Goal: Answer question/provide support: Share knowledge or assist other users

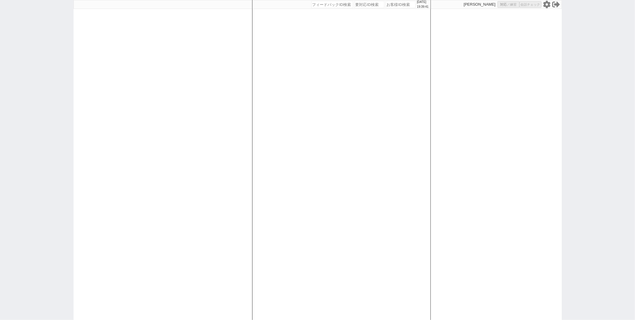
select select
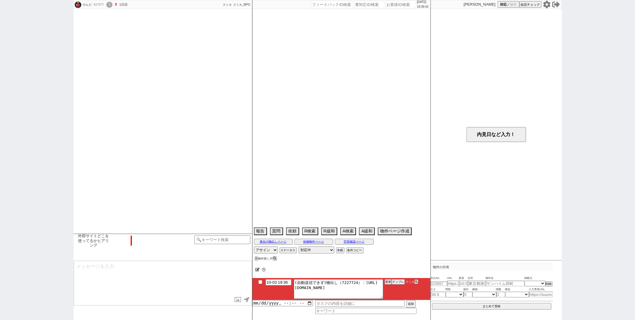
select select "16"
select select "0"
select select "11"
select select "12"
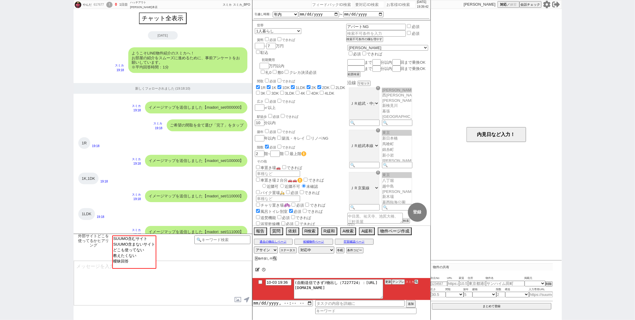
scroll to position [582, 0]
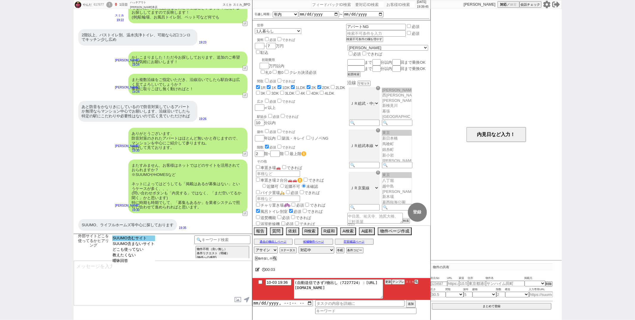
select select "SUUMO含むサイト"
click at [133, 241] on option "SUUMO含むサイト" at bounding box center [133, 239] width 43 height 6
type textarea "ご確認ありがとうございます！ やはりスーモさんが掲載量ですとNo1なのは間違いないかと思います！ 一方で、数が多い分、更新が追いついておらず埋まってる物件も多…"
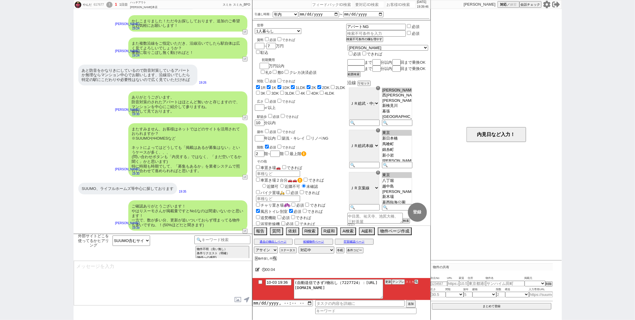
type input "10-03 19:42"
type textarea "こちらのお探しの参考にするため、また空室状況を確認するため等で、今後も「外部サイトで物件見つけられましたか？」と定期的にヒアリングさせて頂いてもよろしいでしょ…"
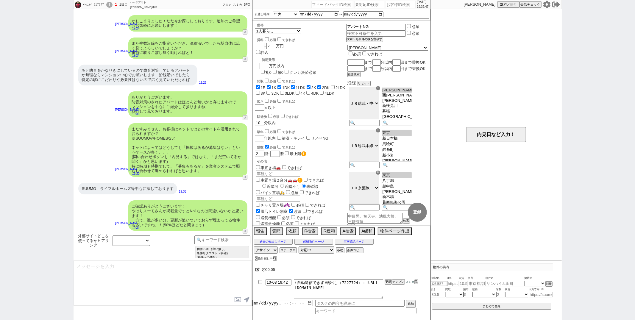
scroll to position [654, 0]
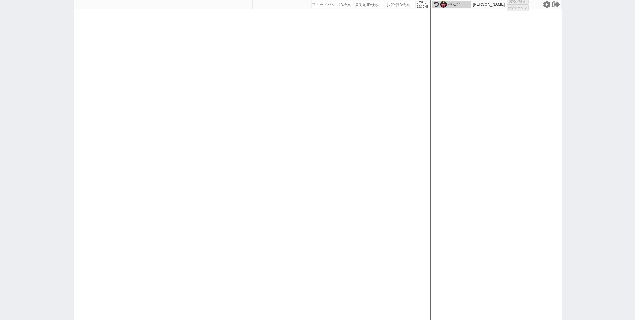
select select "1"
select select
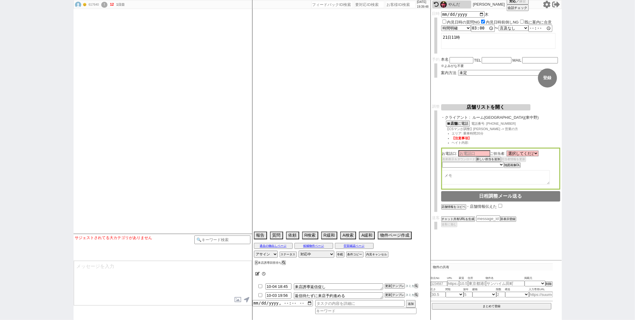
type textarea "@521069は別アカウント"
select select
select select "13"
select select "0"
select select "14"
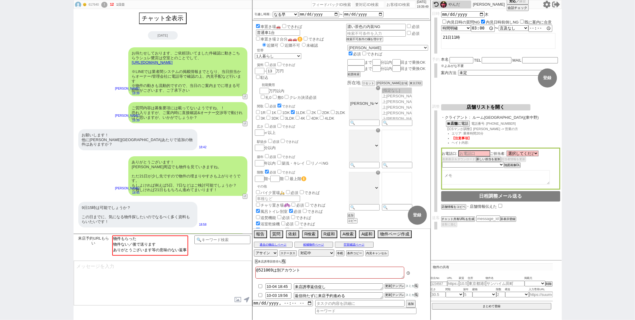
scroll to position [230, 0]
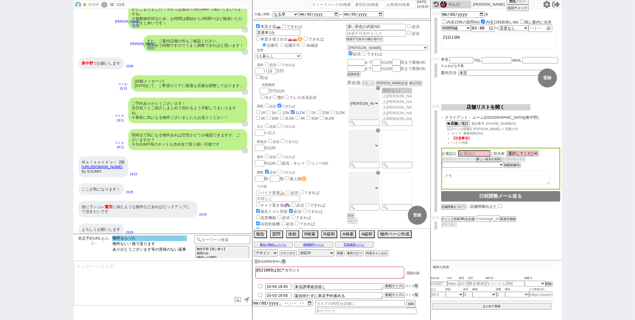
select select "物件もらった"
click at [183, 237] on option "物件もらった" at bounding box center [149, 239] width 75 height 6
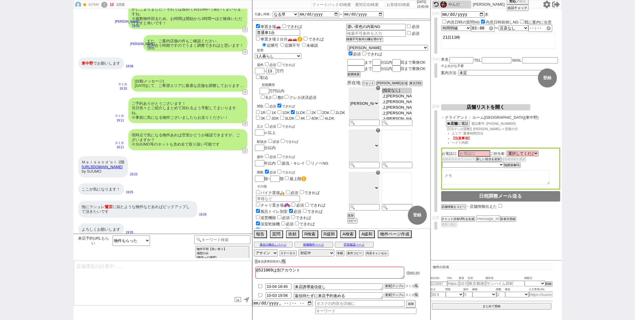
type textarea "ありがとうございます！こちら掲載状況を並行で確認いたしますね。"
click at [505, 70] on select "未定 現地お待ち合わせ ご来店 先行申し込みのご案内or内見無しでの申し込みのご案内 オンラインでのご接客 オンラインで1件の内見のご案内" at bounding box center [502, 72] width 89 height 5
click at [458, 70] on select "未定 現地お待ち合わせ ご来店 先行申し込みのご案内or内見無しでの申し込みのご案内 オンラインでのご接客 オンラインで1件の内見のご案内" at bounding box center [502, 72] width 89 height 5
click at [506, 67] on div "本名 ※よみがな不要 TEL 電話するので表示 電話の理由 356 初日調整での禊 357 問物漏れ回収 359 内見日が怪しいので前倒し&他社消し 360 …" at bounding box center [500, 66] width 119 height 18
click at [506, 70] on select "未定 現地お待ち合わせ ご来店 先行申し込みのご案内or内見無しでの申し込みのご案内 オンラインでのご接客 オンラインで1件の内見のご案内" at bounding box center [502, 72] width 89 height 5
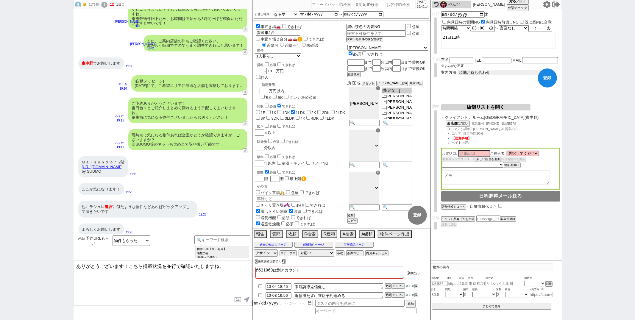
select select "2"
click at [458, 70] on select "未定 現地お待ち合わせ ご来店 先行申し込みのご案内or内見無しでの申し込みのご案内 オンラインでのご接客 オンラインで1件の内見のご案内" at bounding box center [502, 72] width 89 height 5
click at [547, 81] on button "登録" at bounding box center [547, 77] width 19 height 19
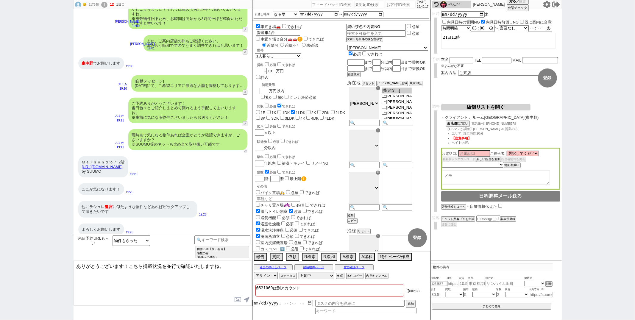
click at [244, 149] on button "↺" at bounding box center [246, 151] width 4 height 4
select select "物件もらった"
click at [147, 237] on option "物件もらった" at bounding box center [149, 239] width 75 height 6
type textarea "ありがとうございます！こちら掲載状況を並行で確認いたしますね。"
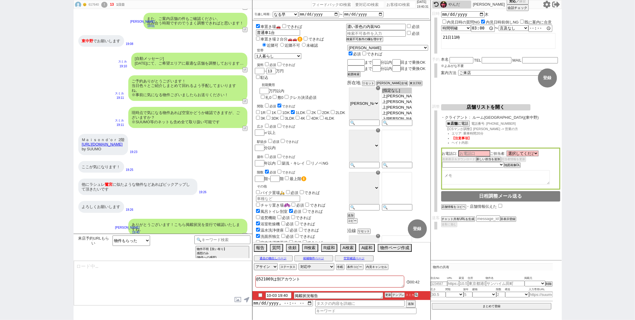
drag, startPoint x: 80, startPoint y: 141, endPoint x: 171, endPoint y: 141, distance: 90.8
click at [128, 141] on div "Ｍａｉｓｏｎｄ’ｏｒ 2階 https://suumo.jp/chintai/bc_100458167406/ by SUUMO" at bounding box center [103, 144] width 50 height 21
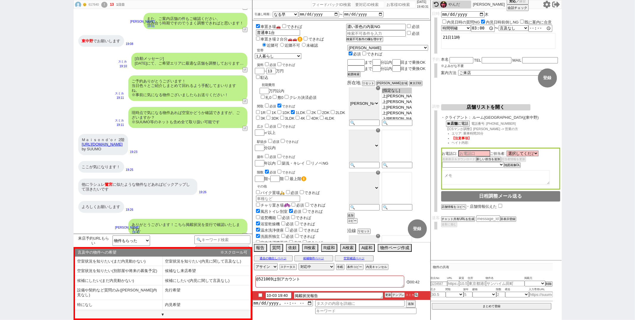
copy link "https://suumo.jp/chintai/bc_100458167406/"
click at [538, 293] on input at bounding box center [541, 294] width 24 height 5
paste input "https://suumo.jp/chintai/bc_100458167406/"
type input "https://suumo.jp/chintai/bc_100458167406/"
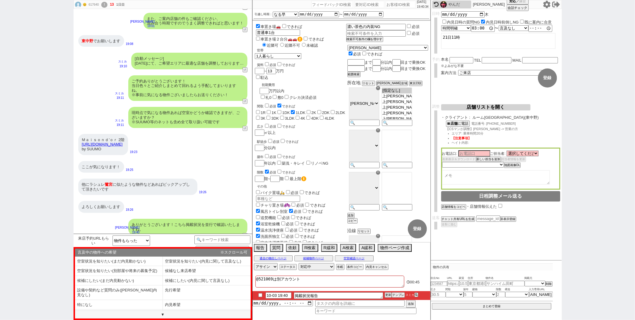
scroll to position [0, 0]
click at [500, 272] on div "物件の共有 吹出No URL 家賃 住所 物件名 掲載元 掲載元 SUUMO HOMEs sumaity yahoo goo at home smocca n…" at bounding box center [492, 287] width 122 height 47
click at [128, 146] on div "Ｍａｉｓｏｎｄ’ｏｒ 2階 https://suumo.jp/chintai/bc_100458167406/ by SUUMO" at bounding box center [103, 144] width 50 height 21
click at [440, 285] on input "number" at bounding box center [439, 284] width 16 height 4
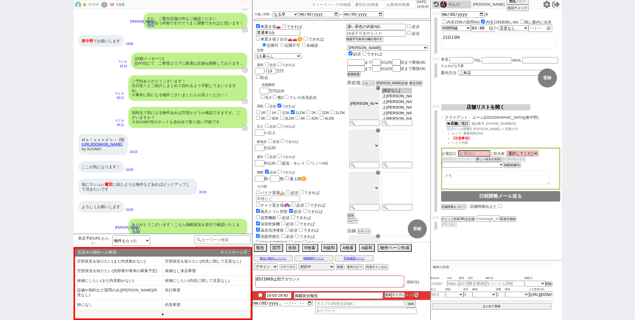
paste input "37237761"
type input "37237761"
select select
type input "37237761"
click at [477, 271] on div "物件の共有 吹出No URL 家賃 住所 物件名 掲載元 37237761 掲載元 SUUMO HOMEs sumaity yahoo goo at home…" at bounding box center [492, 301] width 122 height 74
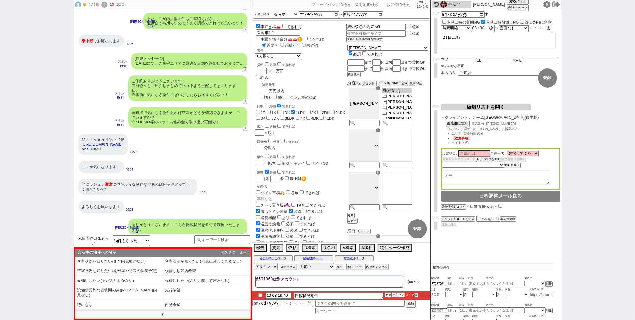
type input "8.5"
type input "東京都中野区上鷺宮１"
type input "Ｍａｉｓｏｎｄ’ｏｒ 201号室"
type input "23.18"
select select "1"
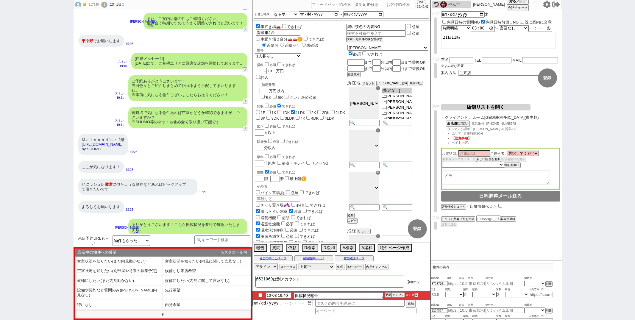
type input "2"
select select "1"
type input "2"
select select "1"
click at [532, 282] on select "掲載元 SUUMO HOMEs sumaity yahoo goo at home smocca nifty chintai goodrooms r-stor…" at bounding box center [535, 283] width 21 height 5
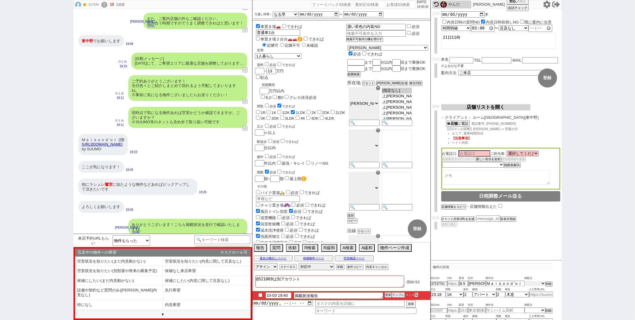
select select "1"
click at [525, 281] on select "掲載元 SUUMO HOMEs sumaity yahoo goo at home smocca nifty chintai goodrooms r-stor…" at bounding box center [535, 283] width 21 height 5
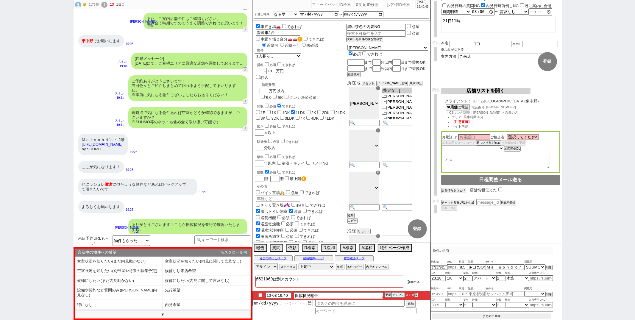
scroll to position [16, 0]
click at [485, 314] on button "まとめて登録" at bounding box center [492, 316] width 120 height 5
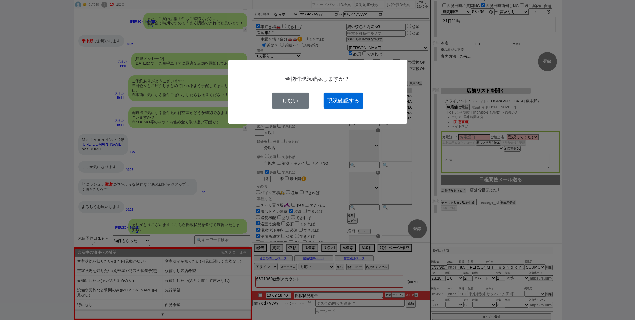
click at [331, 104] on button "現況確認する" at bounding box center [344, 101] width 40 height 16
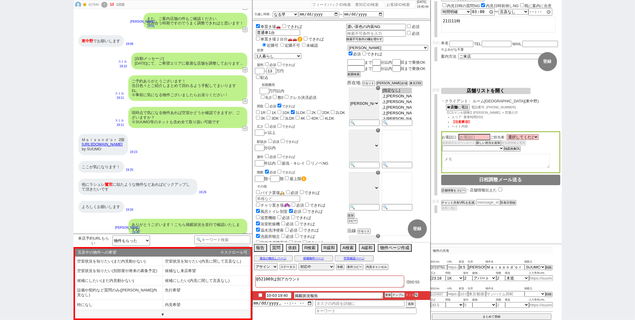
select select
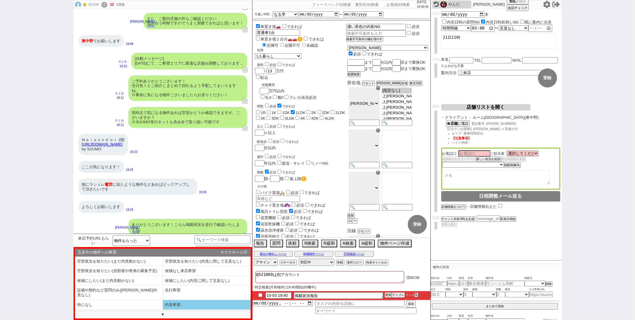
click at [185, 300] on li "内見希望" at bounding box center [207, 305] width 88 height 10
select select "内見希望"
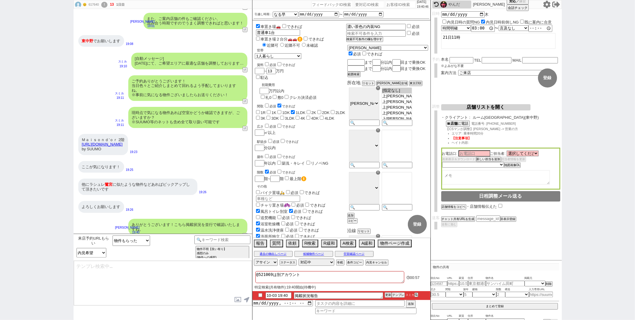
type textarea "9日の手配にあたり、ご予約情報としてお名前、お電話番号、メールアドレスを頂けますでしょうか？ ※後ろのお時間は特に指定なしで動いております"
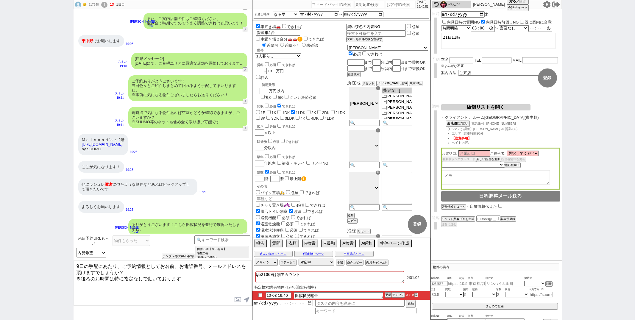
click at [165, 268] on textarea "9日の手配にあたり、ご予約情報としてお名前、お電話番号、メールアドレスを頂けますでしょうか？ ※後ろのお時間は特に指定なしで動いております" at bounding box center [163, 283] width 178 height 45
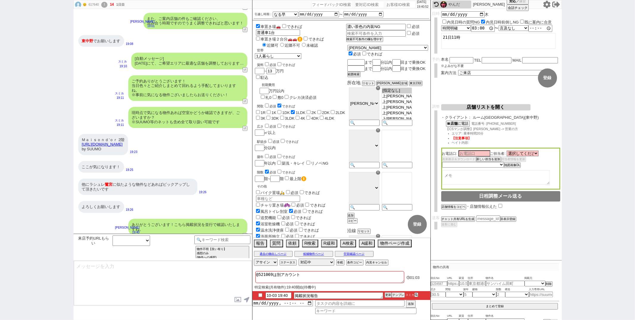
scroll to position [198, 0]
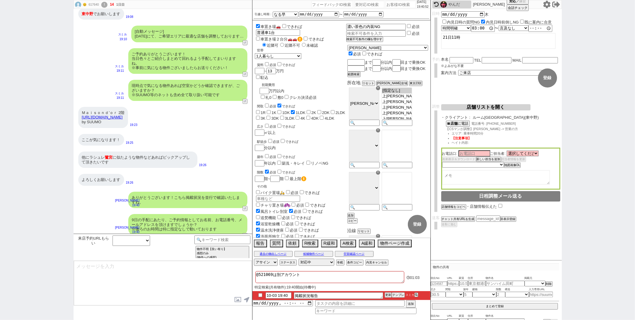
type input "10-03 19:55"
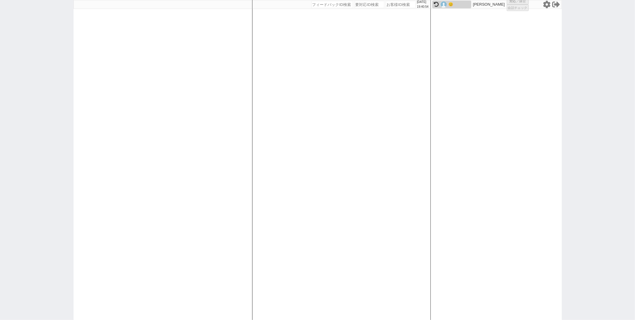
select select "1"
select select "2"
select select "5"
select select "8"
select select
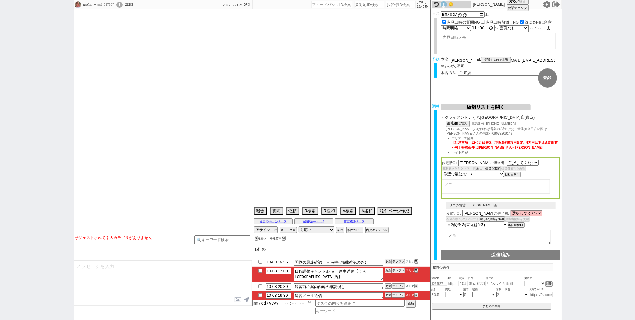
select select "2427"
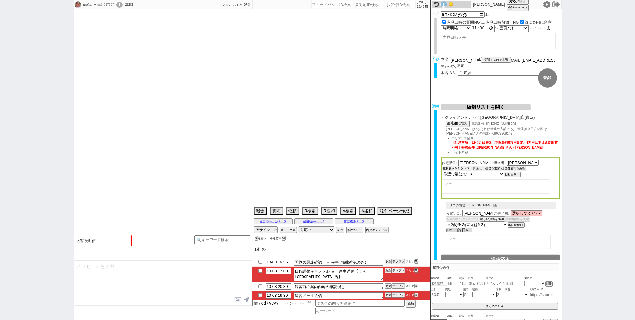
select select "2025"
select select "11"
select select "35"
select select "1"
select select "7"
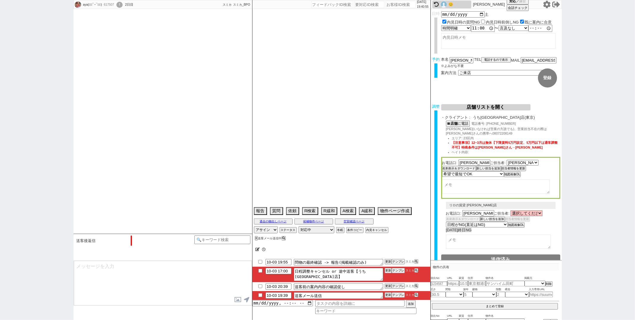
select select "21"
select select "22"
select select "23"
select select "33"
select select "960"
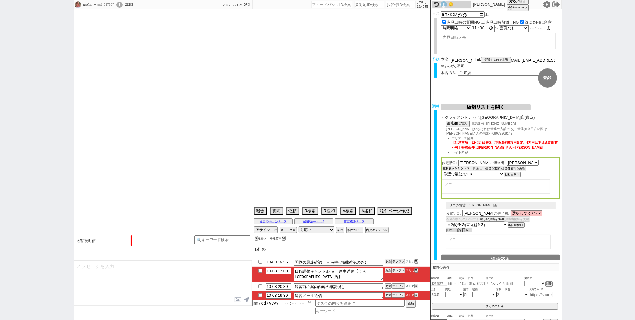
select select "818"
select select "63"
select select "[DATE]"
select select "30"
select select "925"
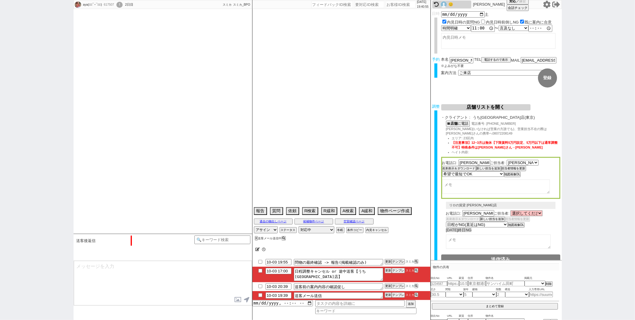
select select "71"
select select "1717"
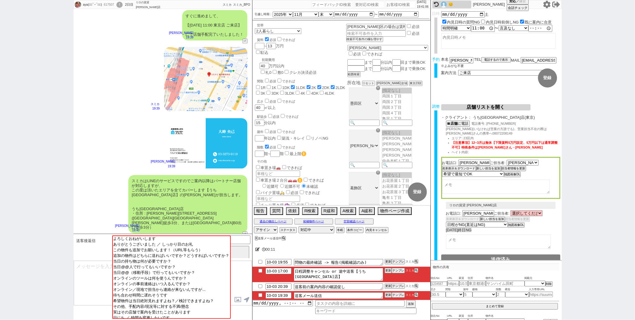
scroll to position [1205, 0]
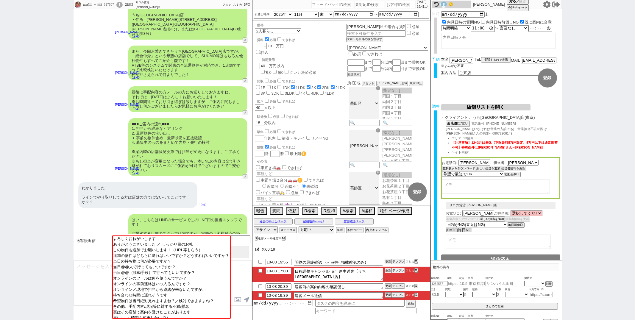
click at [234, 184] on div "わかりました ラインでやり取りしてる方は店舗の方ではないってことですか？？ 19:40" at bounding box center [163, 195] width 179 height 32
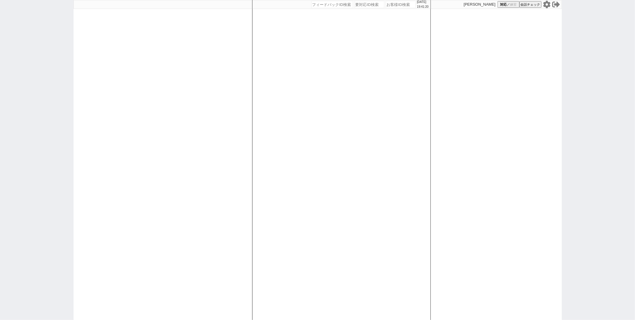
click at [251, 238] on div at bounding box center [163, 160] width 179 height 320
select select "1"
select select "4"
select select
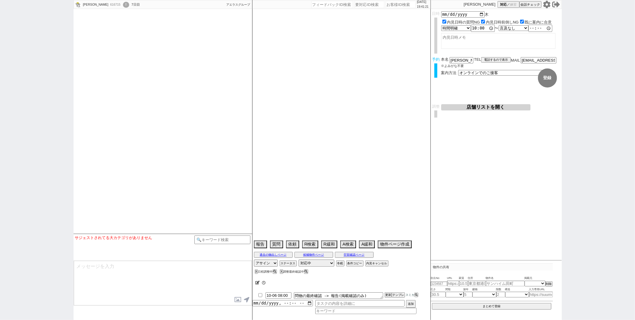
select select
select select "2025"
select select "10"
select select "35"
select select "0"
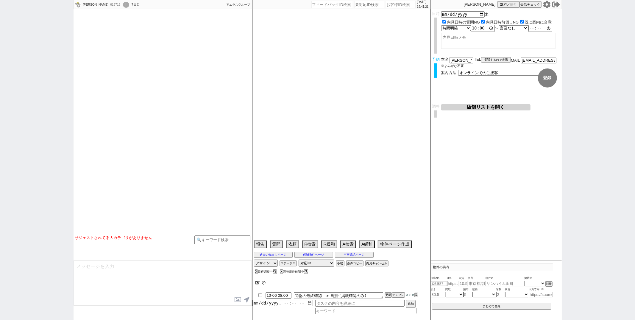
select select "29"
select select "908"
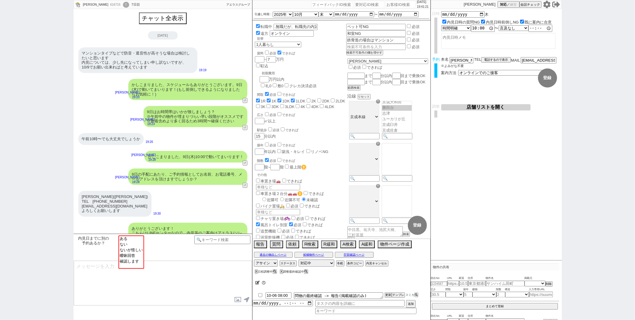
scroll to position [108, 0]
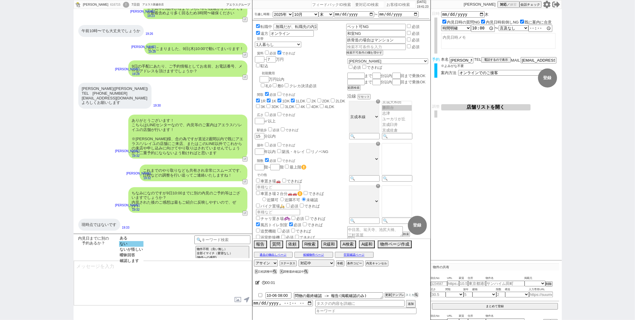
select select "ない"
click at [129, 246] on option "ない" at bounding box center [131, 244] width 24 height 6
type textarea "かしこまりました！そうしましたら、今後もネットの物件もネット経由で問い合わせずに、LINEに頂けます幸いです！ 総合仲介でほぼ全ての物件を紹介可能ですので、当…"
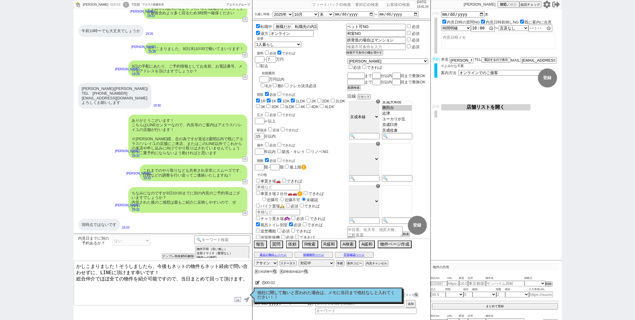
click at [264, 289] on div "他社に関して無いと言われた場合は、メモに当日まで他社なしと入れてください！！ 読んだ" at bounding box center [328, 295] width 149 height 15
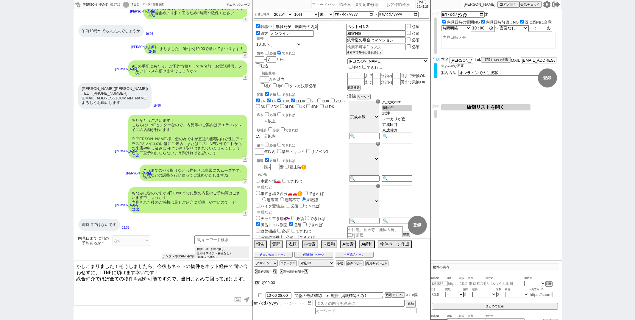
click at [258, 284] on icon at bounding box center [257, 283] width 4 height 4
click at [258, 284] on textarea at bounding box center [329, 282] width 149 height 12
type textarea "@"
checkbox input "true"
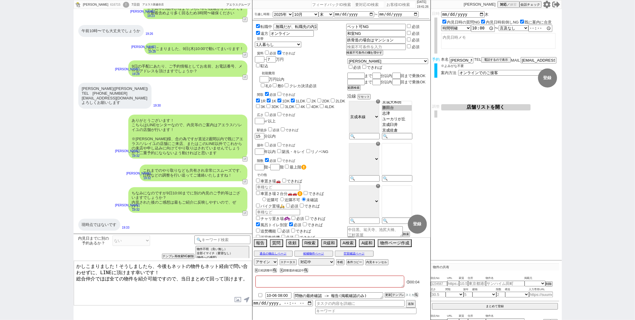
checkbox input "true"
checkbox input "false"
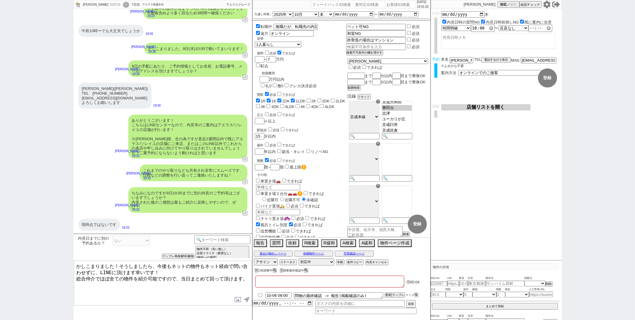
checkbox input "false"
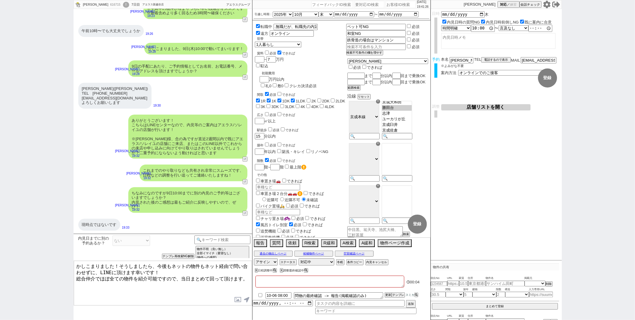
checkbox input "false"
type textarea "@ｔ"
checkbox input "true"
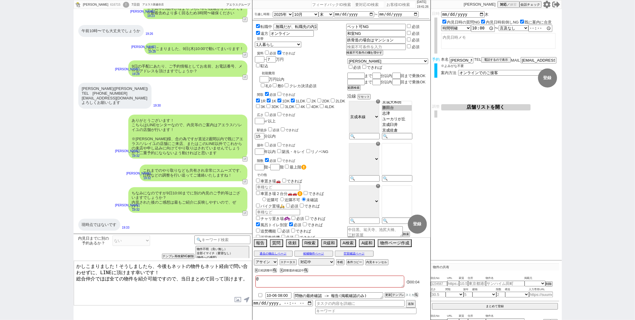
checkbox input "true"
checkbox input "false"
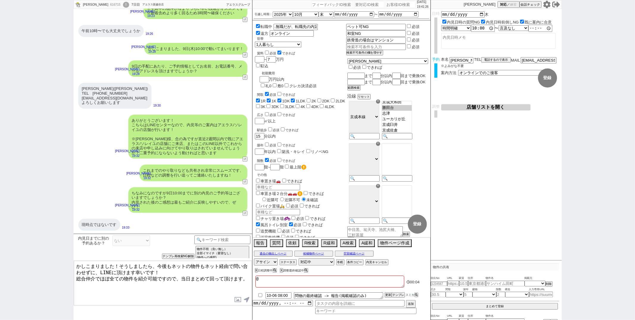
checkbox input "false"
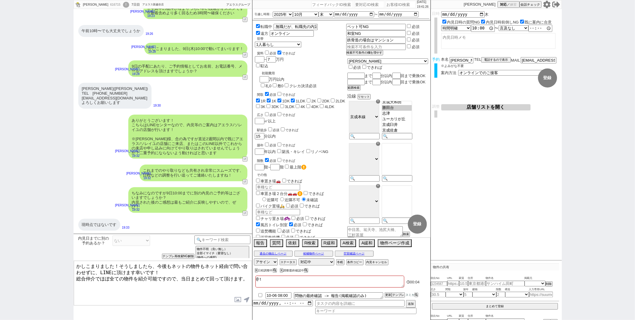
type textarea "@と"
checkbox input "true"
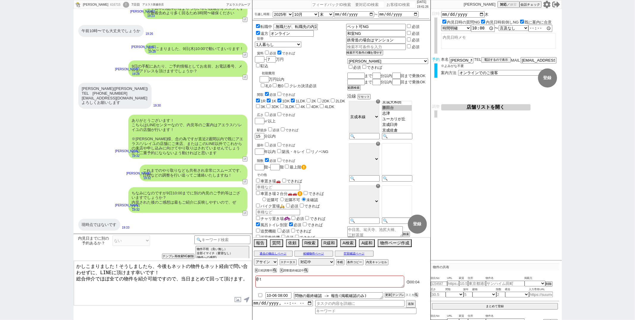
checkbox input "false"
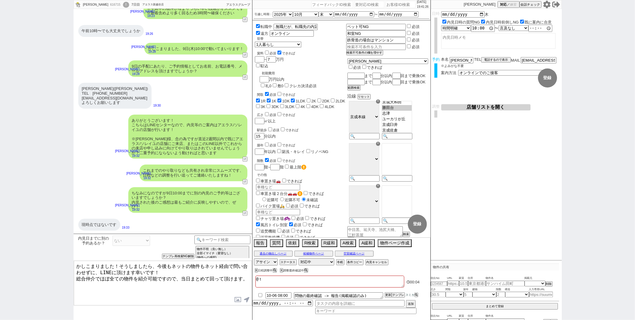
checkbox input "false"
type textarea "@とう"
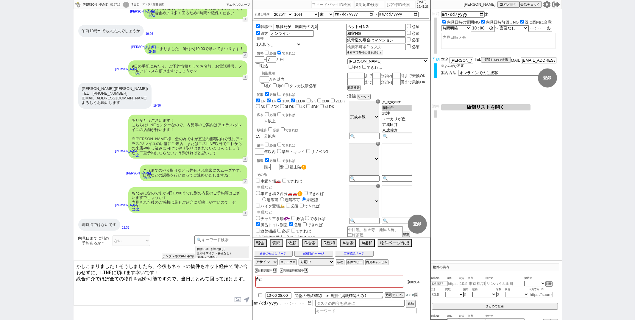
checkbox input "true"
checkbox input "false"
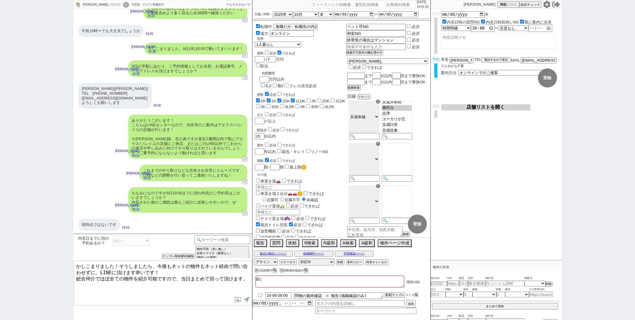
checkbox input "false"
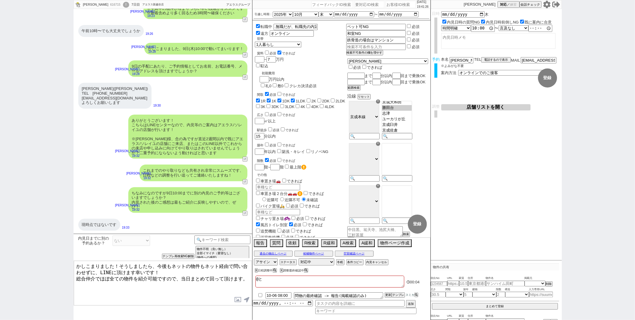
checkbox input "false"
type textarea "@とうｊ"
checkbox input "true"
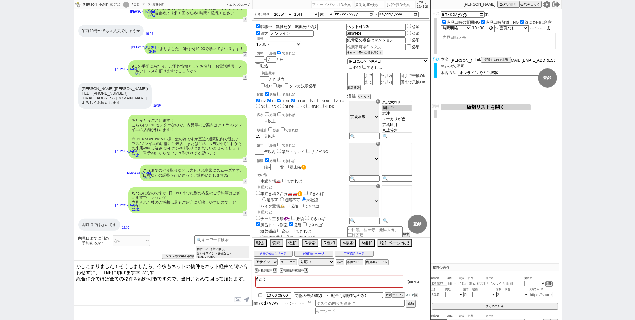
checkbox input "true"
checkbox input "false"
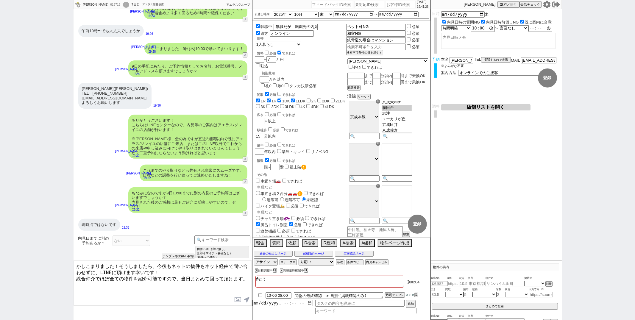
checkbox input "false"
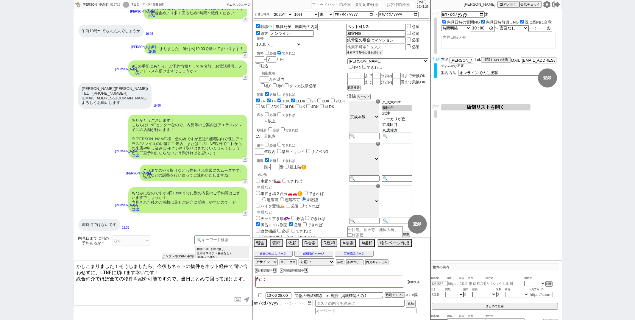
checkbox input "false"
type textarea "@とうじ"
checkbox input "true"
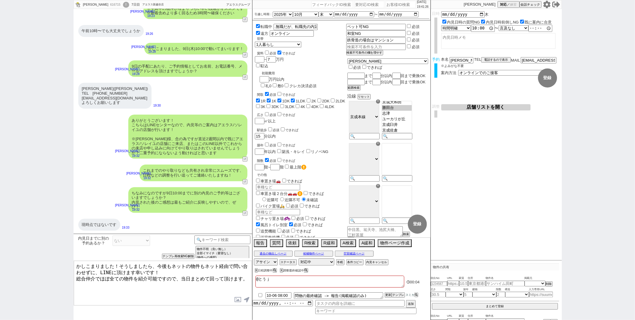
checkbox input "true"
checkbox input "false"
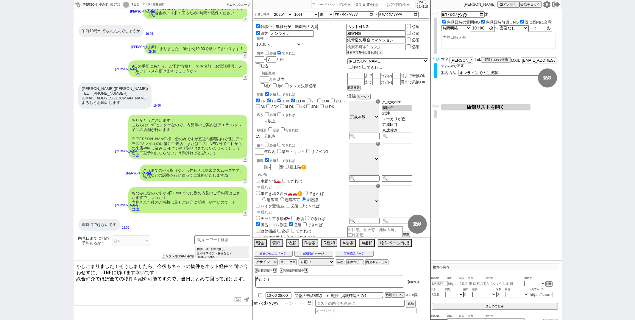
checkbox input "false"
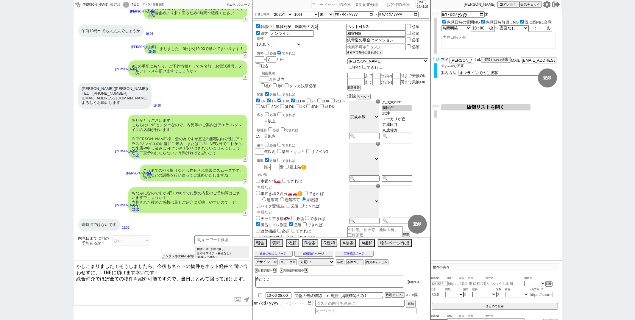
checkbox input "false"
type textarea "@とうじｔ"
checkbox input "true"
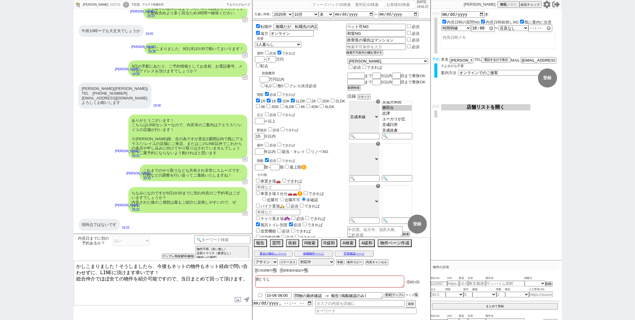
checkbox input "true"
checkbox input "false"
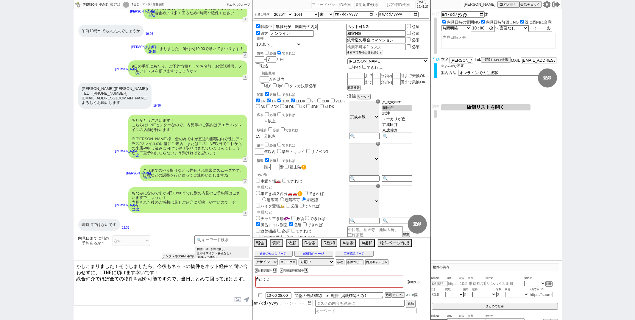
checkbox input "false"
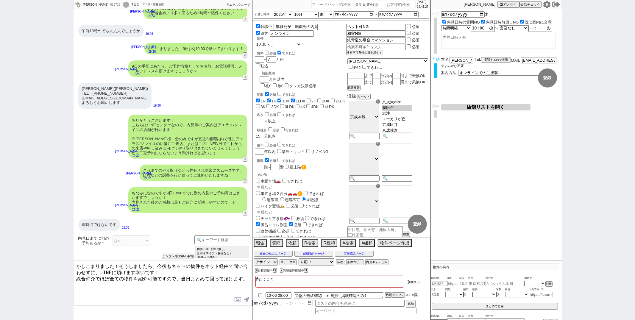
type textarea "@とうじつ"
checkbox input "true"
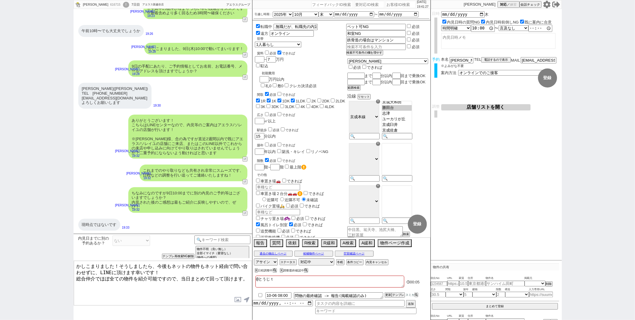
checkbox input "false"
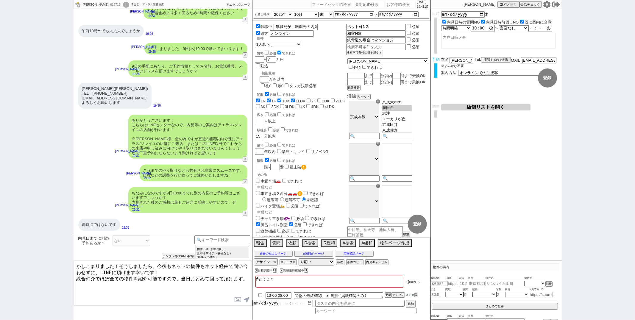
checkbox input "false"
type textarea "@とうじつｍ"
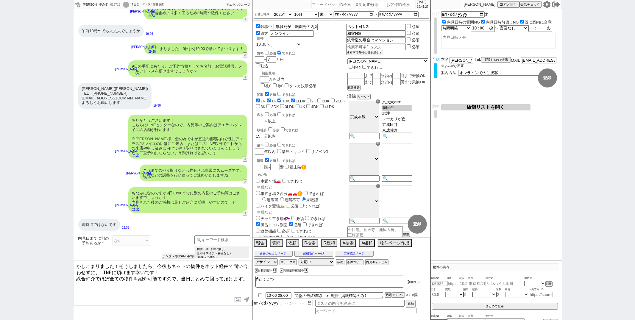
checkbox input "true"
checkbox input "false"
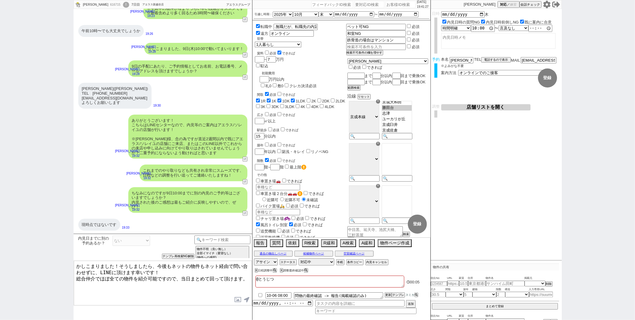
checkbox input "false"
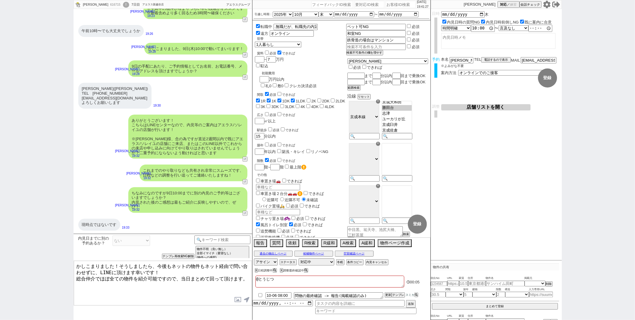
checkbox input "false"
type textarea "@とうじつま"
checkbox input "true"
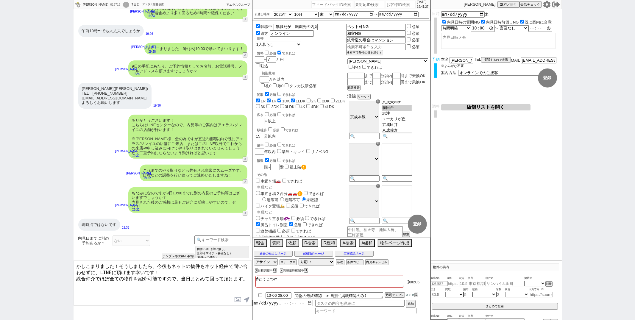
checkbox input "true"
checkbox input "false"
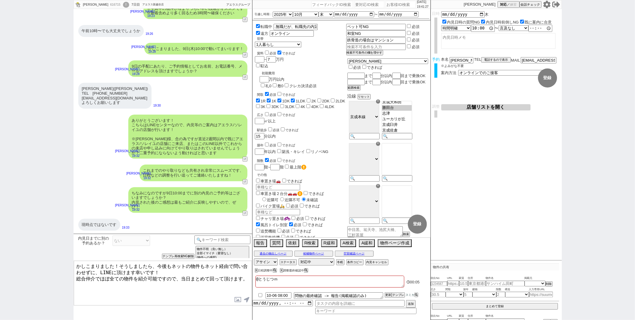
checkbox input "false"
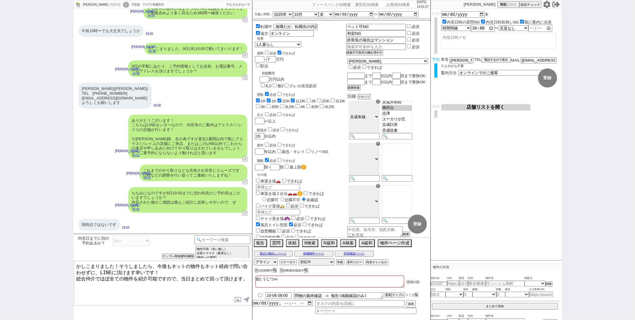
checkbox input "false"
type textarea "@とうじつまｄ"
checkbox input "true"
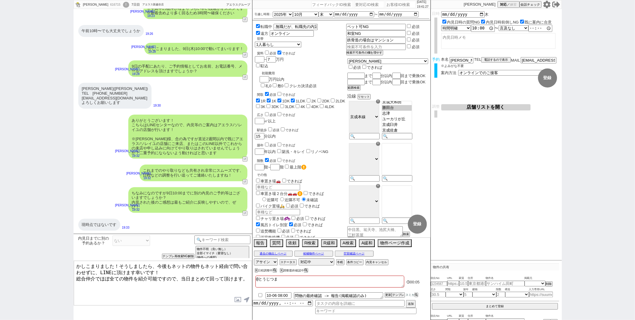
checkbox input "true"
checkbox input "false"
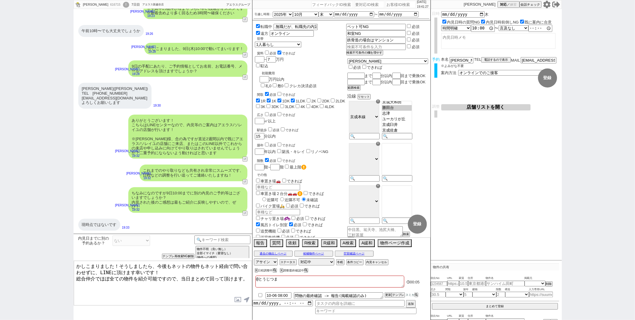
checkbox input "false"
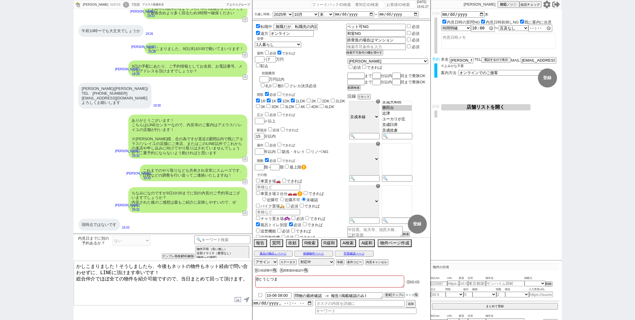
checkbox input "false"
type textarea "@とうじつまで"
checkbox input "true"
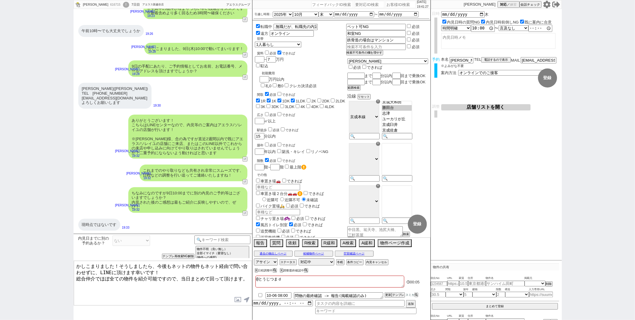
checkbox input "true"
checkbox input "false"
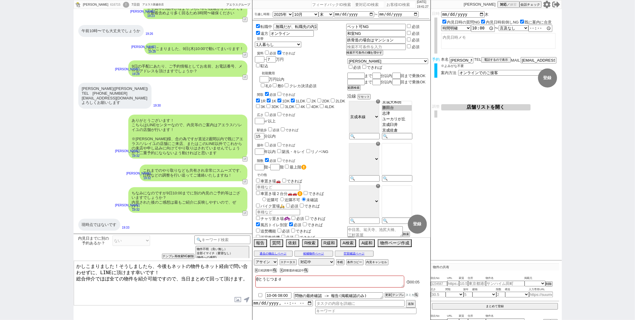
checkbox input "false"
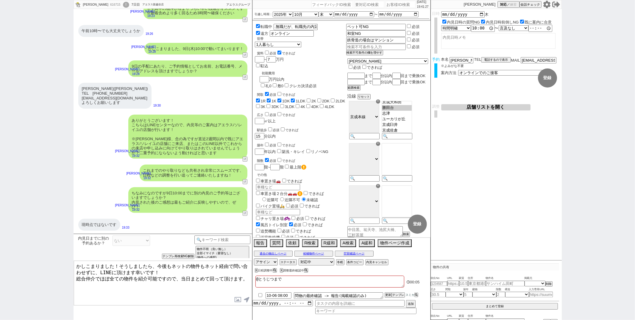
type textarea "@とうじつまでｎ"
checkbox input "true"
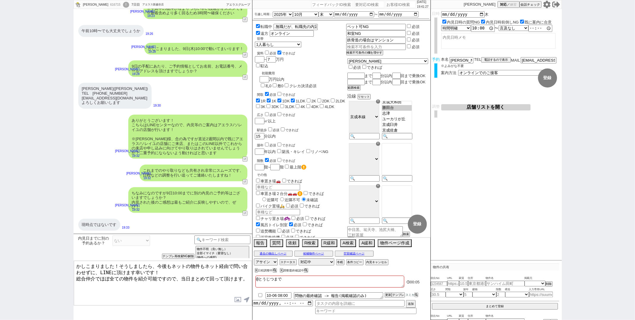
checkbox input "false"
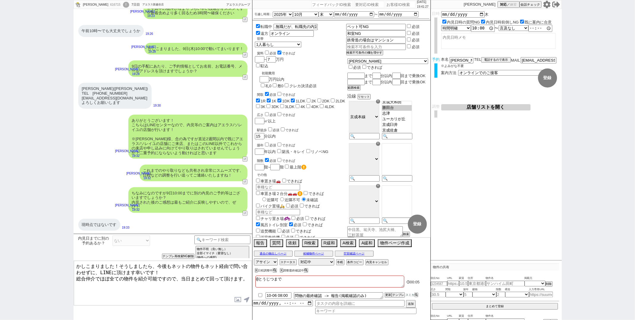
checkbox input "false"
type textarea "@とうじつまでの"
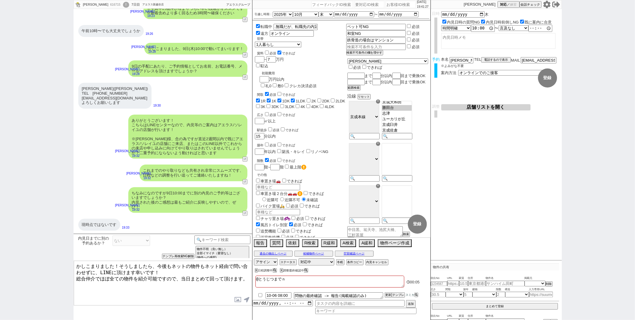
checkbox input "true"
checkbox input "false"
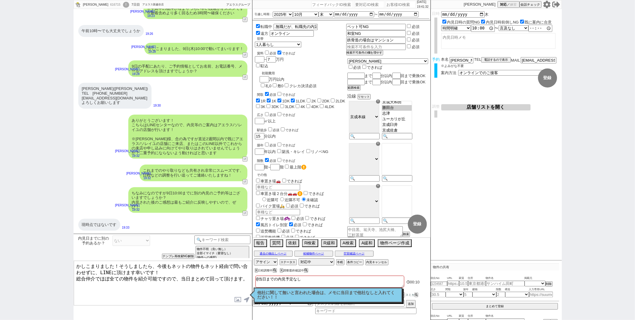
click at [188, 283] on textarea "かしこまりました！そうしましたら、今後もネットの物件もネット経由で問い合わせずに、LINEに頂けます幸いです！ 総合仲介でほぼ全ての物件を紹介可能ですので、当…" at bounding box center [163, 283] width 178 height 45
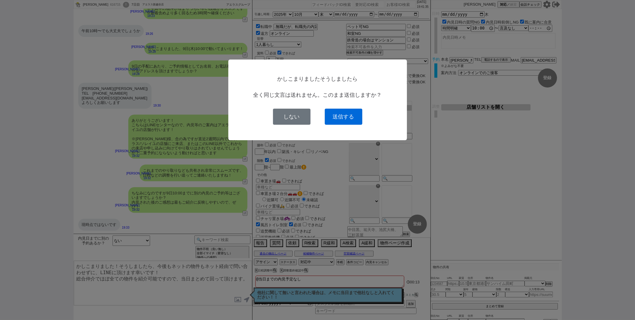
click at [340, 114] on button "送信する" at bounding box center [344, 117] width 38 height 16
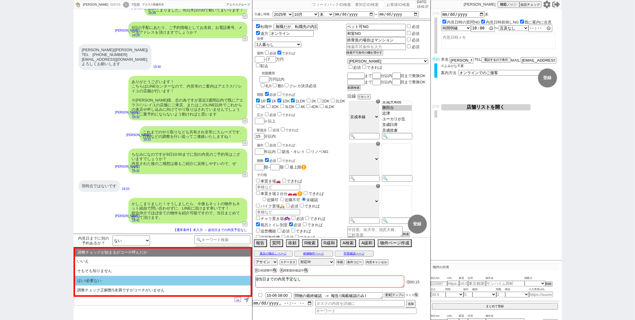
click at [148, 278] on li "はい/必要ない" at bounding box center [163, 281] width 176 height 10
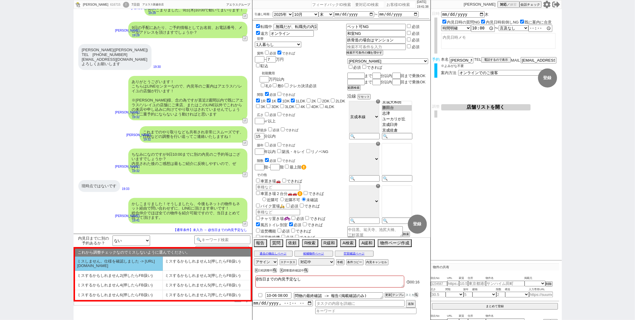
click at [140, 260] on li "ミスしません。仕様を確認しました -> [URL][DOMAIN_NAME]" at bounding box center [119, 264] width 88 height 14
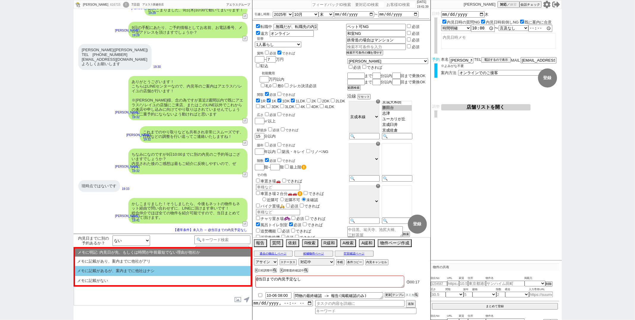
click at [141, 272] on li "メモに記載があるが、案内までに他社はナシ" at bounding box center [163, 271] width 176 height 10
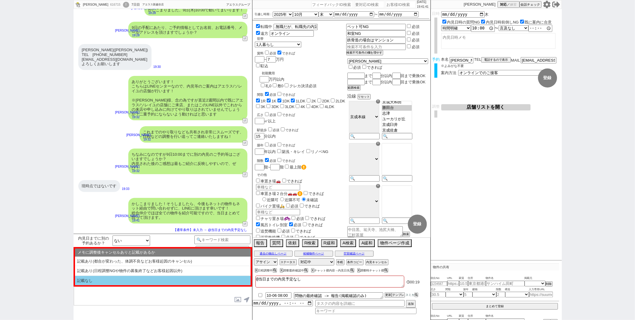
click at [136, 284] on li "記載なし" at bounding box center [163, 281] width 176 height 10
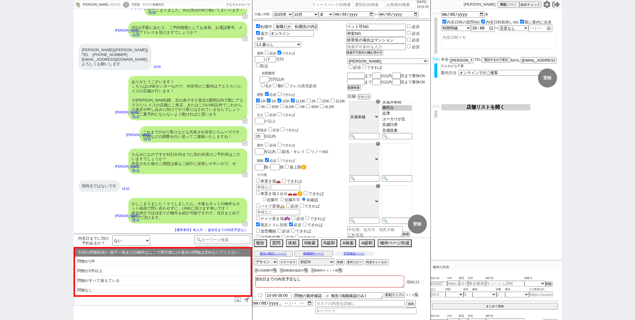
click at [349, 256] on button "空室確認ページ" at bounding box center [354, 253] width 39 height 5
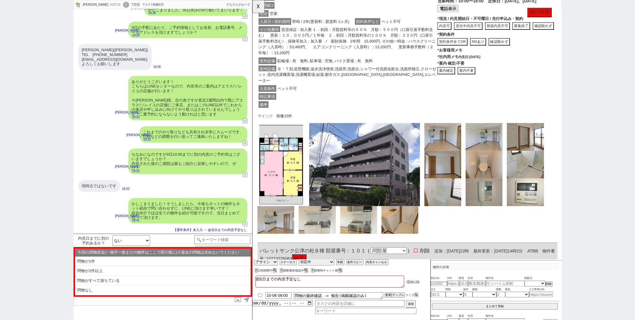
scroll to position [758, 0]
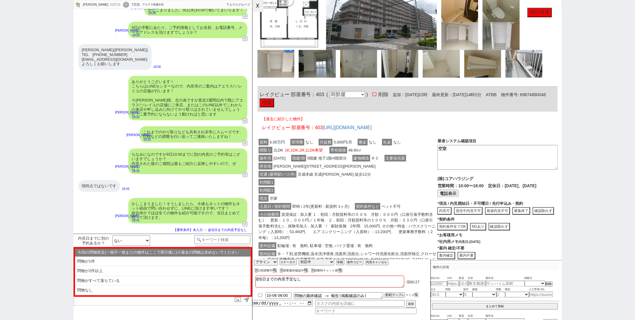
click at [258, 10] on button "☓" at bounding box center [257, 6] width 11 height 12
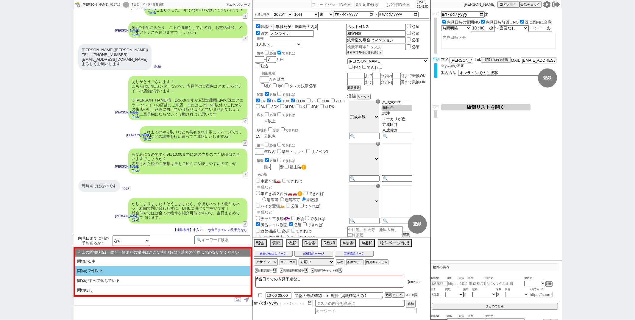
click at [138, 267] on li "問物が2件以上" at bounding box center [163, 271] width 176 height 10
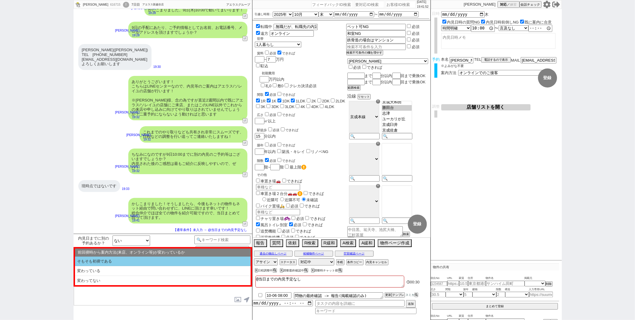
click at [143, 262] on li "そもそも初禊である" at bounding box center [163, 262] width 176 height 10
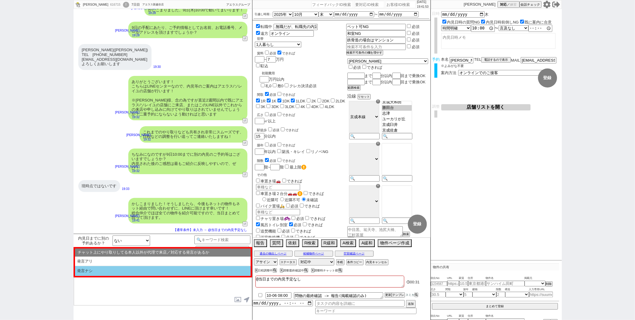
click at [141, 268] on li "発言ナシ" at bounding box center [163, 271] width 176 height 10
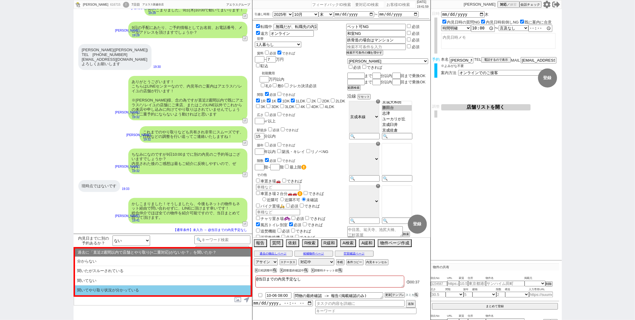
click at [151, 290] on li "聞いてやり取り状況が分かっている" at bounding box center [163, 291] width 176 height 10
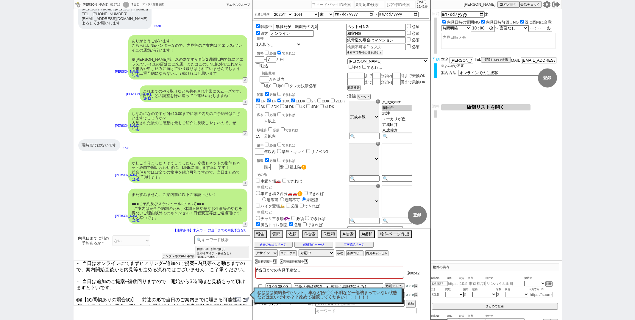
scroll to position [10, 0]
drag, startPoint x: 134, startPoint y: 300, endPoint x: 68, endPoint y: 290, distance: 66.5
click at [68, 290] on div "トモ 616715 ! 0 7日目 アエラス新越谷店 冬眠中 自社客 アエラスグループ スミカ_BPO チャット全表示 2025-10-03 午前10時〜でも…" at bounding box center [317, 160] width 635 height 320
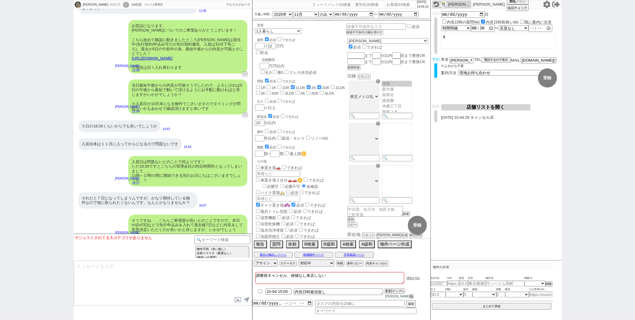
scroll to position [2982, 0]
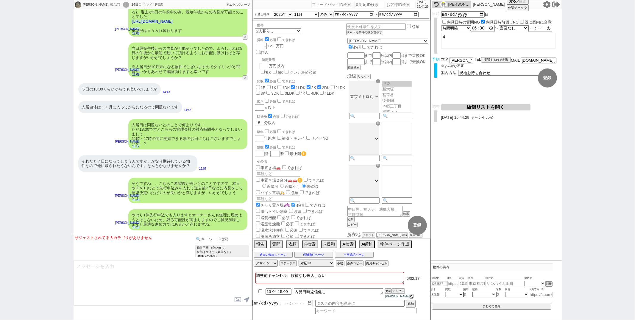
click at [210, 239] on input at bounding box center [222, 239] width 56 height 7
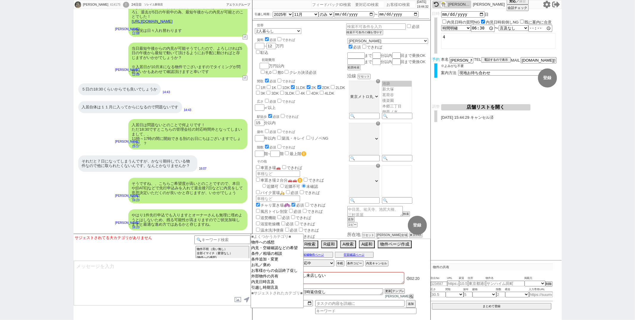
click at [213, 283] on textarea at bounding box center [163, 283] width 178 height 45
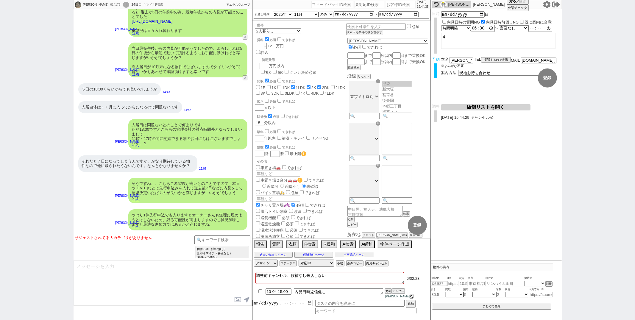
click at [357, 257] on button "空室確認ページ" at bounding box center [354, 254] width 39 height 5
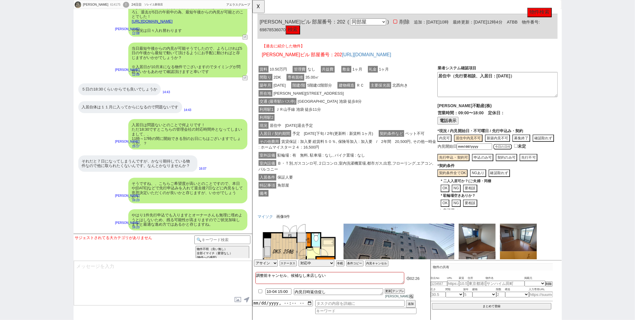
scroll to position [75, 0]
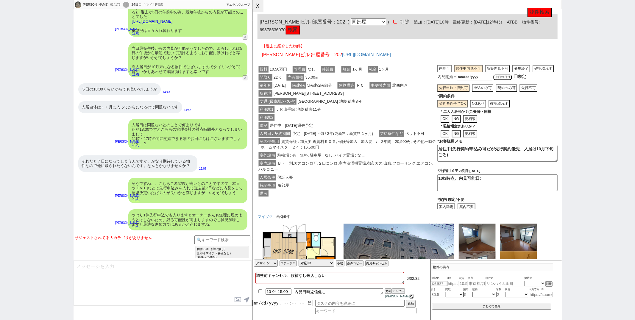
click at [261, 8] on button "☓" at bounding box center [257, 6] width 11 height 12
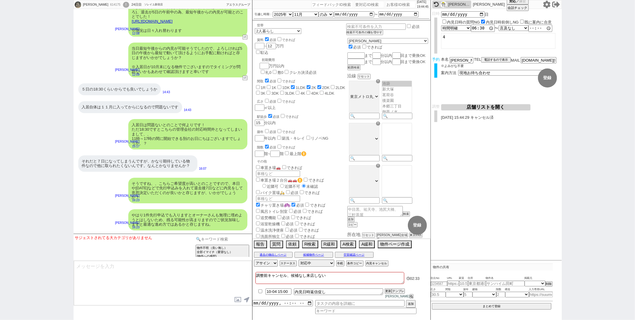
click at [207, 242] on input at bounding box center [222, 239] width 56 height 7
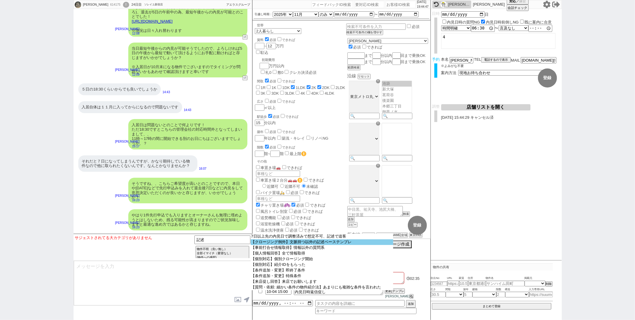
click at [268, 244] on option "【クロージング例外】文脈持つ以外の記述ベーステンプレ" at bounding box center [322, 242] width 143 height 6
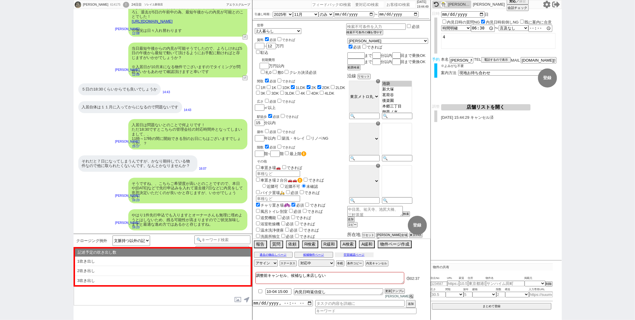
click at [364, 257] on button "空室確認ページ" at bounding box center [354, 254] width 39 height 5
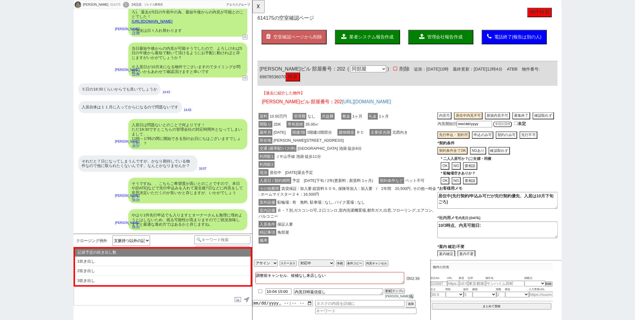
click at [512, 238] on textarea "10/3時点、内見可能日:" at bounding box center [515, 247] width 129 height 18
drag, startPoint x: 476, startPoint y: 238, endPoint x: 503, endPoint y: 242, distance: 28.3
click at [503, 242] on textarea "10/3時点、内見可能日:" at bounding box center [515, 247] width 129 height 18
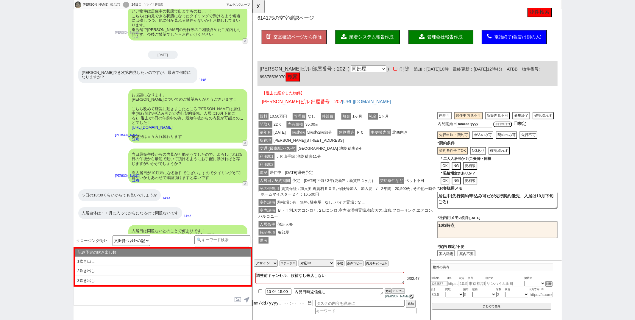
scroll to position [2982, 0]
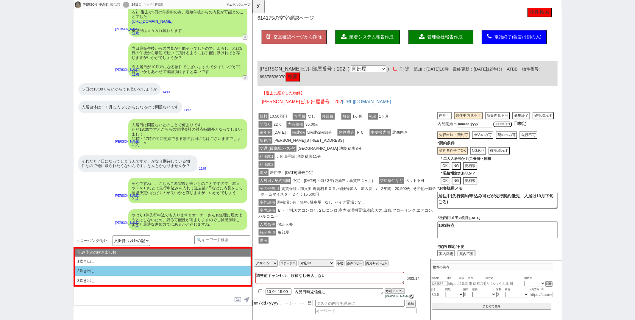
click at [131, 270] on li "2吹き出し" at bounding box center [163, 271] width 176 height 10
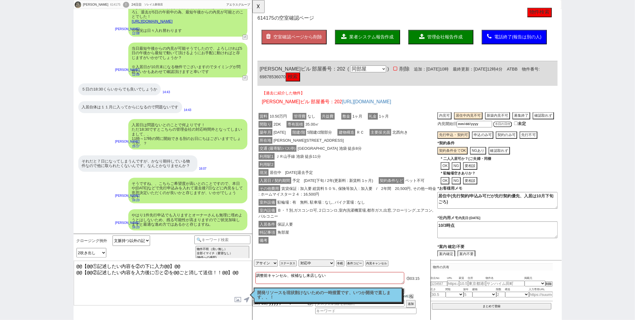
click at [238, 271] on textarea "@@【@@①記述したい内容を②の下に入力@@】@@ @@【@@②記述したい内容を入力後に①と②を@@ごと消して送信！！@@】@@" at bounding box center [163, 283] width 178 height 45
click at [260, 6] on button "☓" at bounding box center [257, 6] width 11 height 12
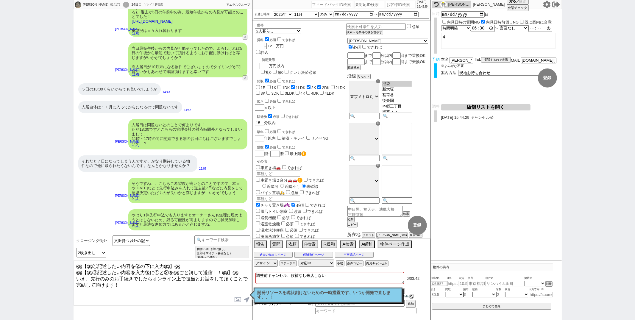
click at [178, 289] on textarea "@@【@@①記述したい内容を②の下に入力@@】@@ @@【@@②記述したい内容を入力後に①と②を@@ごと消して送信！！@@】@@ いえ、先行のみのお手続きでし…" at bounding box center [163, 283] width 178 height 45
click at [495, 70] on select "未定 現地お待ち合わせ ご来店 先行申し込みのご案内or内見無しでの申し込みのご案内 オンラインでのご接客 オンラインで1件の内見のご案内" at bounding box center [502, 72] width 89 height 5
click at [458, 70] on select "未定 現地お待ち合わせ ご来店 先行申し込みのご案内or内見無しでの申し込みのご案内 オンラインでのご接客 オンラインで1件の内見のご案内" at bounding box center [502, 72] width 89 height 5
click at [474, 29] on input "18:30:00" at bounding box center [483, 28] width 24 height 6
click at [469, 27] on select "言及なし 時間明確 午前 午後 お昼 夕方・夜 終日いつでも その他" at bounding box center [455, 28] width 29 height 5
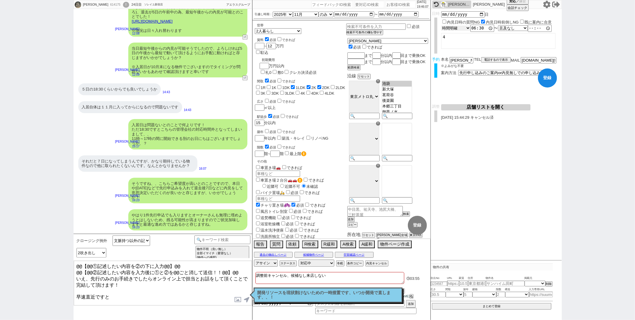
click at [441, 26] on select "言及なし 時間明確 午前 午後 お昼 夕方・夜 終日いつでも その他" at bounding box center [455, 28] width 29 height 5
click at [543, 81] on button "登録" at bounding box center [547, 77] width 19 height 19
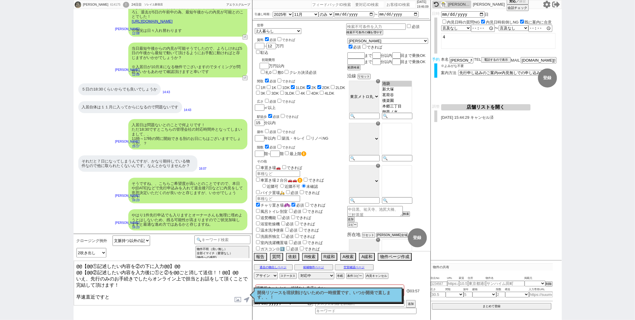
click at [147, 296] on textarea "@@【@@①記述したい内容を②の下に入力@@】@@ @@【@@②記述したい内容を入力後に①と②を@@ごと消して送信！！@@】@@ いえ、先行のみのお手続きでし…" at bounding box center [163, 283] width 178 height 45
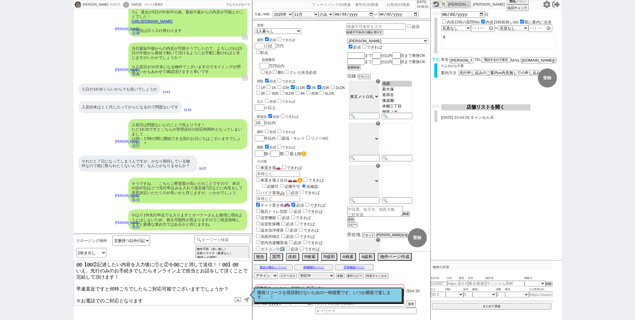
scroll to position [10, 0]
drag, startPoint x: 77, startPoint y: 293, endPoint x: 174, endPoint y: 325, distance: 102.1
click at [174, 320] on html "さいとう　みかこ 614175 ! 0 24日目 ソレイユ新宿店 冬眠中 自社客 アエラスグループ スミカ_BPO チャット全表示 2025-09-10 新し…" at bounding box center [317, 160] width 635 height 320
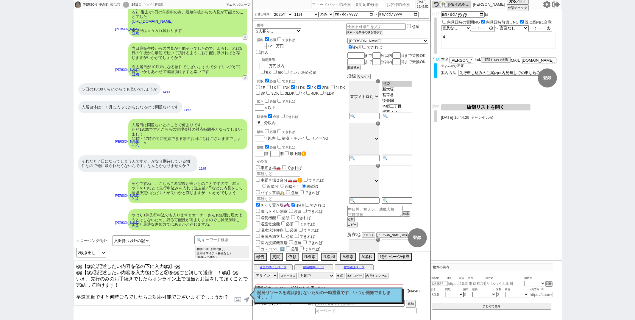
scroll to position [0, 0]
drag, startPoint x: 238, startPoint y: 271, endPoint x: 302, endPoint y: 149, distance: 137.8
click at [302, 149] on div "さいとう　みかこ 614175 ! 0 24日目 ソレイユ新宿店 冬眠中 自社客 アエラスグループ スミカ_BPO チャット全表示 2025-09-10 新し…" at bounding box center [318, 160] width 488 height 320
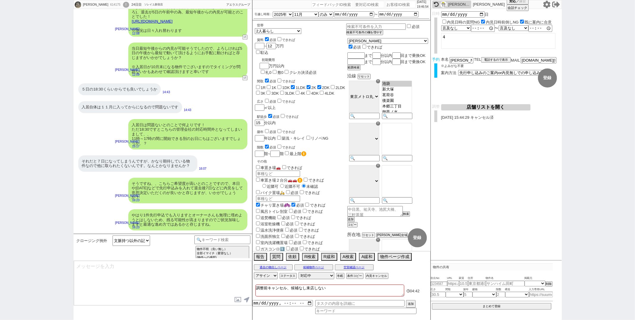
scroll to position [3018, 0]
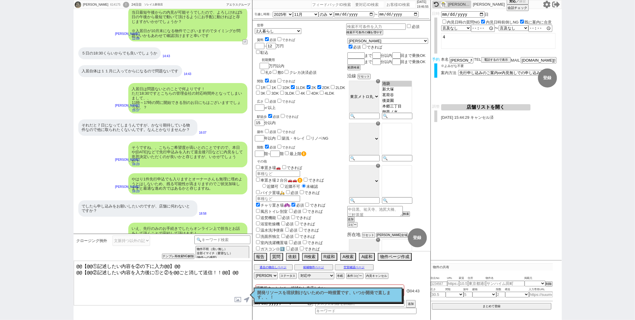
click at [244, 271] on textarea "@@【@@①記述したい内容を②の下に入力@@】@@ @@【@@②記述したい内容を入力後に①と②を@@ごと消して送信！！@@】@@" at bounding box center [163, 283] width 178 height 45
paste textarea "※お電話でのご対応となります ※最低15分〜30分程度のお時間の確保をお願いしております"
click at [82, 278] on textarea "@@【@@①記述したい内容を②の下に入力@@】@@ @@【@@②記述したい内容を入力後に①と②を@@ごと消して送信！！@@】@@ ※お電話でのご対応となります…" at bounding box center [163, 283] width 178 height 45
drag, startPoint x: 237, startPoint y: 270, endPoint x: 259, endPoint y: 204, distance: 69.5
click at [259, 204] on div "さいとう　みかこ 614175 ! 0 24日目 ソレイユ新宿店 冬眠中 自社客 アエラスグループ スミカ_BPO チャット全表示 2025-09-10 新し…" at bounding box center [318, 160] width 488 height 320
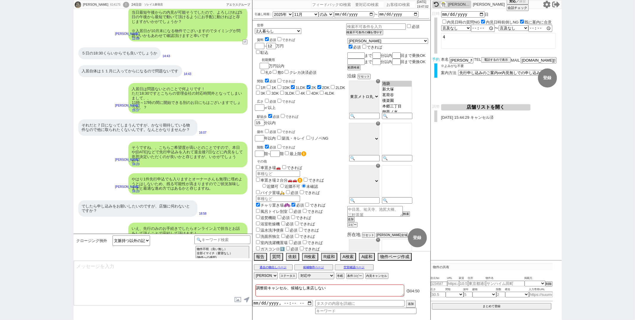
scroll to position [3045, 0]
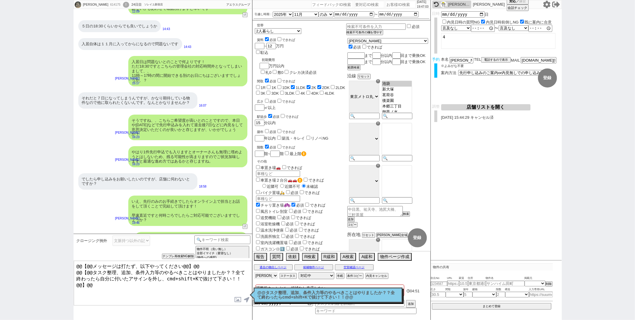
click at [268, 274] on select "アサイン 青木琢磨 御手洗侑矢 和田麻衣" at bounding box center [266, 275] width 24 height 7
click at [254, 273] on select "アサイン 青木琢磨 御手洗侑矢 和田麻衣" at bounding box center [266, 275] width 24 height 7
click at [331, 113] on div "駅徒歩 必須 できれば 15 分以内" at bounding box center [300, 119] width 91 height 13
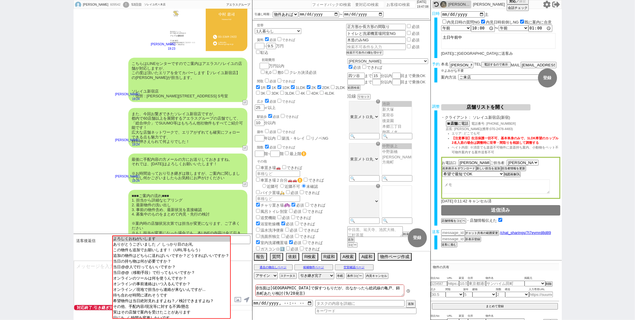
scroll to position [63, 0]
click at [225, 251] on div "諸々ご対応ありがとうございます。 現状で気になっている物件はございません。 メールの方も確認いたします。 19:45" at bounding box center [163, 267] width 179 height 32
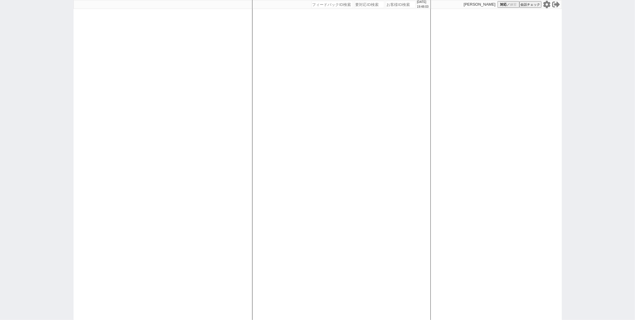
click at [360, 5] on input "number" at bounding box center [370, 4] width 30 height 7
paste input "8974604"
type input "8974604"
select select "400"
select select "2"
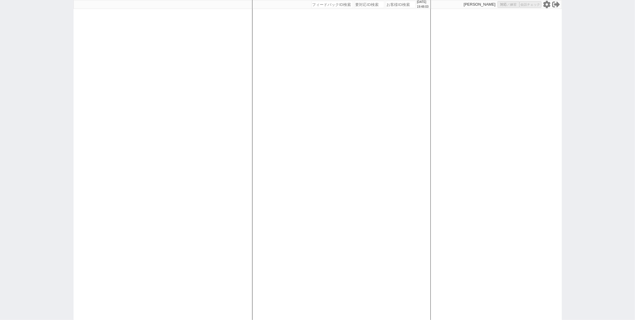
select select
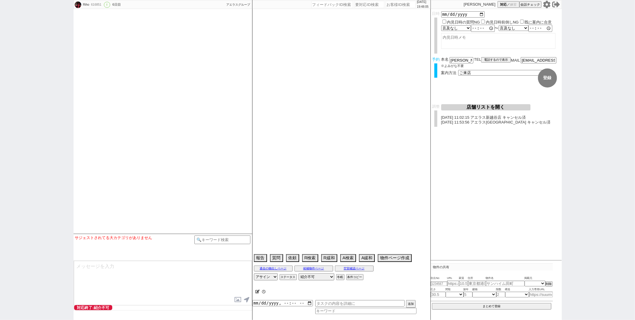
type textarea "[PERSON_NAME]さん @当日までの他社なし"
select select "15"
select select "1"
select select "33"
select select "965"
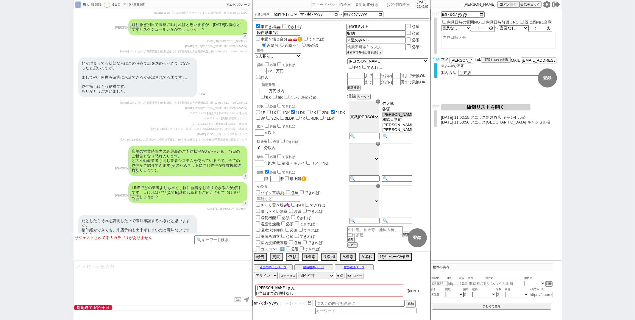
scroll to position [3722, 0]
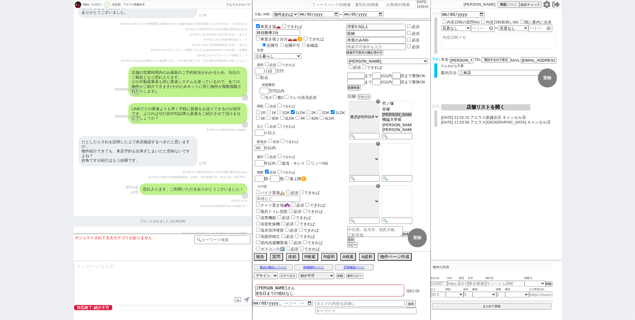
click at [476, 184] on div "内見日など入力！ 変更 なし 登録 日時 内見日時の質問NG 内見日時前倒しNG 既に案内に合意 言及なし 時間明確 午前 午後 お昼 夕方・夜 終日いつでも…" at bounding box center [496, 135] width 131 height 252
click at [315, 123] on div "広さ 必須 できれば ㎡以上" at bounding box center [300, 129] width 91 height 13
paste input "8975393"
type input "8975393"
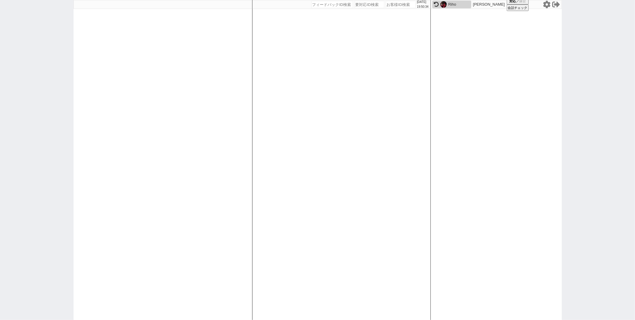
click at [358, 7] on input "number" at bounding box center [370, 4] width 30 height 7
paste input "8975393"
type input "8975393"
select select "4"
select select
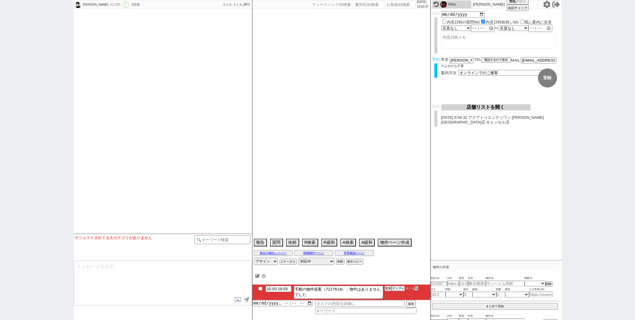
type textarea "調整前キャンセル"
select select "2025"
select select "11"
select select "36"
select select "0"
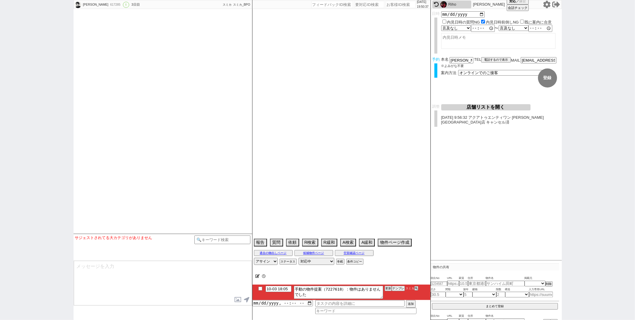
select select "50"
select select "1293"
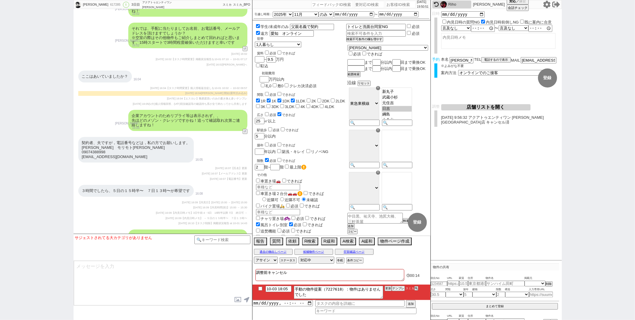
scroll to position [1704, 0]
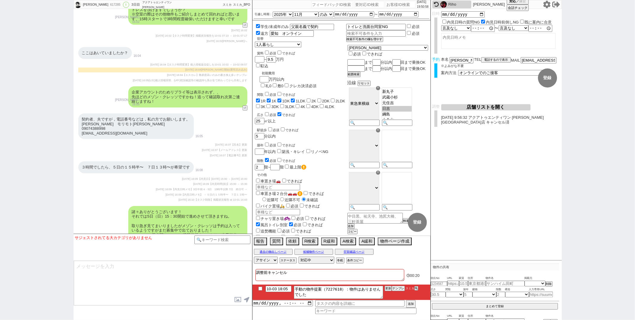
click at [359, 5] on input "number" at bounding box center [370, 4] width 30 height 7
paste input "8975327"
type input "8975327"
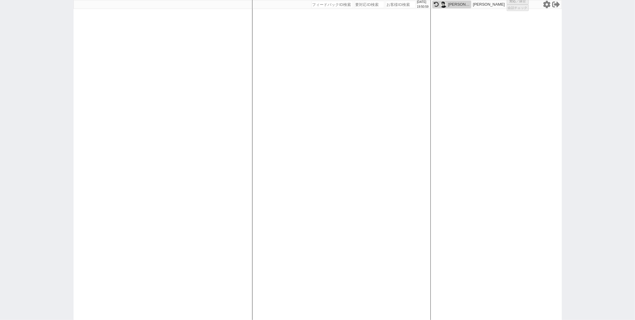
select select
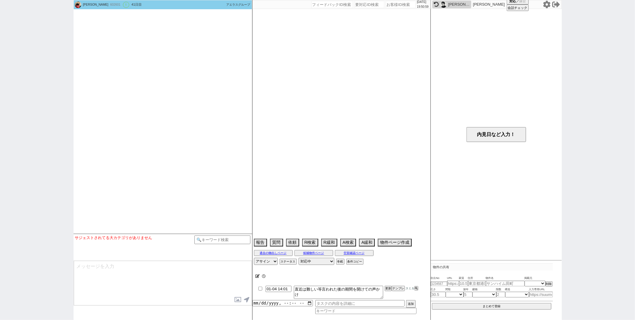
select select "[DATE]"
select select "2"
select select "36"
select select "0"
select select "14"
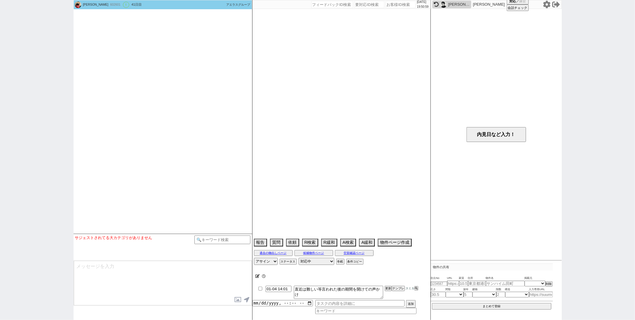
select select "9"
select select "348"
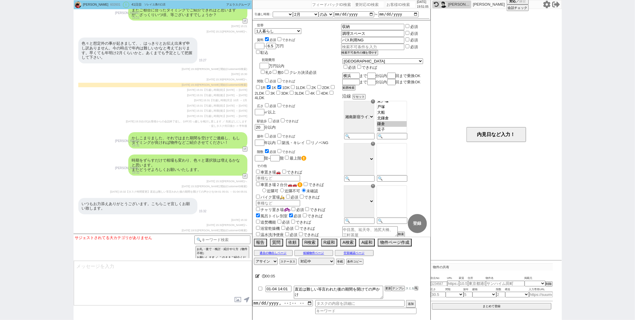
scroll to position [3567, 0]
click at [233, 59] on div "色々と想定外の事が起きまして、、はっきりとお伝え出来ず申し訳ありません。今の時点で年内は難しいかなと考えております。早くても年明け2月くらいかと。あくまでも予…" at bounding box center [163, 51] width 179 height 32
click at [360, 2] on input "number" at bounding box center [370, 4] width 30 height 7
paste input "8974396"
type input "8974396"
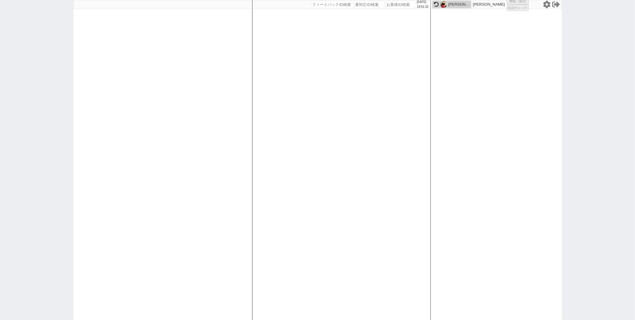
select select
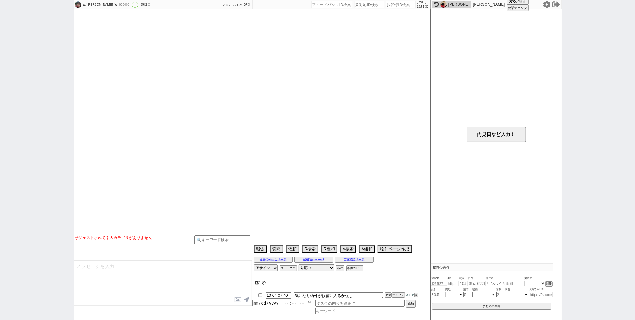
select select "2025"
select select "9"
select select "36"
select select "6"
select select "14"
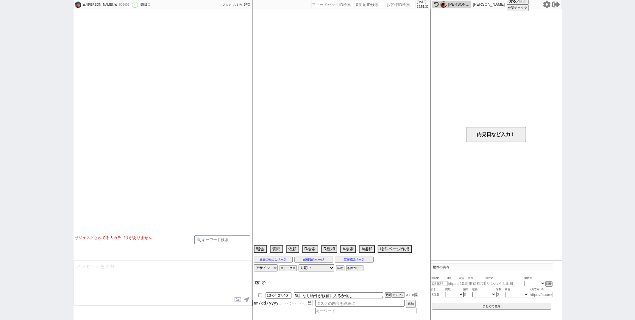
select select "94"
select select "2560"
select select "53"
select select "[DATE]"
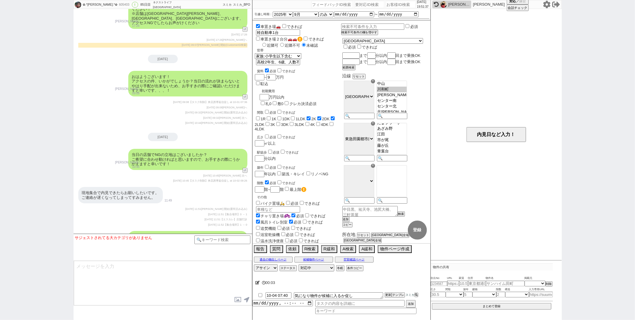
scroll to position [4047, 0]
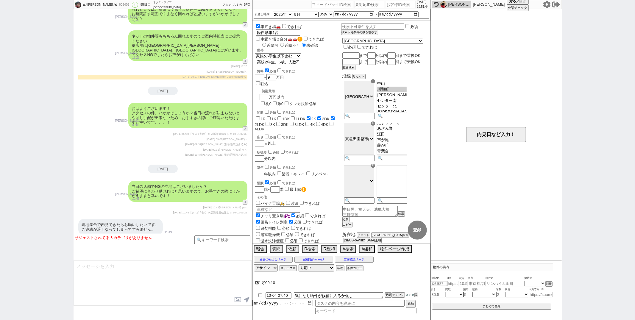
click at [358, 5] on input "number" at bounding box center [370, 4] width 30 height 7
paste input "8975382"
type input "8975382"
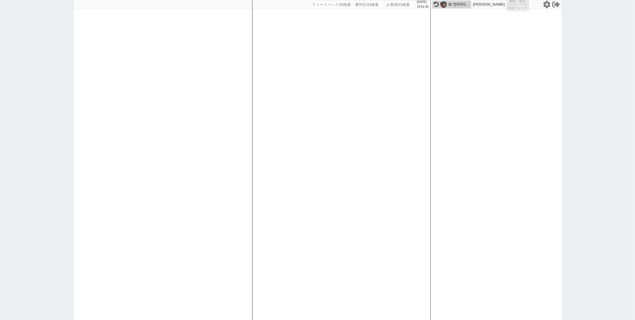
select select "4"
select select
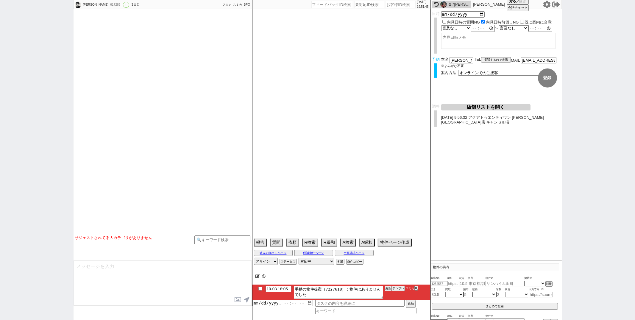
type textarea "調整前キャンセル"
select select "2025"
select select "11"
select select "36"
select select "0"
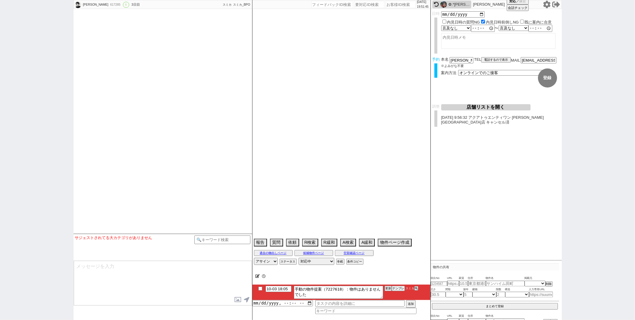
select select "50"
select select "1293"
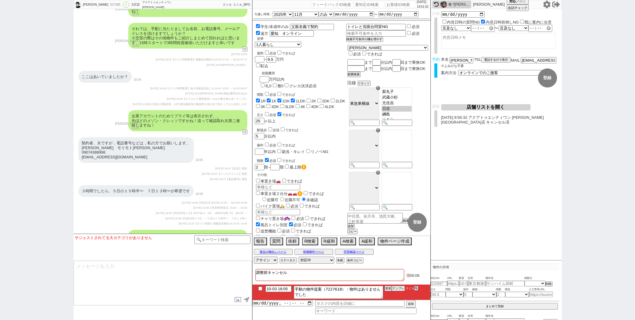
scroll to position [1706, 0]
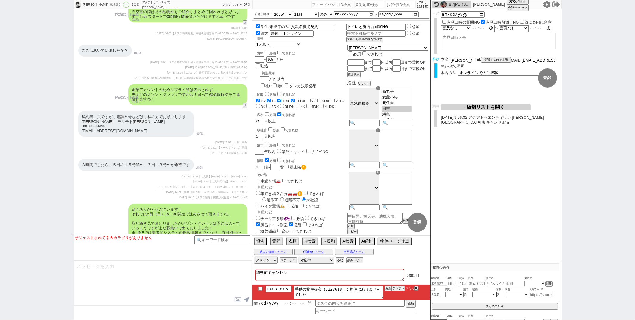
click at [358, 6] on input "number" at bounding box center [370, 4] width 30 height 7
paste input "8975022"
type input "8975022"
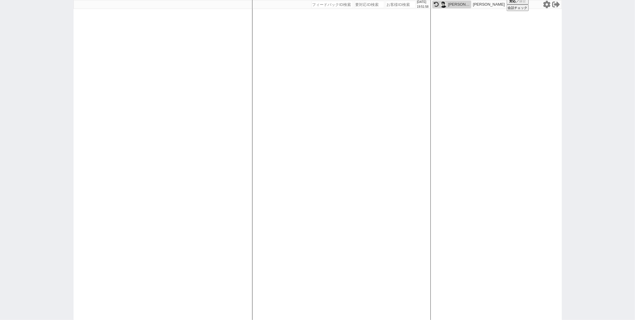
select select "3"
select select
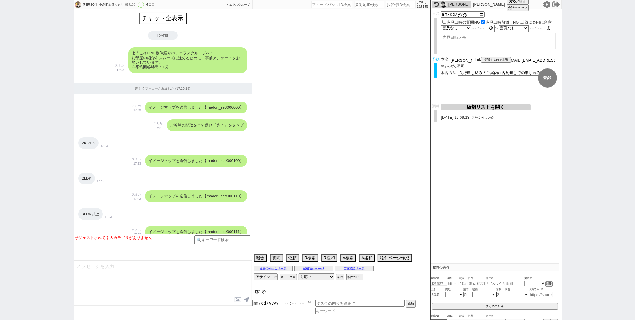
type textarea "敷礼関係は会社経費のためメリットにならない＠法人の社内規定は2日にわかる"
select select "2025"
select select "10"
select select "28"
select select "1"
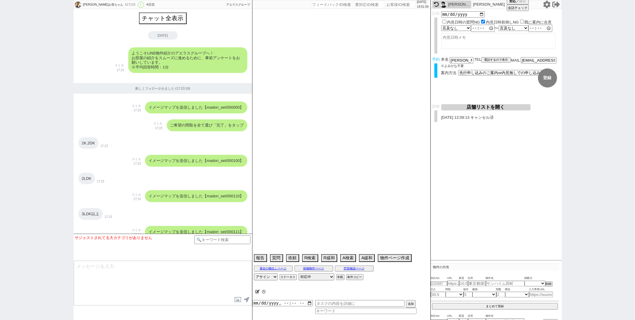
select select "50"
select select "53"
select select "47"
select select "66"
select select "59"
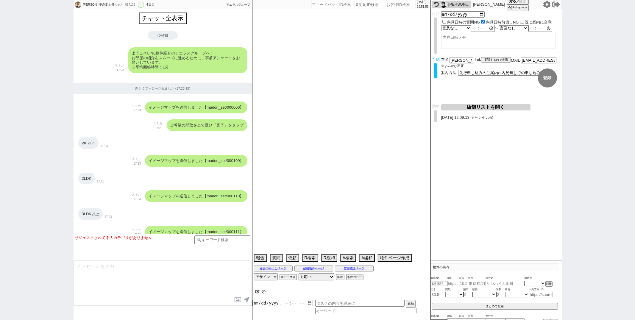
select select "[DATE]"
select select "25"
select select "3116"
select select "68"
select select "1638"
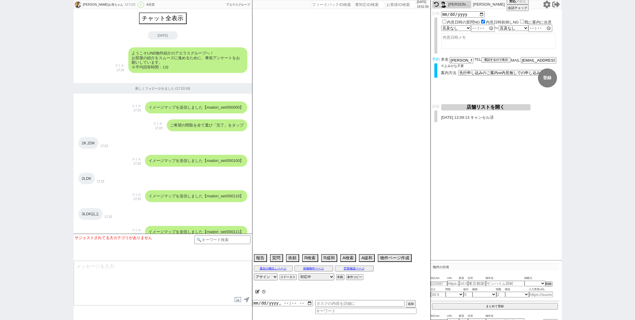
select select "9"
select select "332"
select select "14"
select select "23"
select select "726"
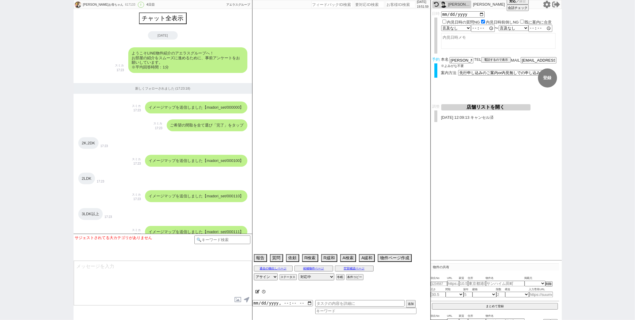
select select "75"
select select "[DATE]"
select select "65"
select select "1578"
select select "62"
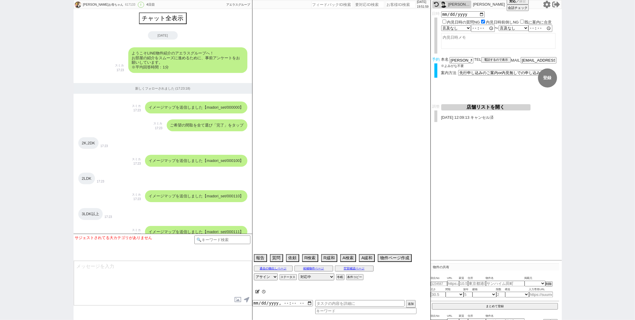
select select "[DATE]"
select select "60"
select select "70"
select select "[DATE]"
select select "69"
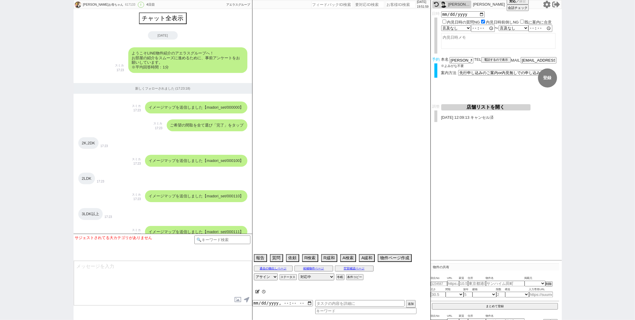
select select "[DATE]"
select select "36"
select select "15"
select select "505"
select select "11"
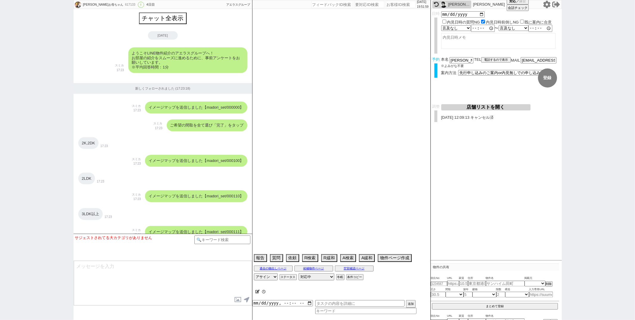
select select "38"
select select "72"
select select "[DATE]"
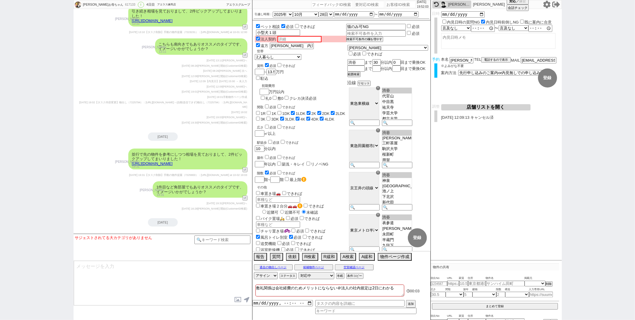
scroll to position [2356, 0]
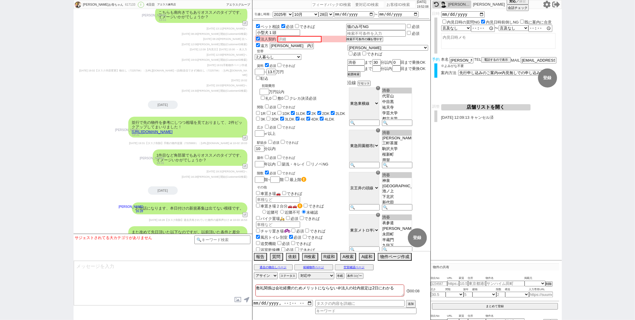
click at [355, 4] on input "number" at bounding box center [370, 4] width 30 height 7
paste input "8974557"
type input "8974557"
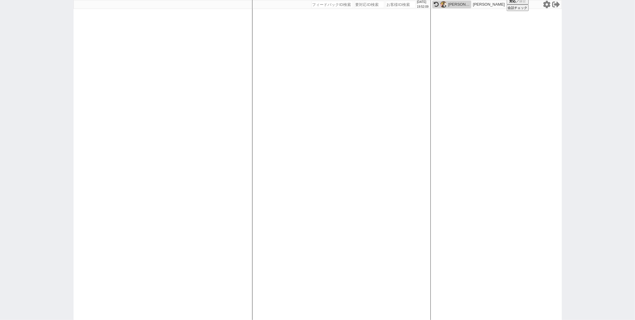
select select "2"
select select
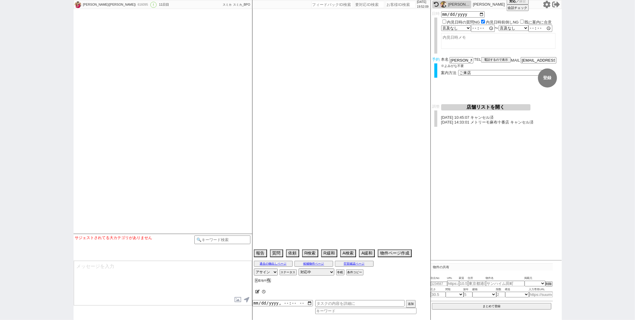
select select "16"
select select "0"
select select "93"
select select "3"
select select "305"
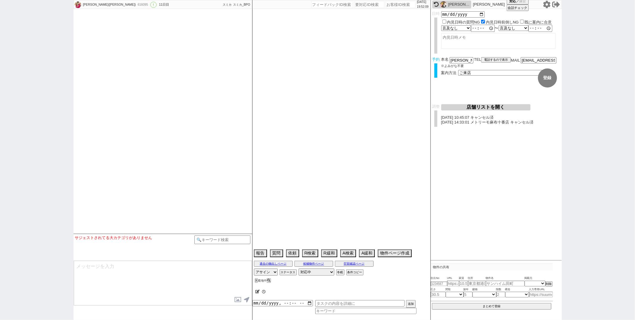
select select "67"
select select "1619"
select select "64"
select select "1570"
select select "62"
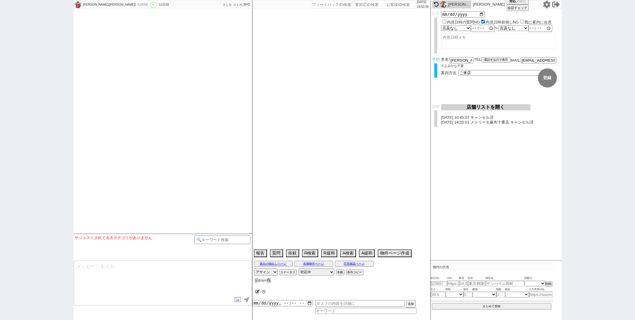
select select "1526"
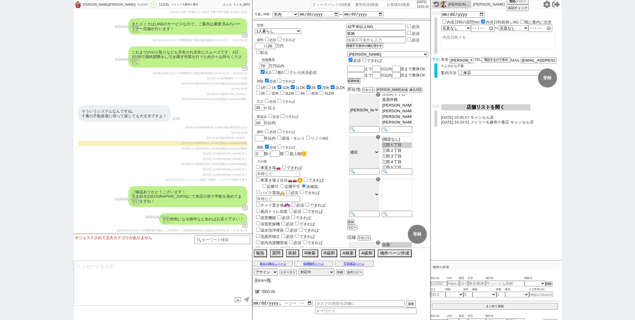
scroll to position [5444, 0]
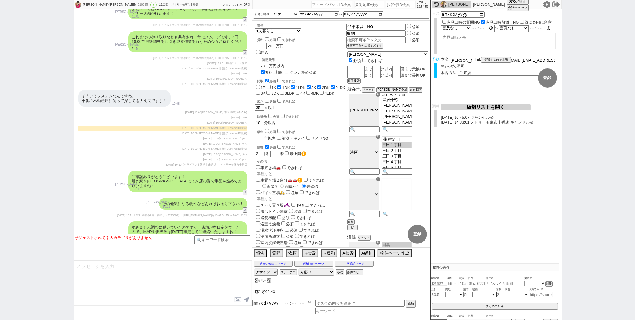
click at [356, 4] on input "number" at bounding box center [370, 4] width 30 height 7
paste input "8975577"
type input "8975577"
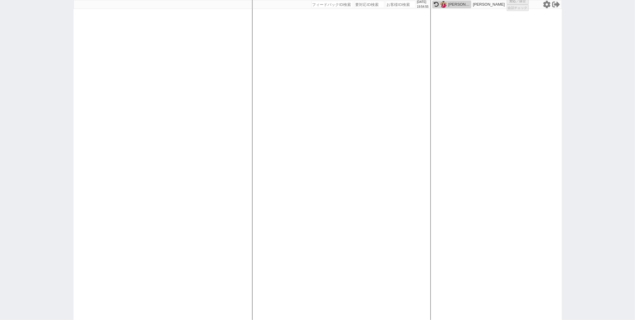
select select
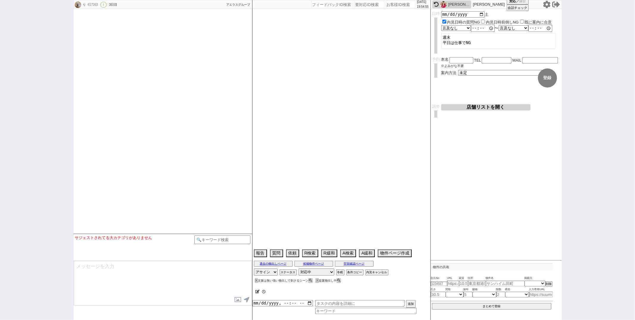
type textarea "娘の代理"
select select "13"
select select "0"
select select "35"
select select "1015"
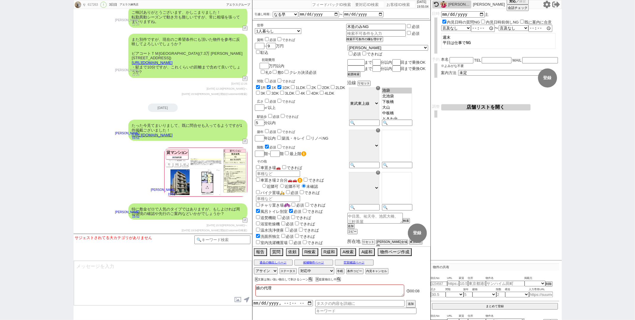
scroll to position [2987, 0]
click at [340, 113] on div "駅徒歩 必須 できれば 5 分以内" at bounding box center [300, 119] width 91 height 13
paste input "330605"
type input "330605"
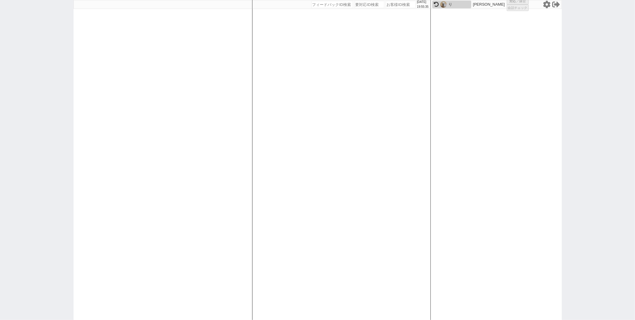
select select
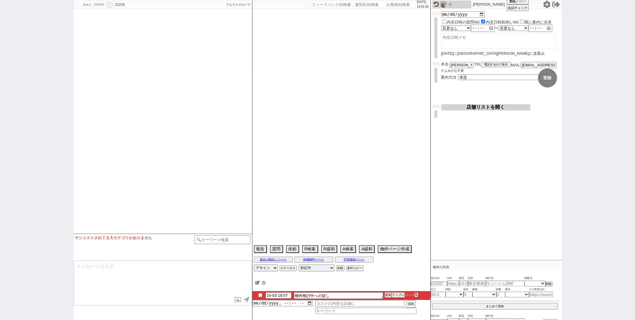
select select "2025"
select select "10"
select select "33"
select select "0"
select select "35"
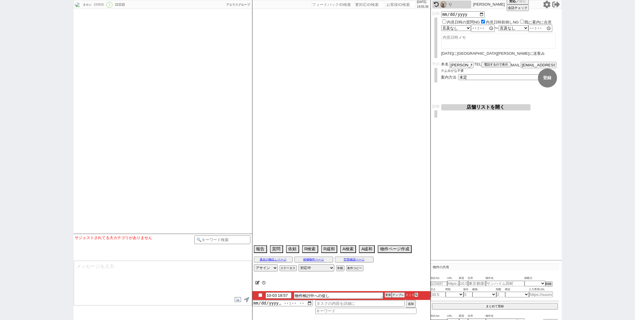
select select "1015"
select select "60"
select select "1480"
select select "70"
select select "1682"
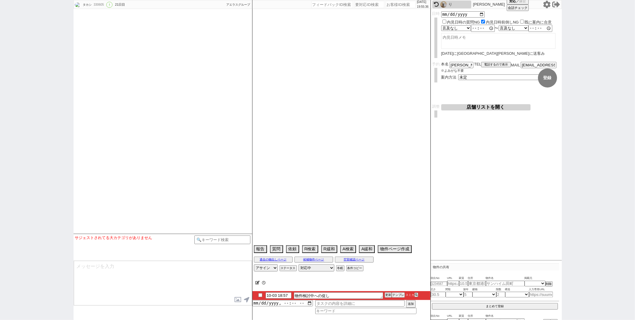
select select "62"
select select "63"
select select "1547"
select select "36"
select select "1056"
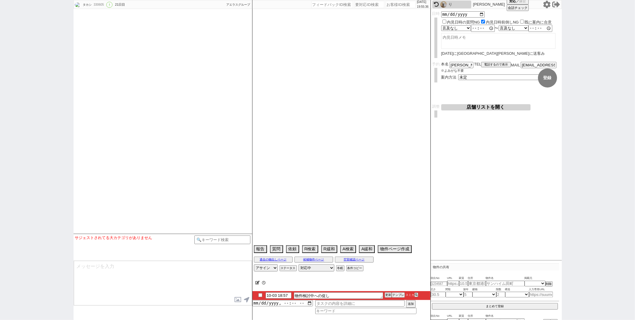
select select "813"
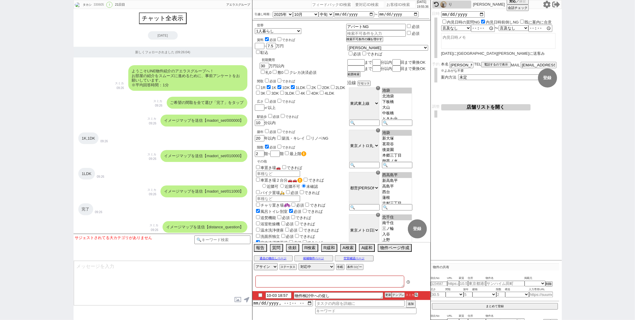
type textarea "2022/06/30にアエラス板橋店に送客み"
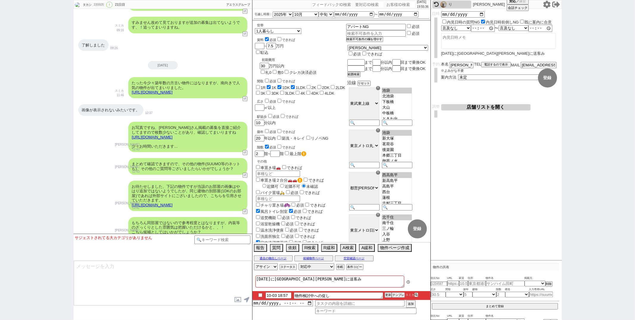
scroll to position [25, 0]
click at [399, 294] on button "テンプレ" at bounding box center [398, 295] width 13 height 4
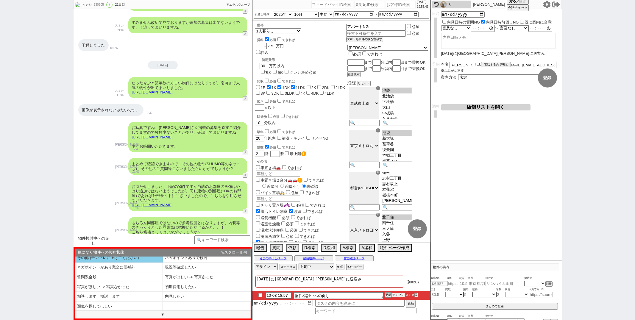
scroll to position [18, 0]
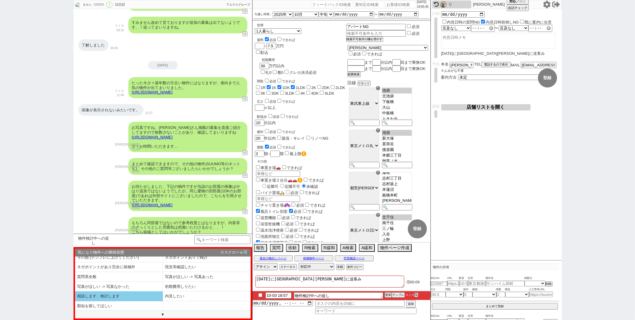
click at [124, 296] on li "相談します、検討します" at bounding box center [119, 296] width 88 height 10
select select "相談します、検討します"
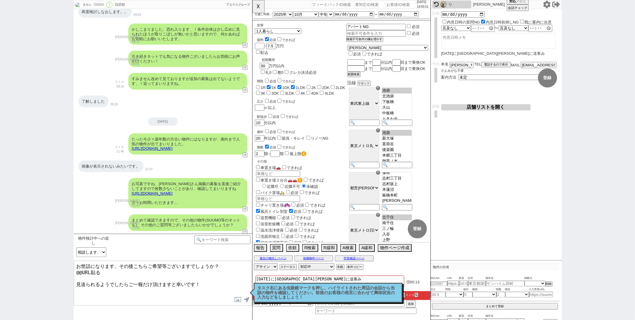
scroll to position [10785, 0]
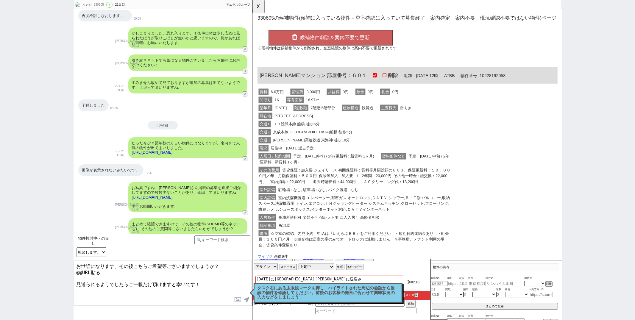
click at [291, 290] on p "タスク右にある虫眼鏡マークを押し、ハイライトされた周辺の会話から当該の物件を確認してください。前後のお客様の発言に合わせて興味状況の入力などをしましょう！" at bounding box center [328, 293] width 141 height 14
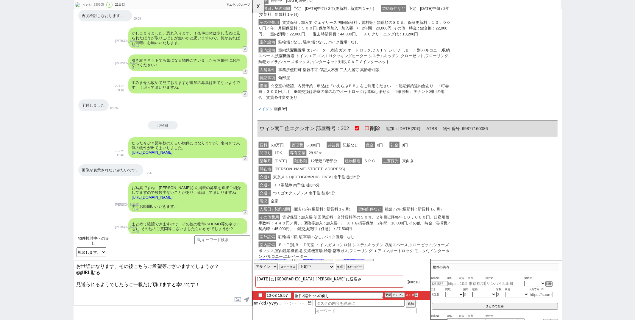
scroll to position [142, 0]
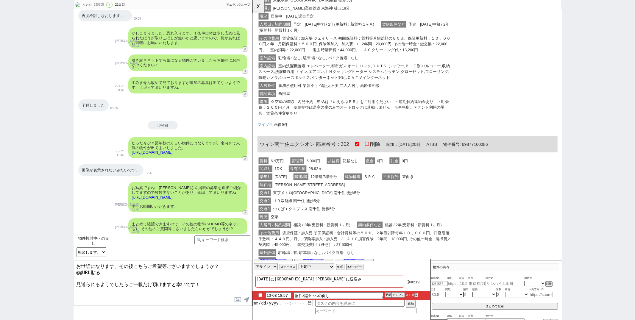
click at [173, 195] on link "https://tools.sumika.live/pages/we7yj82" at bounding box center [152, 197] width 41 height 4
click at [260, 6] on button "☓" at bounding box center [257, 6] width 11 height 12
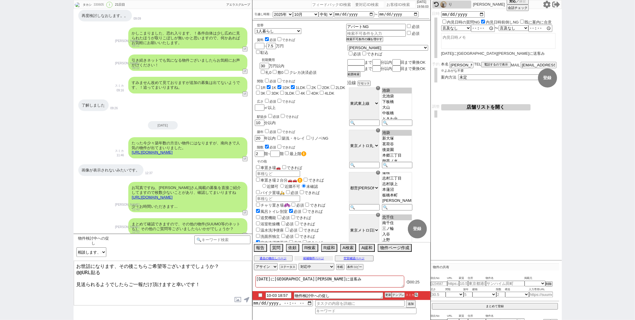
click at [311, 257] on button "候補物件ページ" at bounding box center [313, 258] width 39 height 5
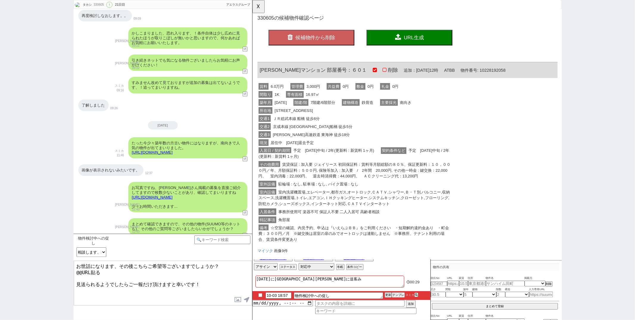
scroll to position [0, 0]
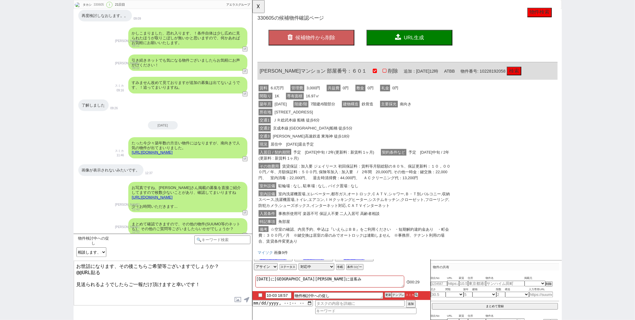
click at [355, 199] on span "駐輪場 : なし, 駐車場 : なし, バイク置場 : なし" at bounding box center [323, 199] width 88 height 7
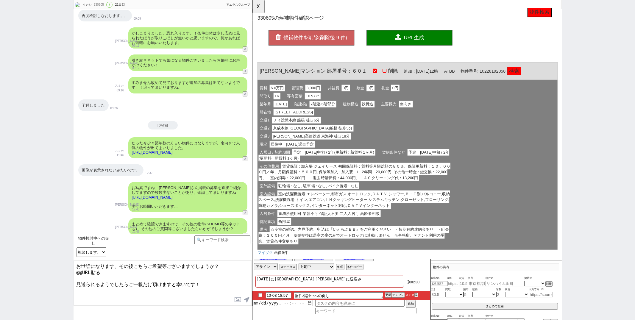
click at [339, 44] on button "候補物件を削除(削除後 9 件)" at bounding box center [315, 40] width 92 height 17
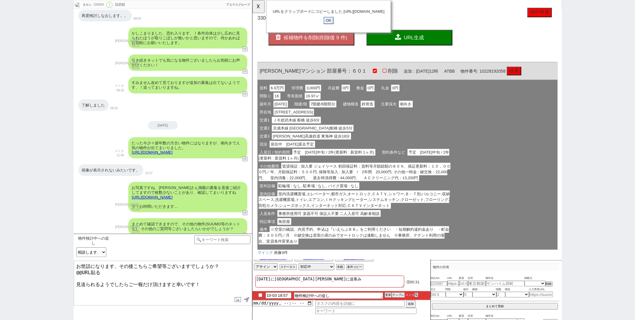
click at [335, 26] on input "OK" at bounding box center [334, 22] width 11 height 8
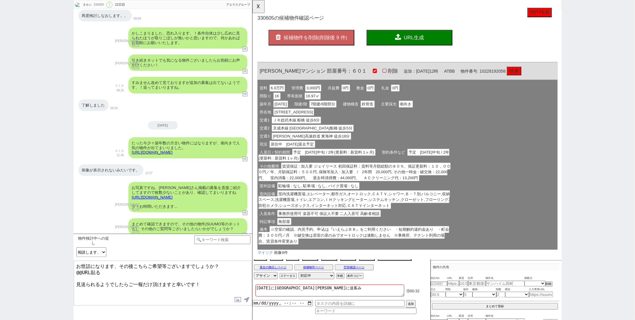
click at [259, 7] on button "☓" at bounding box center [258, 6] width 12 height 13
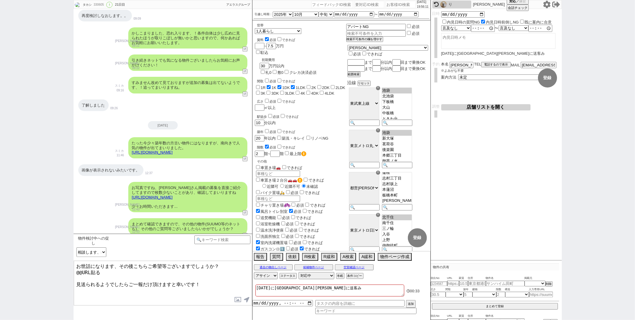
click at [99, 272] on textarea "お世話になります、その後こちらご希望等ございますでしょうか？ @@URL貼る 見送られるようでしたらご一報だけ頂けますと幸いです！" at bounding box center [163, 283] width 178 height 45
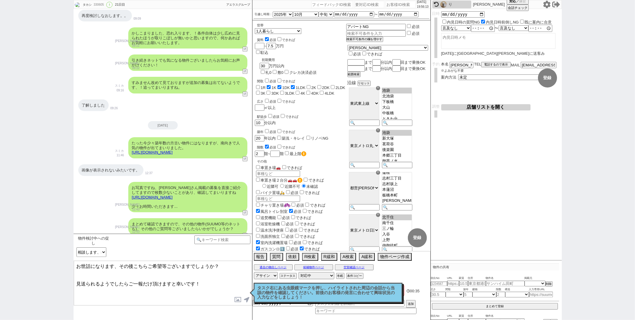
paste textarea "https://tools.sumika.live/pages/wrxikdb"
type textarea "お世話になります、その後こちらご希望等ございますでしょうか？ https://tools.sumika.live/pages/wrxikdb 見送られるようで…"
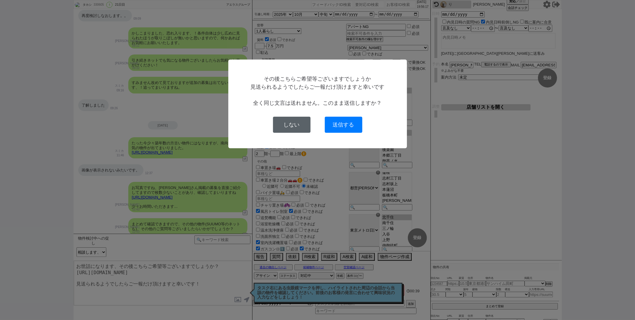
click at [290, 120] on button "しない" at bounding box center [292, 125] width 38 height 16
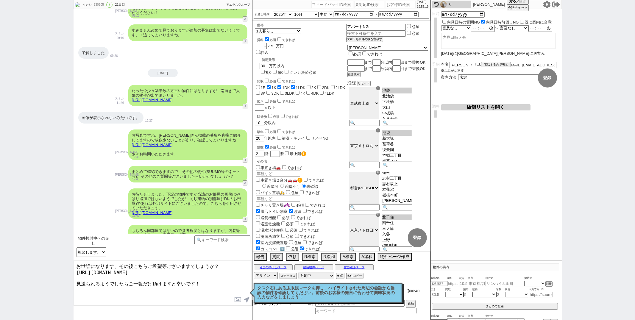
scroll to position [10845, 0]
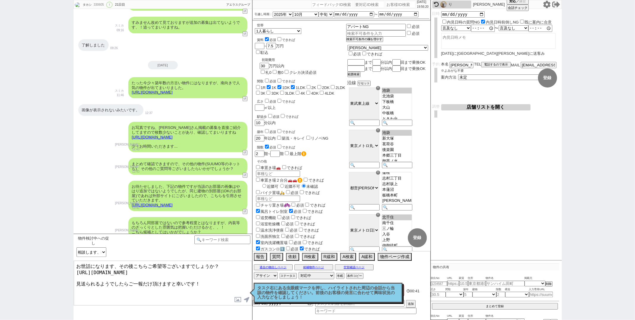
click at [213, 279] on textarea "お世話になります、その後こちらご希望等ございますでしょうか？ https://tools.sumika.live/pages/wrxikdb 見送られるようで…" at bounding box center [163, 283] width 178 height 45
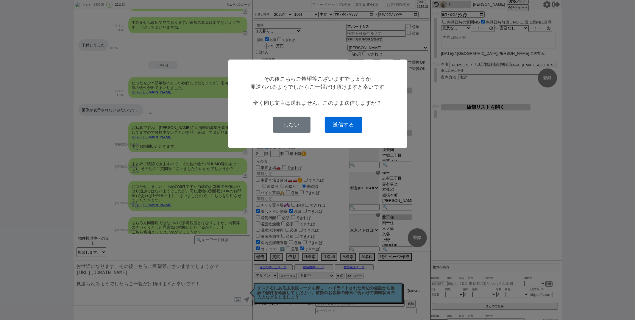
click at [336, 119] on button "送信する" at bounding box center [344, 125] width 38 height 16
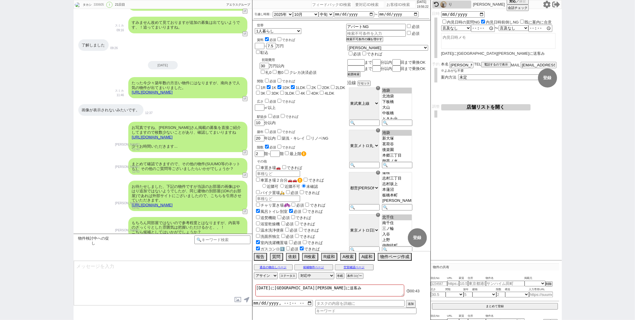
scroll to position [10902, 0]
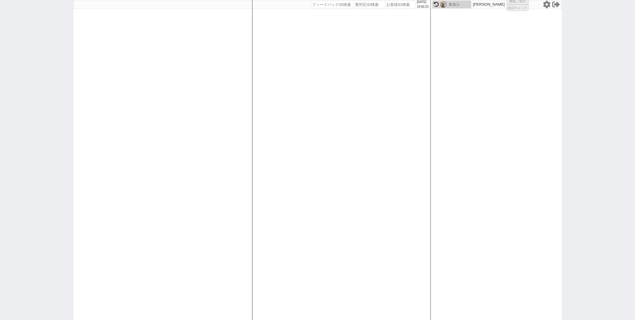
select select "100"
select select "2"
select select "5"
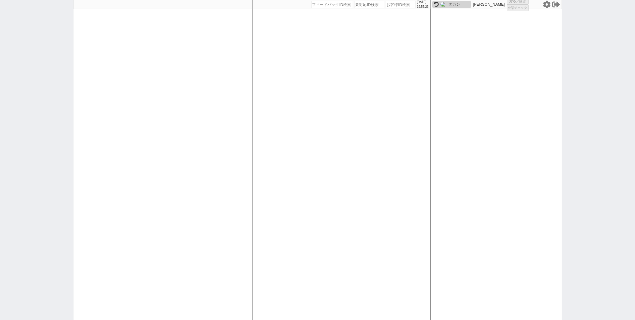
select select
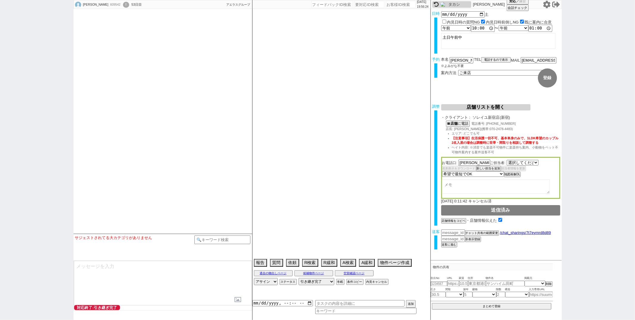
type textarea "@当面は丸ノ内線で探すつもりだが、出なかったら総武線の亀戸、錦糸町あたり検討(9/28発言)"
select select "2634"
select select
select select "15"
select select "0"
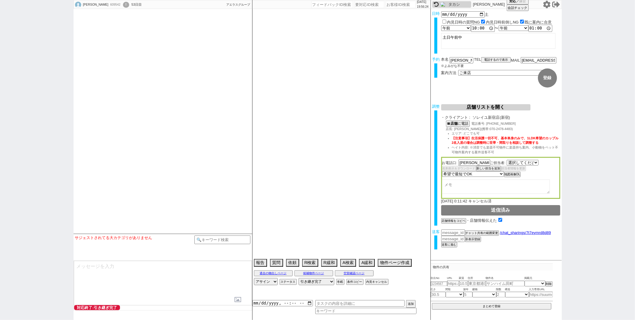
select select "60"
select select "1492"
select select "61"
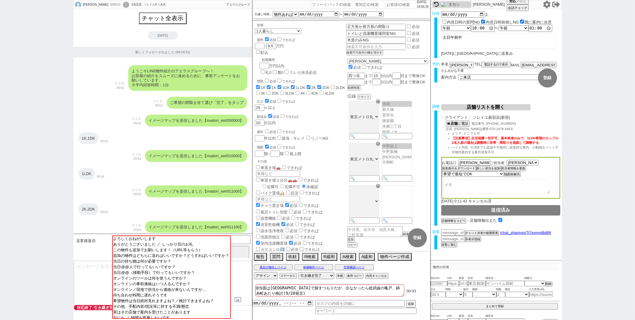
scroll to position [63, 0]
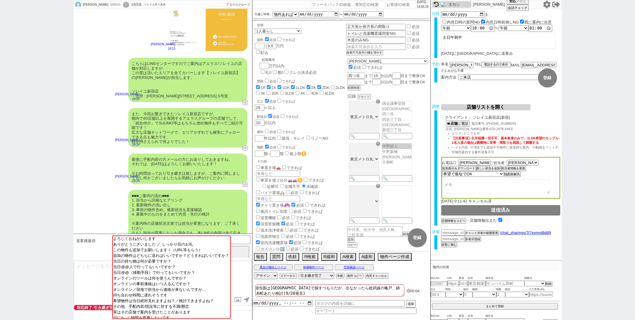
click at [333, 87] on div "世帯 1人暮らし 2人暮らし 家族:小学生以下含む 家族:小学生以下含まず 兄弟・姉妹 ルームシェア その他 子供 家族(子供なし) ルームシェア 賃料 必須…" at bounding box center [341, 136] width 178 height 230
paste input "615190"
type input "615190"
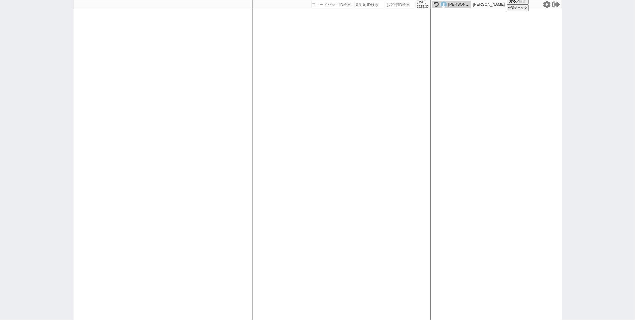
select select "1"
select select "2"
select select "5"
select select
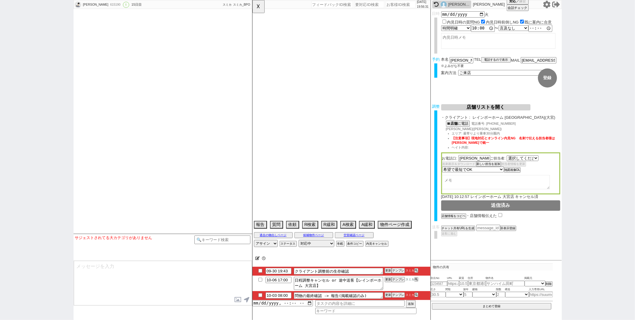
select select "1785"
select select "2026"
select select "7"
select select "37"
select select "0"
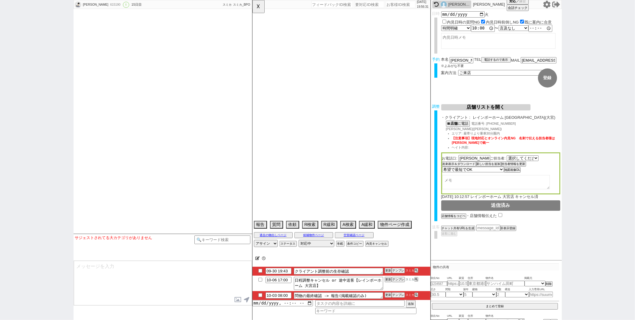
select select "11"
select select "121"
select select "2963"
select select "118"
select select "2943"
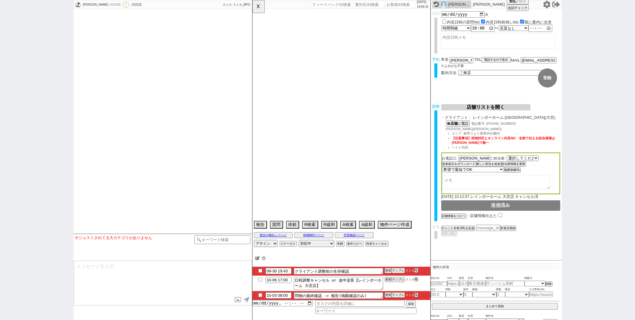
select select "9"
select select "329"
select select "8"
select select "295"
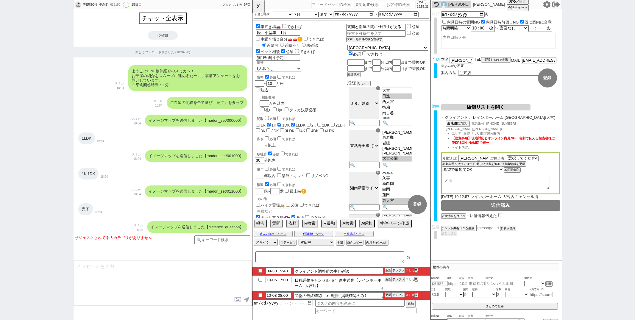
type textarea "当日までの予定なし"
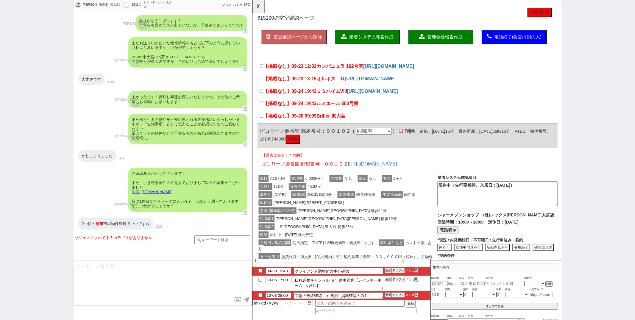
scroll to position [0, 0]
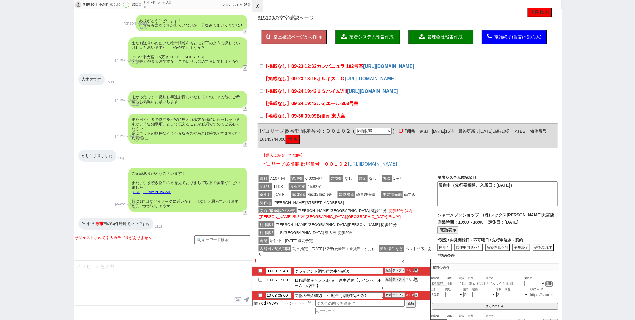
click at [259, 9] on button "☓" at bounding box center [257, 6] width 11 height 12
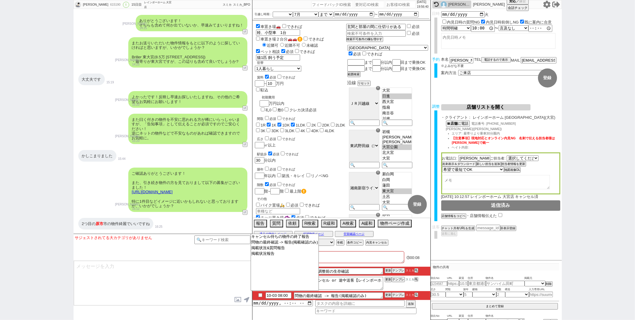
click at [230, 289] on textarea at bounding box center [163, 283] width 178 height 45
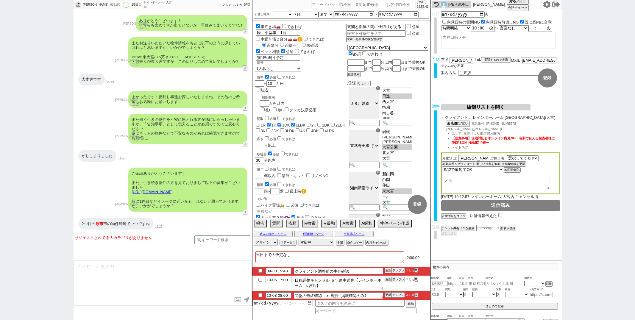
click at [260, 271] on input "checkbox" at bounding box center [260, 271] width 9 height 4
checkbox input "true"
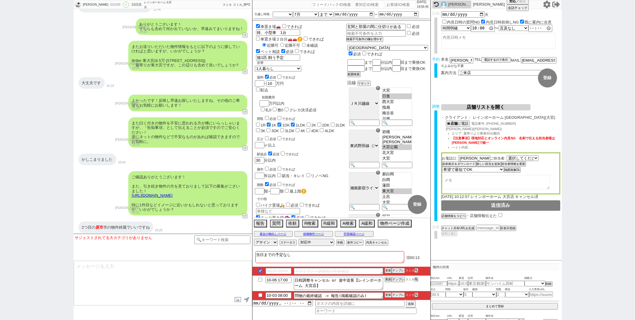
scroll to position [5990, 0]
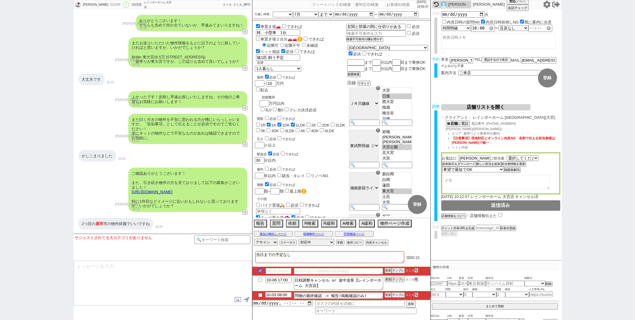
click at [276, 297] on input "10-03 08:00" at bounding box center [279, 294] width 26 height 5
type input "10-04 08:00"
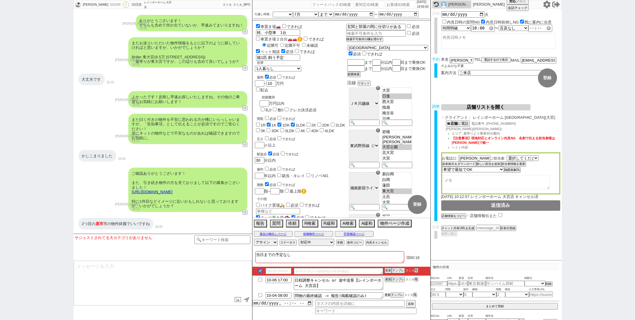
click at [386, 293] on button "更新" at bounding box center [388, 295] width 6 height 4
click at [213, 215] on div "2つ目の 原市 市の物件綺麗でいいですね 16:25" at bounding box center [163, 224] width 179 height 18
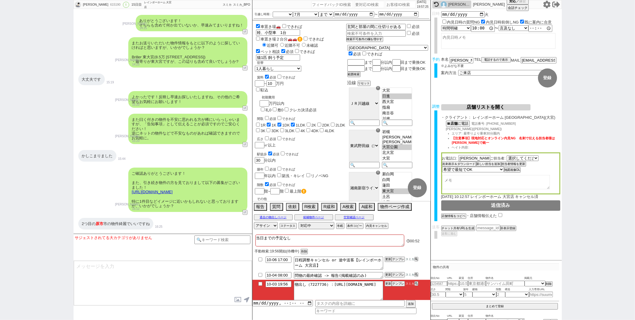
click at [321, 135] on div "広さ 必須 できれば ㎡以上" at bounding box center [300, 141] width 91 height 13
paste input "615190"
type input "615190"
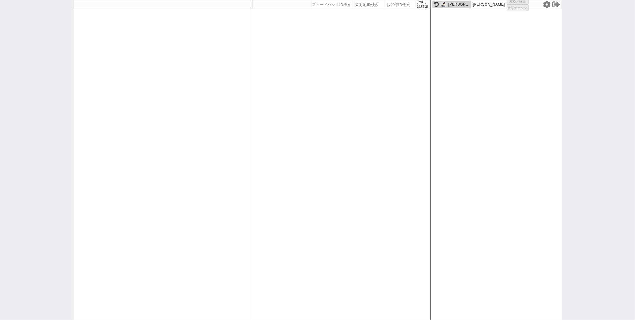
select select "1"
select select "2"
select select "5"
select select
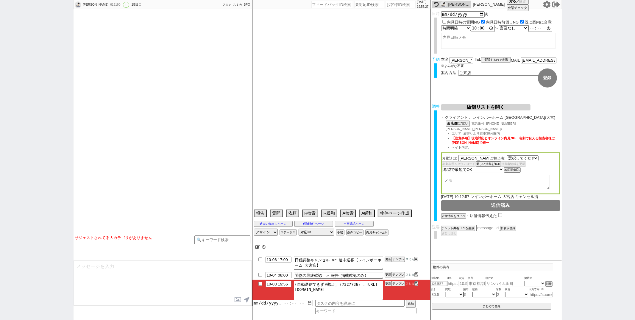
select select "1785"
type textarea "当日までの予定なし"
select select "2026"
select select "7"
select select "37"
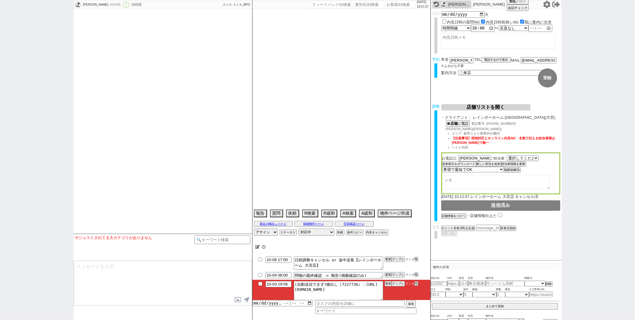
select select "0"
select select "11"
select select "121"
select select "2963"
select select "118"
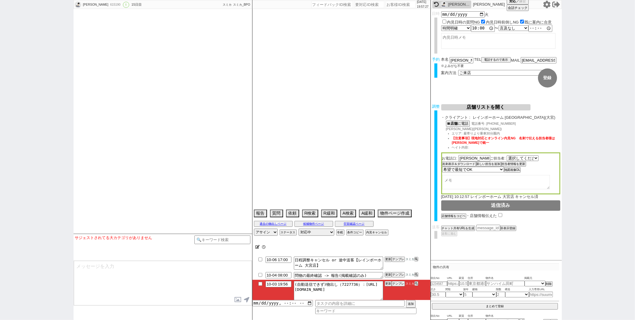
select select "2943"
select select "9"
select select "329"
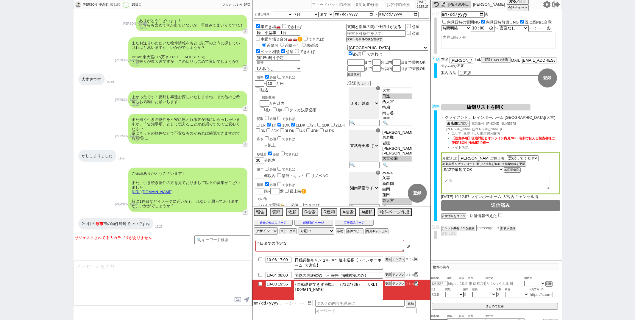
scroll to position [19, 0]
click at [395, 284] on button "テンプレ" at bounding box center [398, 284] width 13 height 4
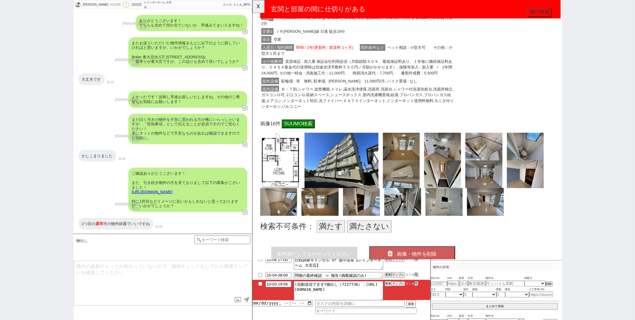
scroll to position [141, 0]
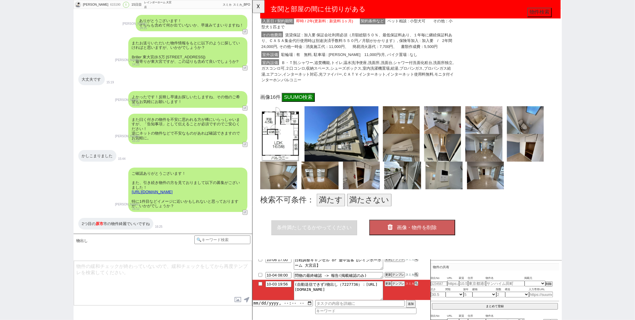
click at [373, 208] on button "満たさない" at bounding box center [378, 215] width 48 height 14
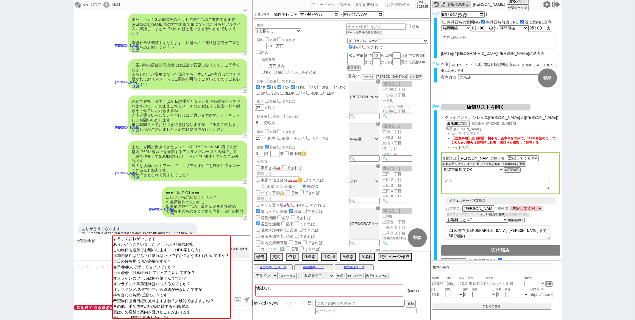
scroll to position [87, 0]
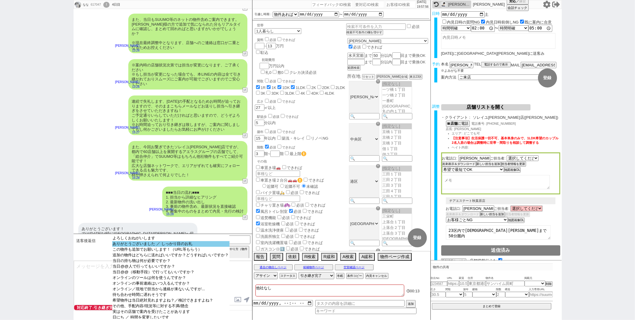
click at [168, 242] on option "ありがとうございました ／ しっかり目のお礼" at bounding box center [170, 244] width 117 height 6
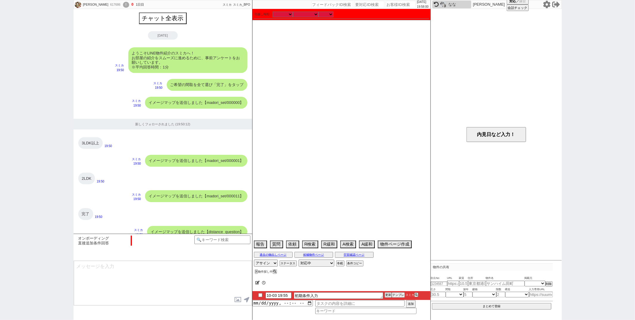
scroll to position [349, 0]
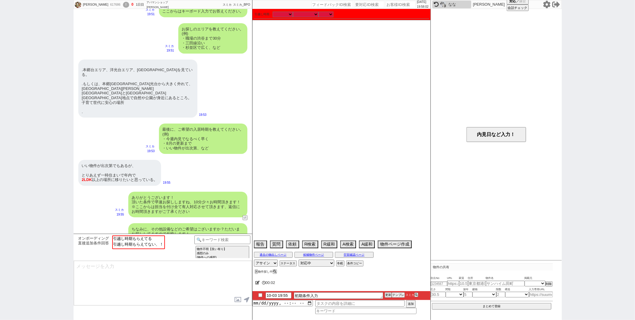
click at [230, 157] on div "いい物件が出次第でもあるが、 とりあえず一時住まいで年内で 2LDK 以上の場所に移りたいと思っている。 19:55" at bounding box center [163, 173] width 179 height 32
paste input "617103"
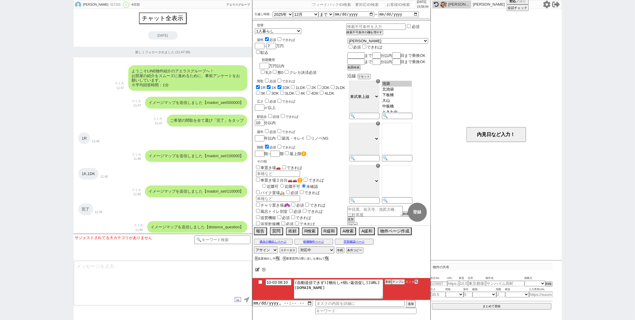
scroll to position [729, 0]
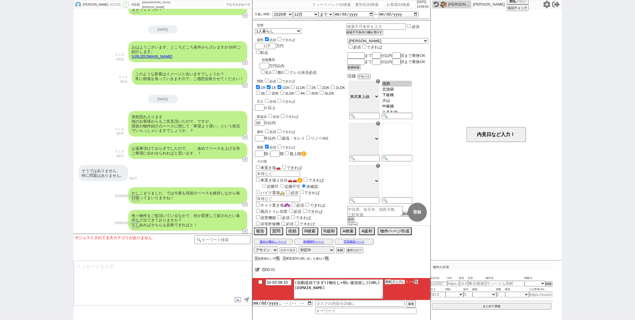
click at [398, 284] on button "テンプレ" at bounding box center [398, 282] width 13 height 4
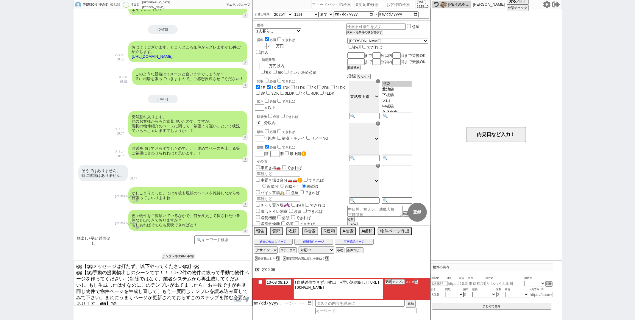
drag, startPoint x: 301, startPoint y: 287, endPoint x: 316, endPoint y: 295, distance: 17.6
click at [316, 295] on textarea "(自動送信できず)[物出し+弱い返信促し]https://jent-crm.com/2ng-84y191pn3984hy/introduction_pages…" at bounding box center [338, 289] width 89 height 20
click at [396, 283] on button "テンプレ" at bounding box center [398, 282] width 13 height 4
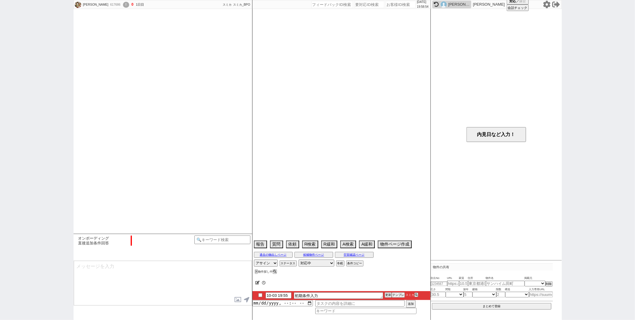
scroll to position [349, 0]
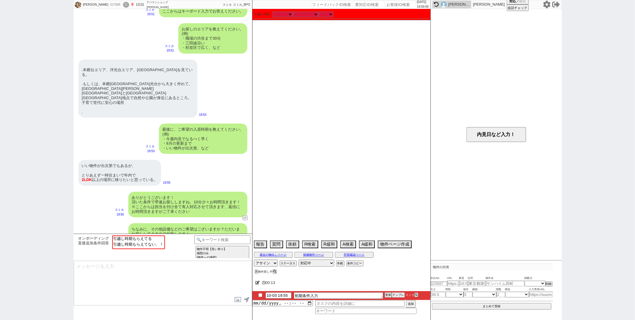
click at [298, 62] on div "引越し時期： 2025年 2026年 なる早 未定 いつでも 物件あれば 年内 来年 1月 2月 3月 4月 5月 6月 7月 8月 9月 10月 11月 1…" at bounding box center [341, 124] width 178 height 230
paste input "617092"
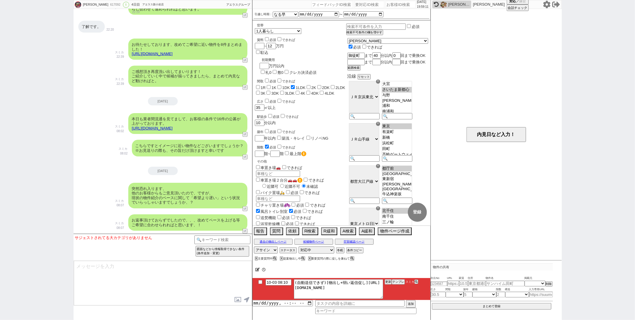
scroll to position [25, 0]
drag, startPoint x: 301, startPoint y: 286, endPoint x: 350, endPoint y: 316, distance: 56.6
click at [350, 316] on div "00:03 10-03 08:10 (自動送信できず)[物出し+弱い返信促し]https://jent-crm.com/2ng-84y191pn3984hy/…" at bounding box center [341, 291] width 178 height 58
click at [401, 283] on button "テンプレ" at bounding box center [398, 282] width 13 height 4
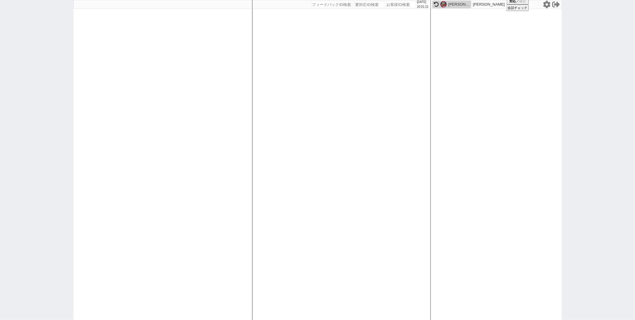
click at [314, 125] on div "2025/10/03 20:01:21 候補物件を追加してしてください 紹介した物件一覧 他社物件を追加する 空室確認ページに追加・削除 紹介した物件一覧 他…" at bounding box center [341, 160] width 179 height 320
paste input "617057"
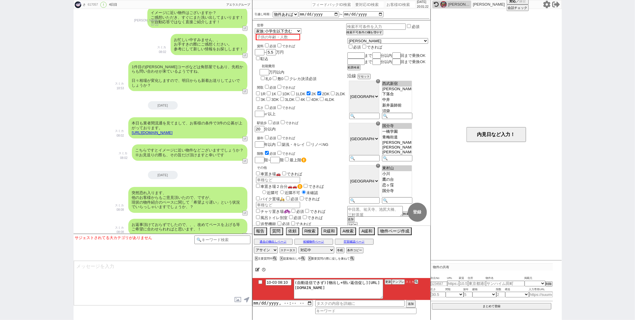
scroll to position [87, 0]
drag, startPoint x: 301, startPoint y: 287, endPoint x: 331, endPoint y: 302, distance: 33.7
click at [331, 302] on div "10-03 08:10 (自動送信できず)[物出し+弱い返信促し]https://jent-crm.com/2ng-84y191pn3984hy/introd…" at bounding box center [341, 296] width 178 height 36
click at [395, 280] on button "テンプレ" at bounding box center [398, 282] width 13 height 4
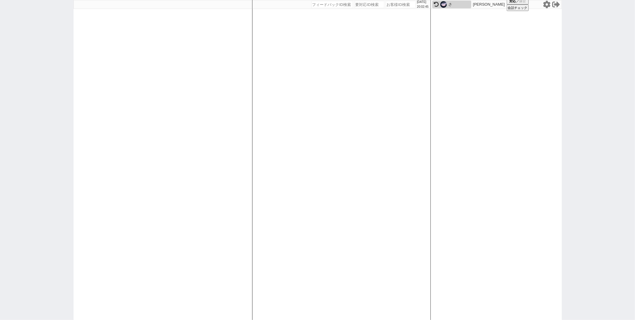
click at [296, 86] on div "2025/10/03 20:02:45 候補物件を追加してしてください 紹介した物件一覧 他社物件を追加する 空室確認ページに追加・削除 紹介した物件一覧 他…" at bounding box center [341, 160] width 179 height 320
paste input "617058"
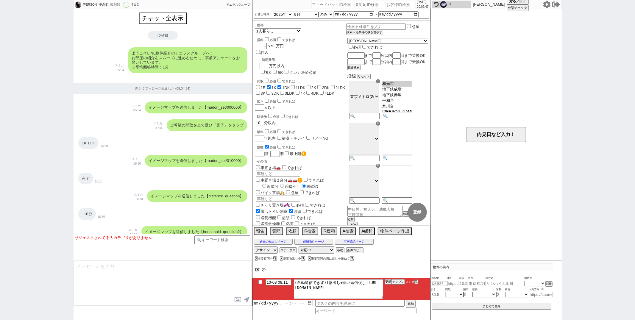
scroll to position [802, 0]
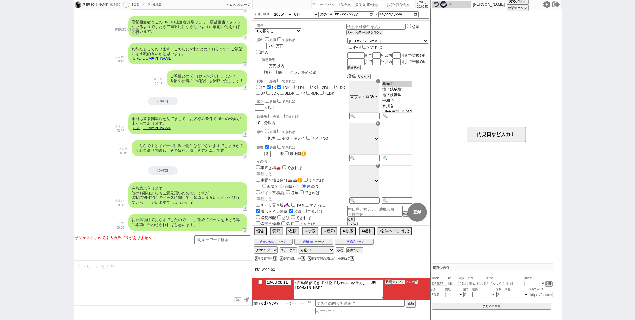
click at [397, 282] on button "テンプレ" at bounding box center [398, 282] width 13 height 4
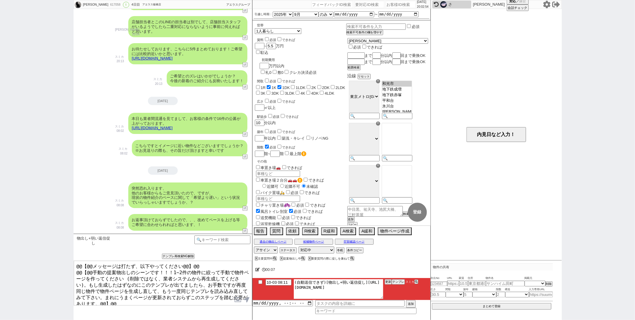
drag, startPoint x: 301, startPoint y: 286, endPoint x: 338, endPoint y: 306, distance: 42.0
click at [338, 306] on div "10-03 08:11 (自動送信できず)[物出し+弱い返信促し]https://jent-crm.com/2ng-84y191pn3984hy/introd…" at bounding box center [341, 296] width 178 height 36
click at [402, 284] on button "テンプレ" at bounding box center [398, 282] width 13 height 4
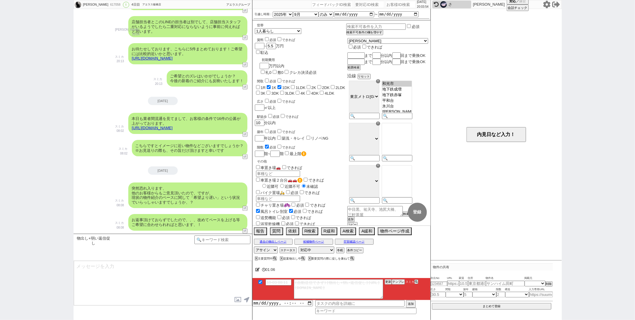
scroll to position [863, 0]
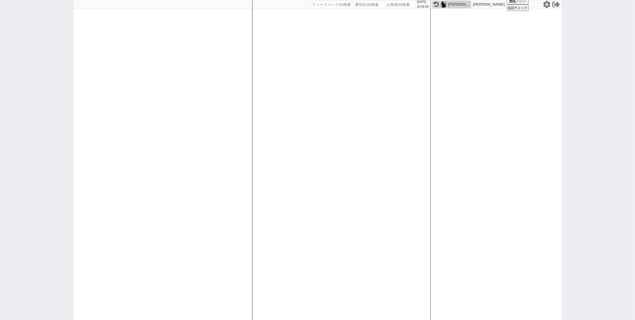
click at [291, 71] on div "2025/10/03 20:04:08 候補物件を追加してしてください 紹介した物件一覧 他社物件を追加する 空室確認ページに追加・削除 紹介した物件一覧 他…" at bounding box center [341, 160] width 179 height 320
paste input "616123"
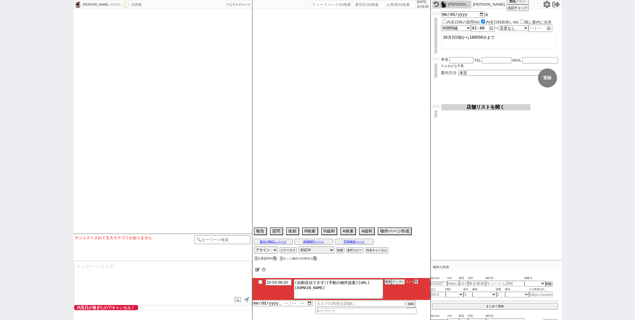
scroll to position [1880, 0]
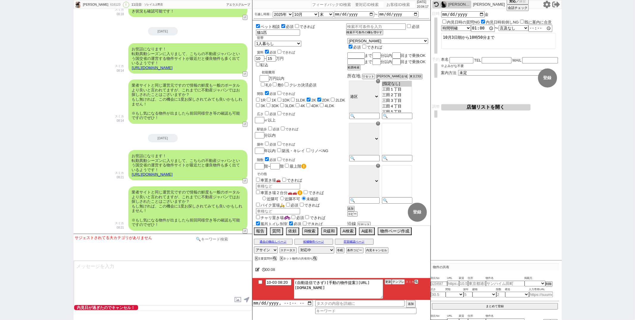
click at [219, 242] on input at bounding box center [222, 239] width 56 height 7
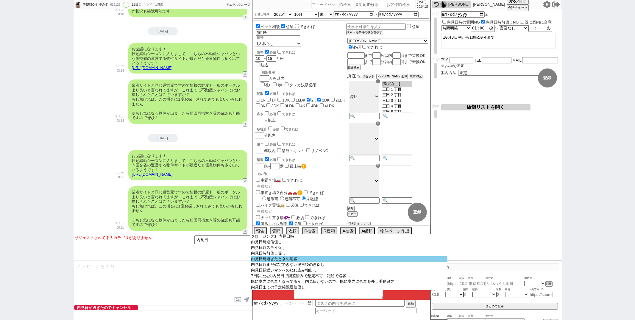
click at [270, 262] on option "内見日時過ぎたときの追客" at bounding box center [349, 259] width 197 height 6
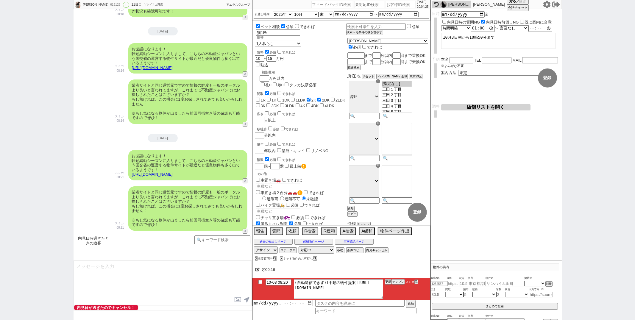
scroll to position [1946, 0]
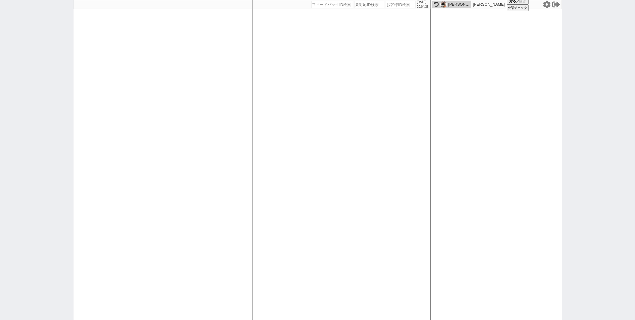
click at [301, 68] on div "2025/10/03 20:04:38 候補物件を追加してしてください 紹介した物件一覧 他社物件を追加する 空室確認ページに追加・削除 紹介した物件一覧 他…" at bounding box center [341, 160] width 179 height 320
paste input "614372"
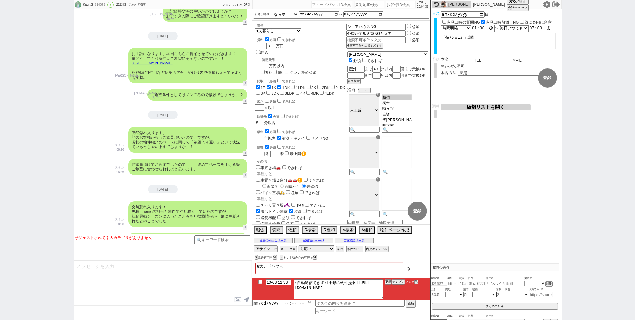
scroll to position [3539, 0]
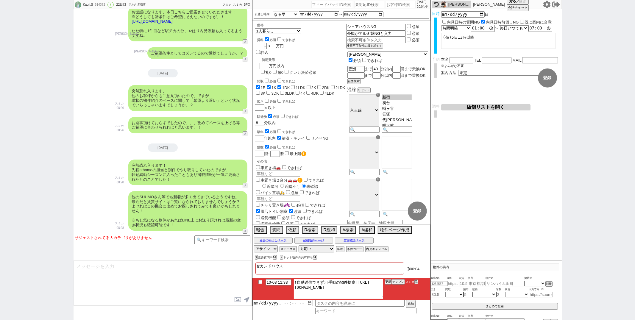
drag, startPoint x: 357, startPoint y: 283, endPoint x: 383, endPoint y: 307, distance: 35.6
click at [383, 307] on div "10-03 11:33 (自動送信できず)[手動の物件提案]https://jent-crm.com/2ng-84y191pn3984hy/introduct…" at bounding box center [341, 296] width 178 height 36
click at [396, 283] on button "テンプレ" at bounding box center [398, 282] width 13 height 4
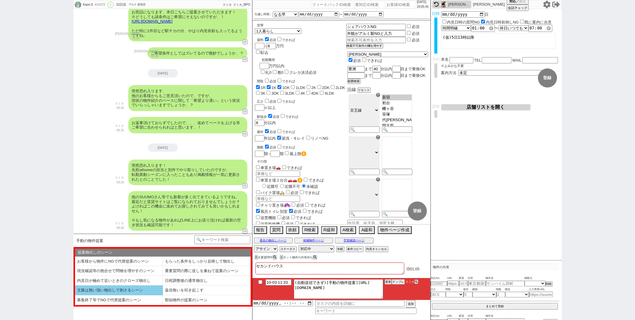
click at [140, 290] on li "文脈は無い強い物出しで刺さるシーン" at bounding box center [119, 291] width 88 height 10
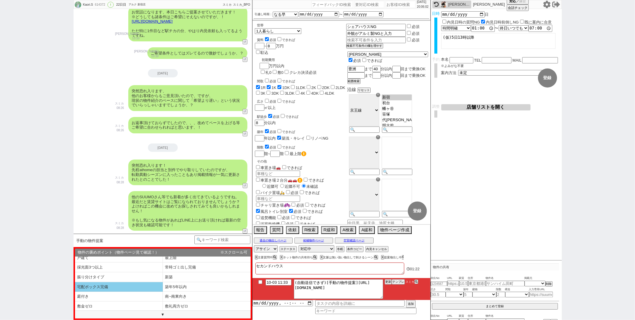
scroll to position [75, 0]
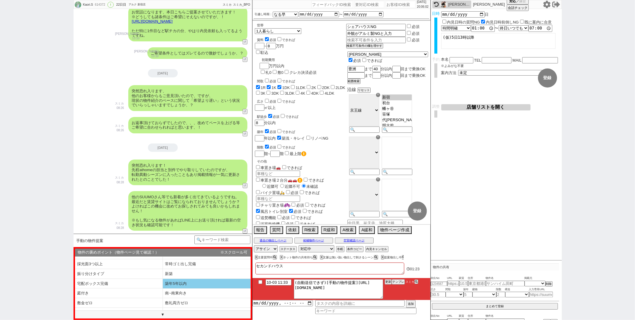
click at [169, 286] on li "築年5年以内" at bounding box center [207, 284] width 88 height 10
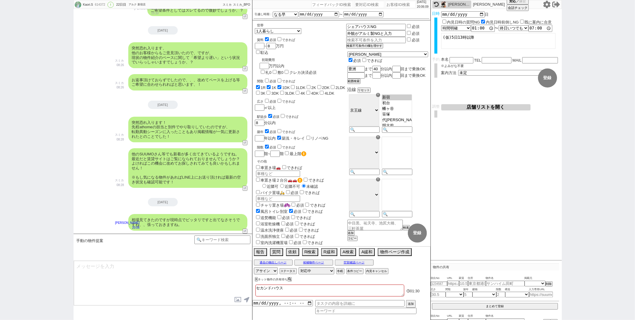
scroll to position [3614, 0]
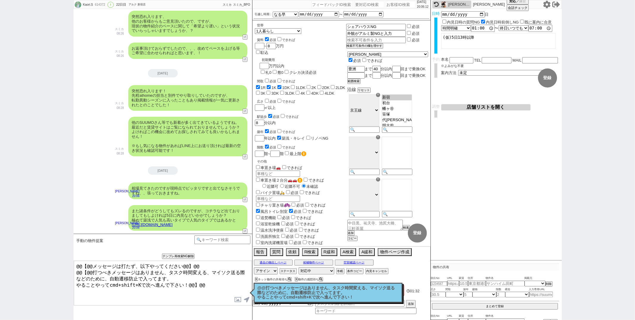
click at [261, 290] on p "@@打つべきメッセージはありません、タスク時間変える、マイソク送る際などのために、自動遷移防止で入ってます。 やることやってcmd+shift+Kで次へ進んで…" at bounding box center [328, 293] width 141 height 14
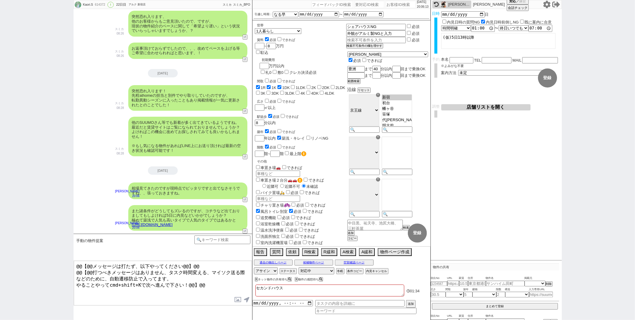
click at [105, 166] on div "2025-10-03" at bounding box center [163, 170] width 179 height 8
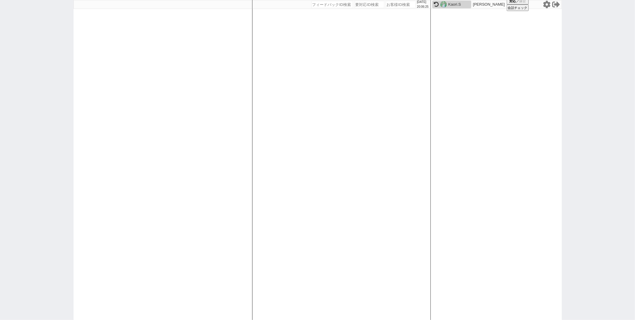
click at [264, 112] on div "2025/10/03 20:06:25 候補物件を追加してしてください 紹介した物件一覧 他社物件を追加する 空室確認ページに追加・削除 紹介した物件一覧 他…" at bounding box center [341, 160] width 179 height 320
paste input "616854"
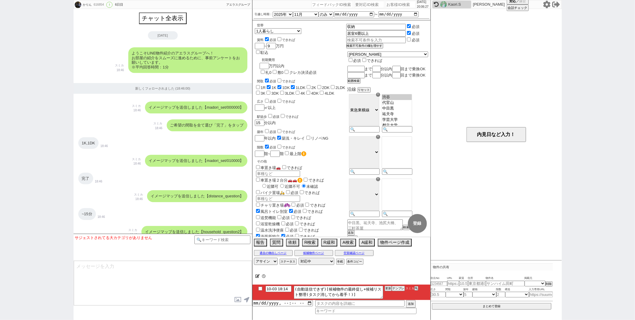
scroll to position [1141, 0]
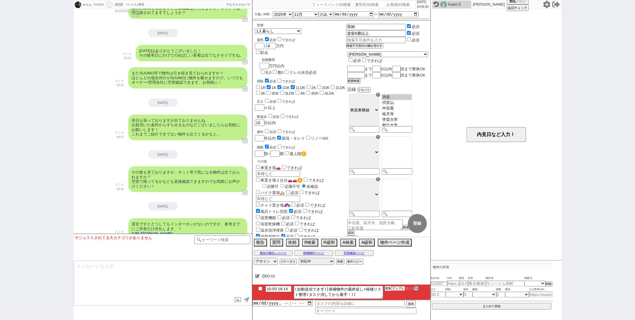
click at [402, 289] on button "テンプレ" at bounding box center [398, 288] width 13 height 4
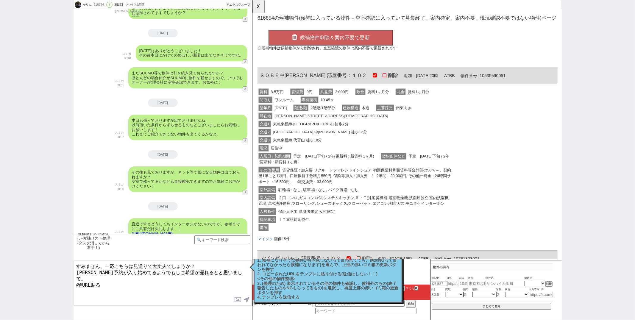
scroll to position [0, 0]
click at [323, 174] on div "入居日 / 契約期間 予定　2025年10月下旬 / 2年(更新料 : 新賃料 1ヶ月) 契約条件など 予定　2025年10月下旬 / 2年(更新料 : 新賃…" at bounding box center [363, 171] width 210 height 15
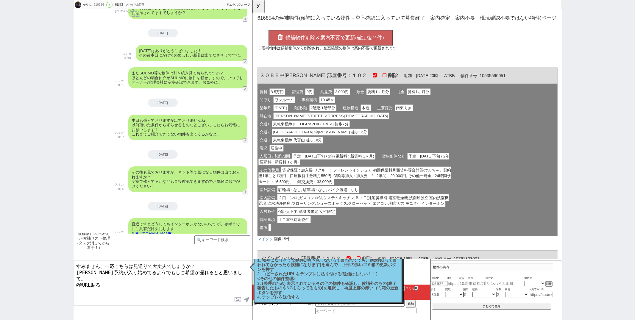
click at [352, 43] on button "候補物件削除＆案内不要で更新(確定後 2 件)" at bounding box center [336, 40] width 134 height 17
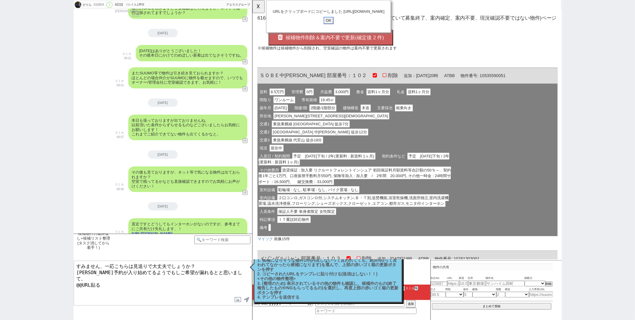
click at [338, 26] on input "OK" at bounding box center [334, 22] width 11 height 8
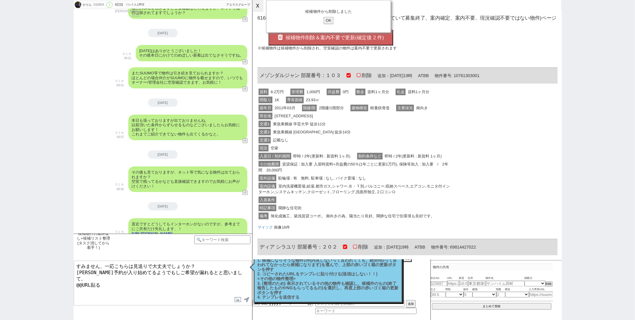
click at [260, 7] on button "☓" at bounding box center [257, 6] width 11 height 12
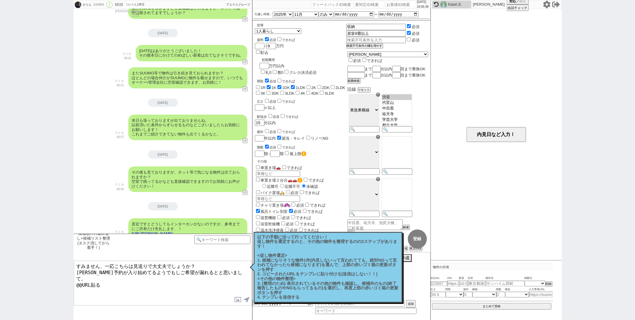
drag, startPoint x: 75, startPoint y: 276, endPoint x: 90, endPoint y: 290, distance: 20.9
click at [90, 290] on textarea "すみません、一応こちらは見送りで大丈夫でしょうか？ 順次予約が入り始めてるようでもしご希望が漏れるとと思いまして。 @@URL貼る" at bounding box center [163, 283] width 178 height 45
paste textarea "https://tools.sumika.live/pages/jzul4nl"
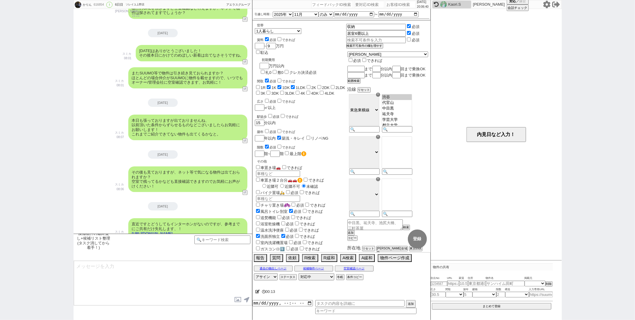
scroll to position [1193, 0]
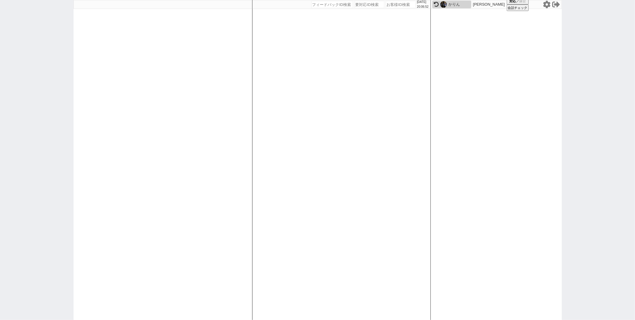
click at [325, 73] on div "2025/10/03 20:06:52 候補物件を追加してしてください 紹介した物件一覧 他社物件を追加する 空室確認ページに追加・削除 紹介した物件一覧 他…" at bounding box center [341, 160] width 179 height 320
paste input "614372"
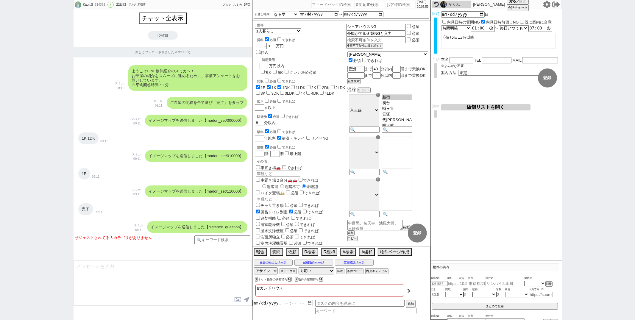
scroll to position [3614, 0]
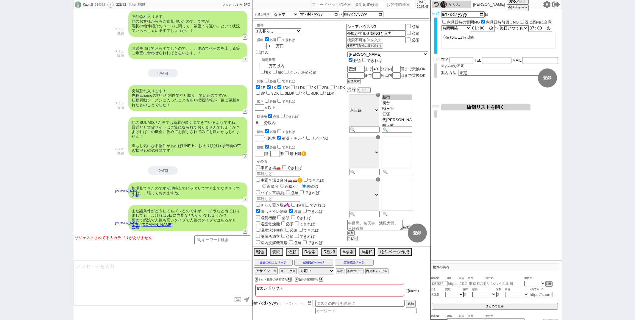
click at [335, 113] on div "駅徒歩 必須 できれば 8 分以内" at bounding box center [300, 119] width 91 height 13
paste input "615190"
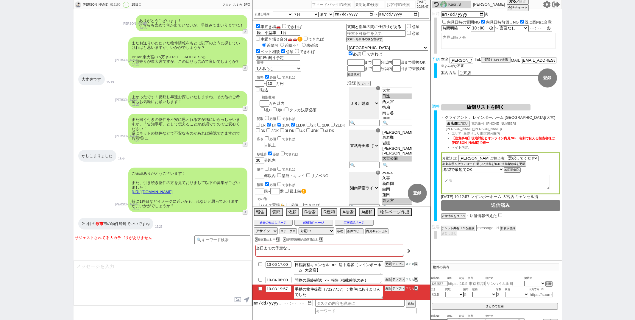
scroll to position [19, 0]
click at [360, 214] on button "A緩和" at bounding box center [366, 211] width 15 height 7
click at [394, 287] on button "テンプレ" at bounding box center [398, 288] width 13 height 4
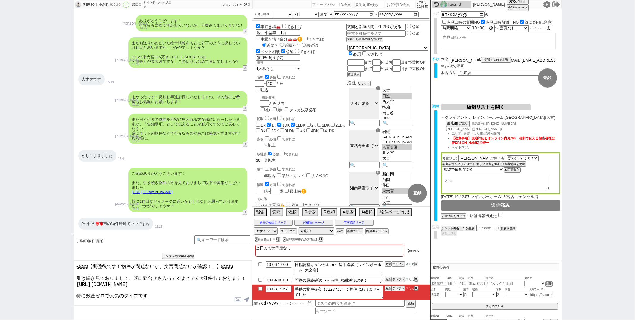
drag, startPoint x: 74, startPoint y: 276, endPoint x: 96, endPoint y: 190, distance: 88.8
click at [96, 190] on div "ちひろ 615190 ! 0 15日目 レインボーホーム 大宮店 冬眠中 自社客 スミカ スミカ_BPO チャット全表示 2025-09-17 新しくフォロー…" at bounding box center [163, 160] width 179 height 320
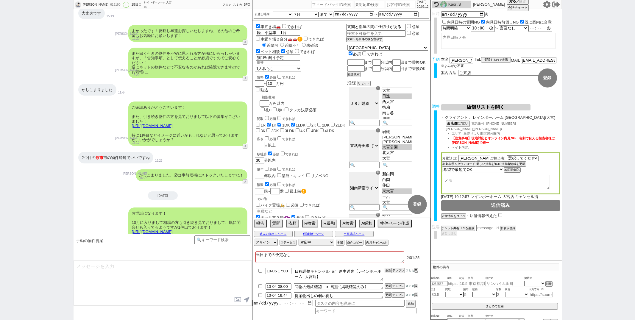
scroll to position [6074, 0]
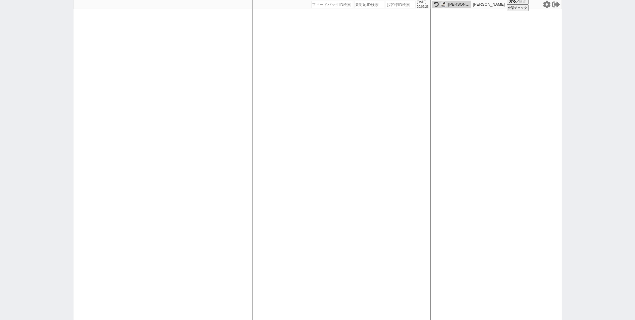
click at [268, 72] on div "2025/10/03 20:09:26 候補物件を追加してしてください 紹介した物件一覧 他社物件を追加する 空室確認ページに追加・削除 紹介した物件一覧 他…" at bounding box center [341, 160] width 179 height 320
paste input "617215"
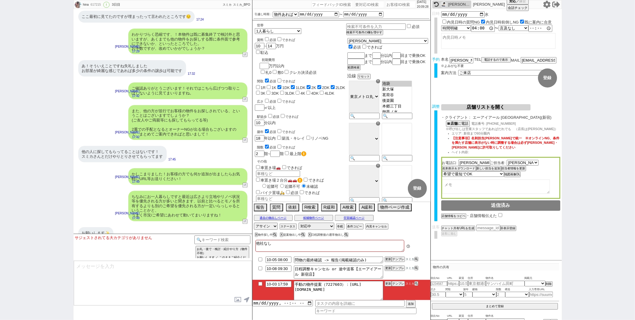
scroll to position [81, 0]
click at [397, 283] on button "テンプレ" at bounding box center [398, 284] width 13 height 4
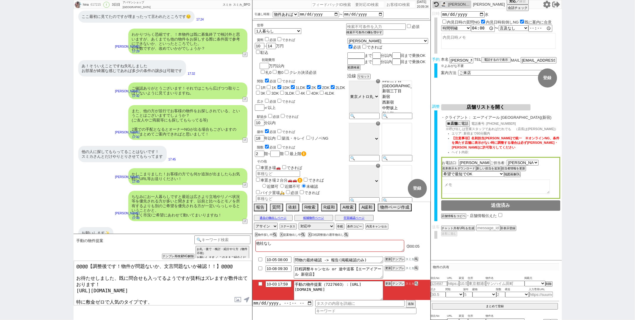
drag, startPoint x: 77, startPoint y: 276, endPoint x: 88, endPoint y: 127, distance: 149.0
click at [81, 154] on div "hina 617215 ! 0 3日目 アパマンショップ門前仲町駅前店 冬眠中 自社客 スミカ スミカ_BPO チャット全表示 2025-10-01 新しくフ…" at bounding box center [163, 160] width 179 height 320
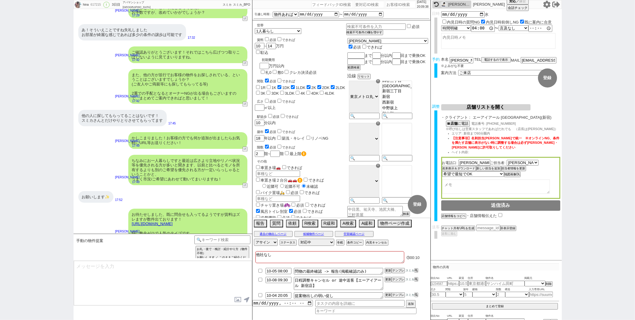
scroll to position [2827, 0]
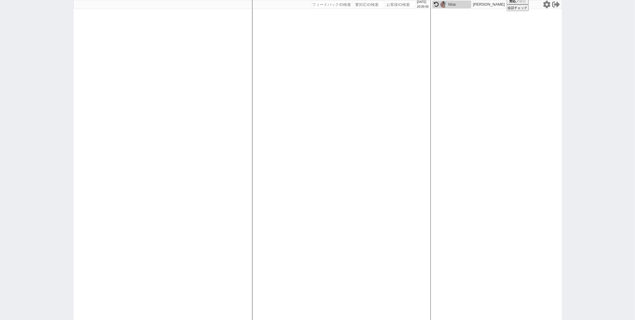
click at [280, 116] on div "2025/10/03 20:09:49 候補物件を追加してしてください 紹介した物件一覧 他社物件を追加する 空室確認ページに追加・削除 紹介した物件一覧 他…" at bounding box center [341, 160] width 179 height 320
paste input "615802"
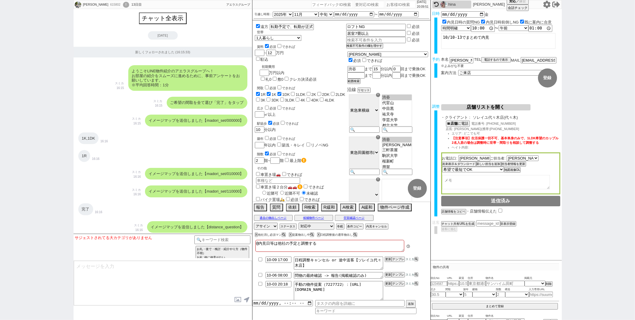
scroll to position [4306, 0]
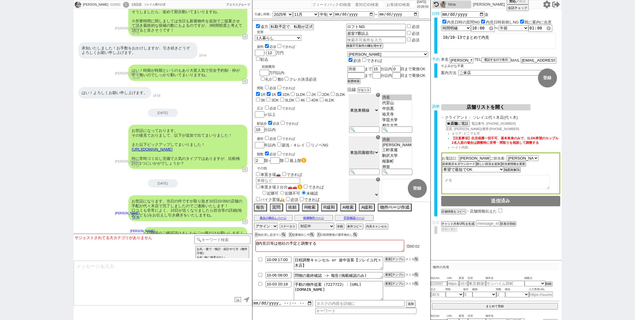
click at [246, 238] on button "↺" at bounding box center [246, 240] width 4 height 4
click at [167, 238] on option "確認しました／お願いします／お礼" at bounding box center [157, 239] width 90 height 6
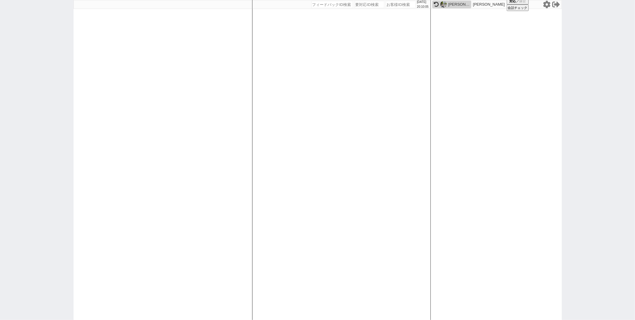
click at [305, 159] on div "2025/10/03 20:10:05 候補物件を追加してしてください 紹介した物件一覧 他社物件を追加する 空室確認ページに追加・削除 紹介した物件一覧 他…" at bounding box center [341, 160] width 179 height 320
paste input "617408"
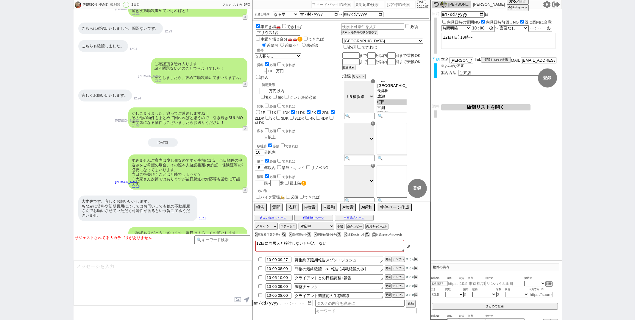
scroll to position [22, 0]
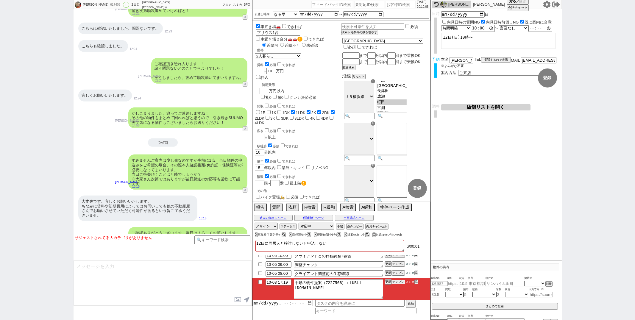
click at [398, 282] on button "テンプレ" at bounding box center [398, 282] width 13 height 4
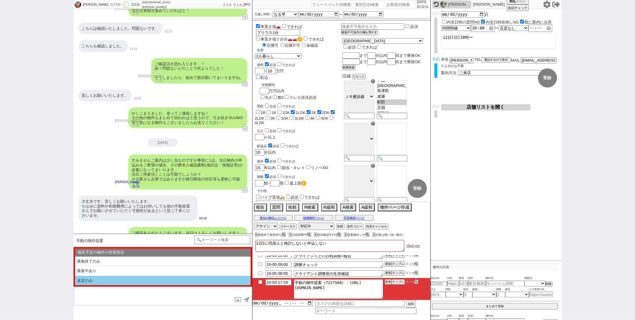
click at [130, 279] on li "未定のみ" at bounding box center [163, 281] width 176 height 10
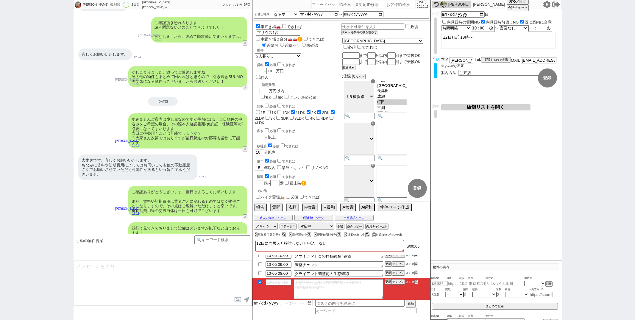
scroll to position [0, 0]
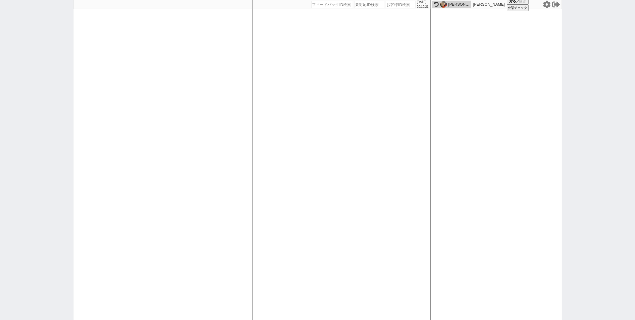
click at [308, 126] on div "2025/10/03 20:10:21 候補物件を追加してしてください 紹介した物件一覧 他社物件を追加する 空室確認ページに追加・削除 紹介した物件一覧 他…" at bounding box center [341, 160] width 179 height 320
paste input "617065"
type input "617065"
select select "1"
select select "2"
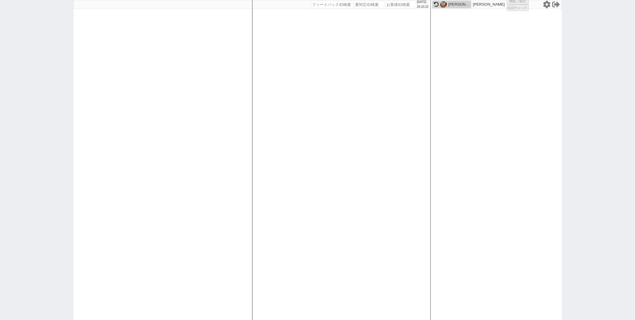
select select
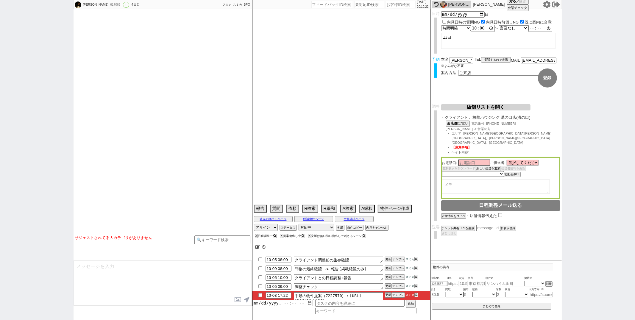
type textarea "他社なし"
select select "15"
select select "0"
select select "53"
select select "1336"
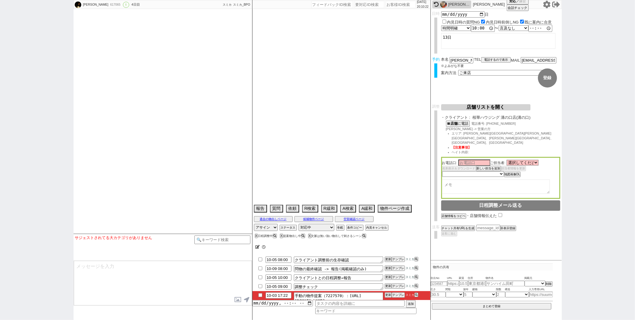
select select "52"
select select "1325"
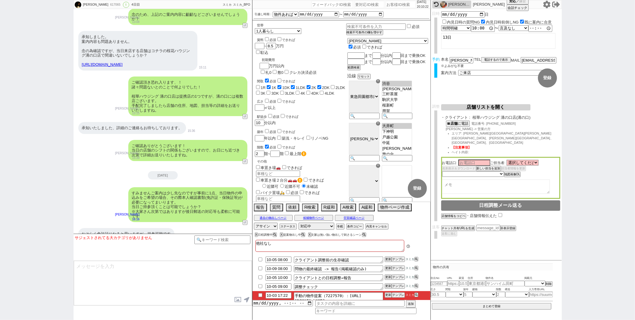
scroll to position [63, 0]
click at [397, 295] on button "テンプレ" at bounding box center [398, 295] width 13 height 4
type textarea "その後も見ておりまして、駅徒歩はズレますが以下ピックアップしてまいりました！ https://tools.sumika.live/pages/amd8h4w …"
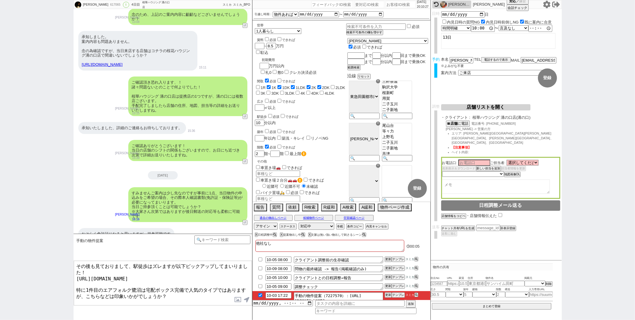
checkbox input "true"
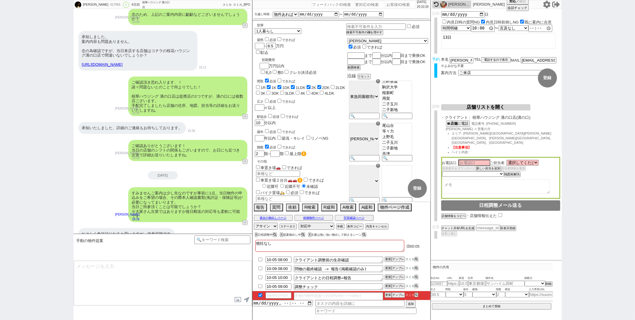
scroll to position [2187, 0]
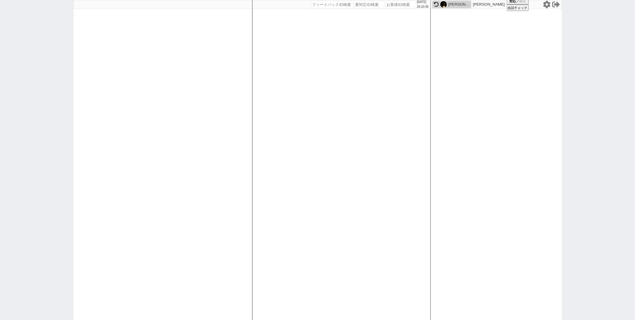
click at [286, 128] on div "2025/10/03 20:10:36 候補物件を追加してしてください 紹介した物件一覧 他社物件を追加する 空室確認ページに追加・削除 紹介した物件一覧 他…" at bounding box center [341, 160] width 179 height 320
paste input "615055"
type input "615055"
select select "1"
select select "2"
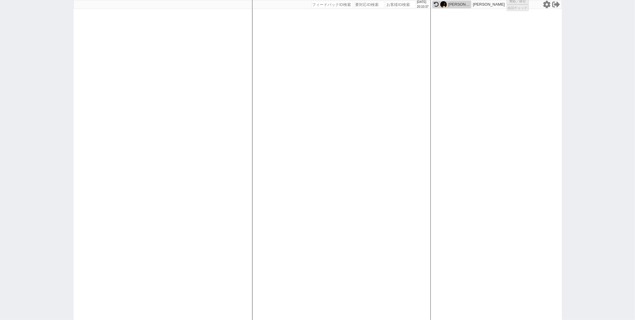
select select
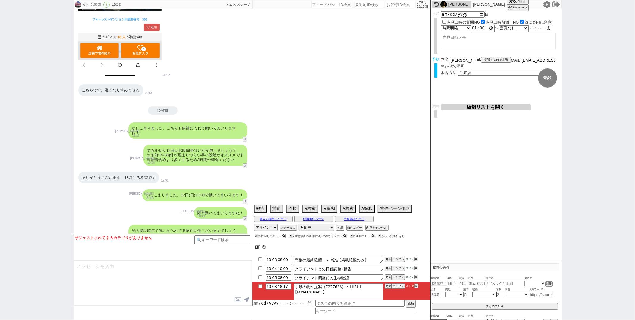
scroll to position [6061, 0]
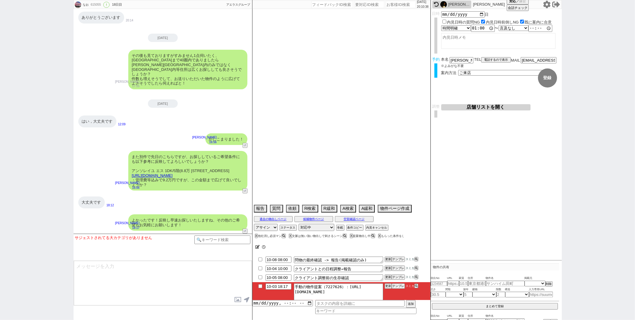
type textarea "他社来店あり"
select select "2025"
select select "10"
select select "34"
select select "5"
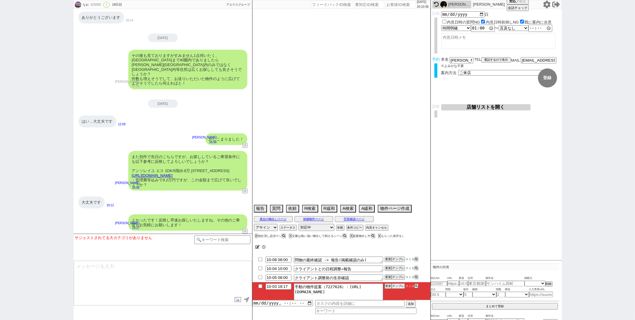
select select "14"
select select "64"
select select "65"
select select "66"
select select "67"
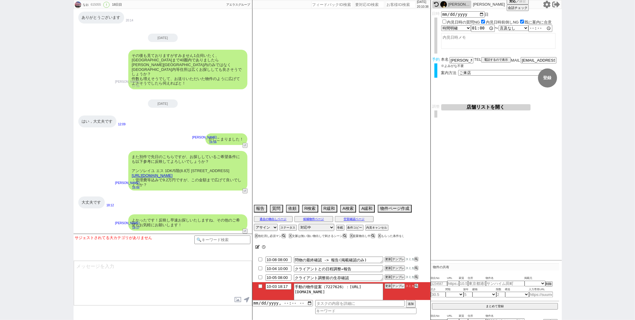
select select "68"
select select "69"
select select "70"
select select "71"
select select "72"
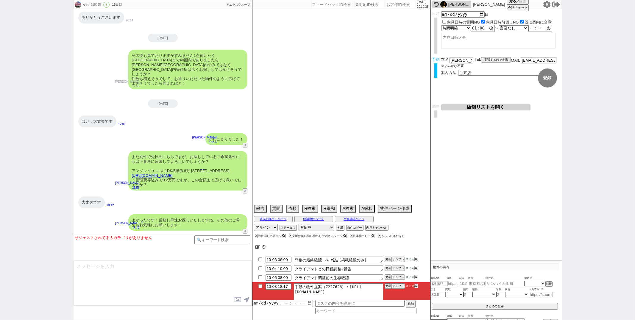
select select "73"
select select "74"
select select "75"
select select "76"
select select "77"
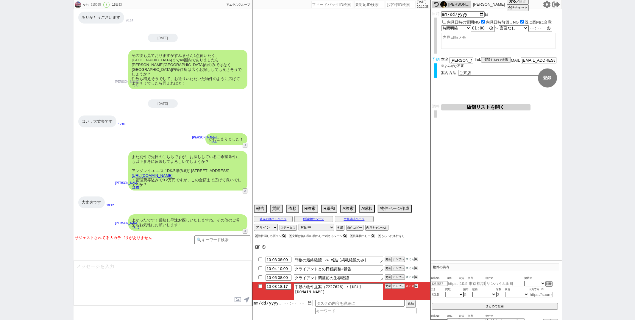
select select "78"
select select "79"
select select "80"
select select "81"
select select "82"
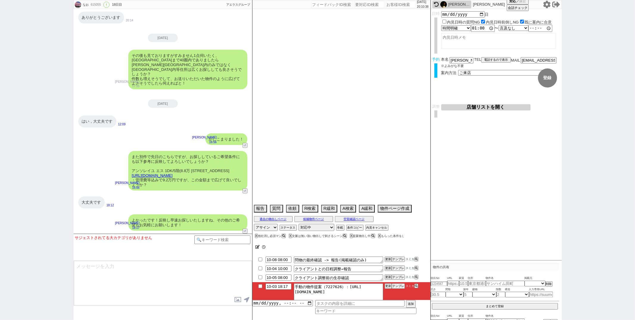
select select "83"
select select "84"
select select "85"
select select "86"
select select "87"
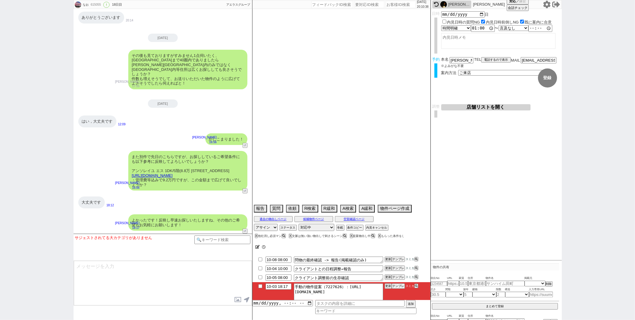
select select "57"
select select "1412"
select select "91"
select select "2506"
select select "23"
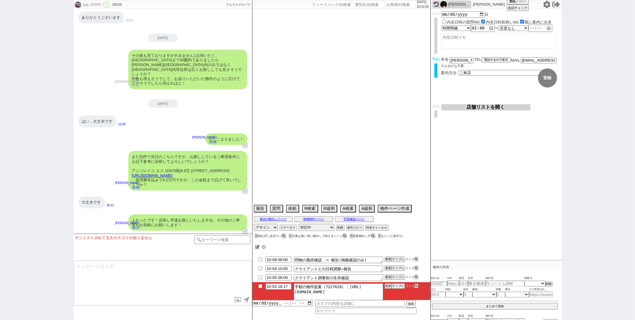
select select "751"
select select "1289"
select select "15"
select select "9"
select select "339"
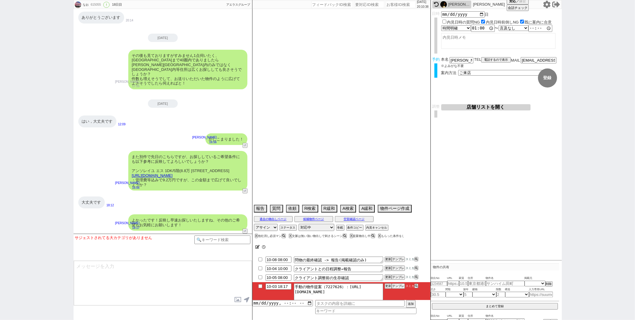
select select "89"
select select "13"
select select "448"
select select "56"
select select "1393"
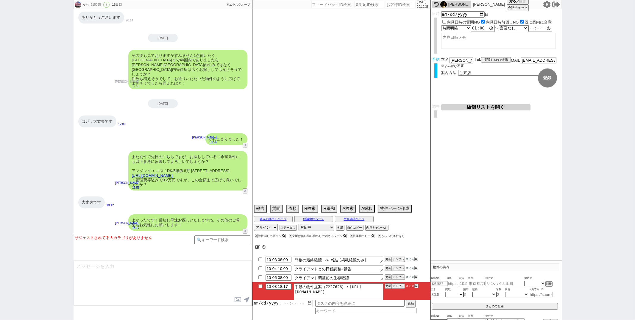
select select "17"
select select "86"
select select "25"
select select "93"
select select "81"
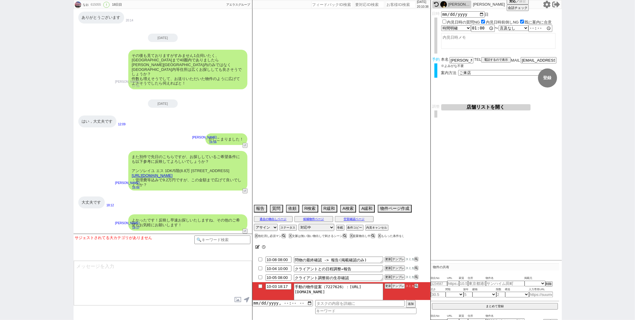
select select "129"
select select "90"
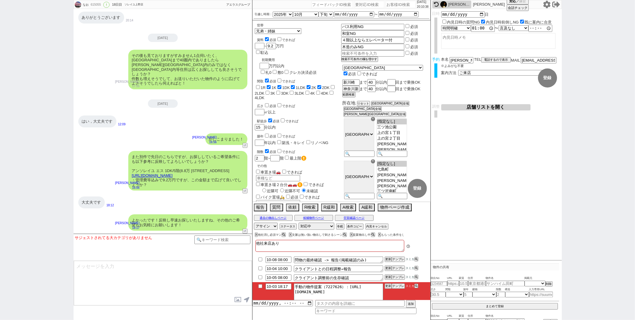
scroll to position [25, 0]
click at [401, 286] on button "テンプレ" at bounding box center [398, 286] width 13 height 4
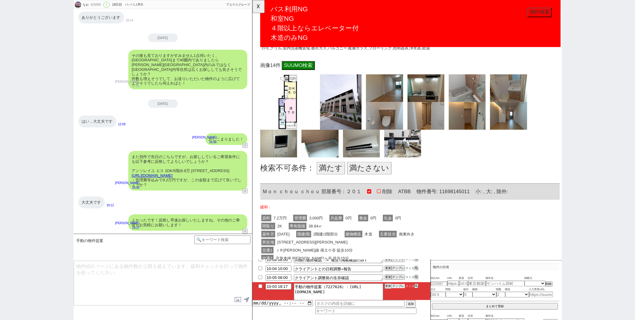
scroll to position [229, 0]
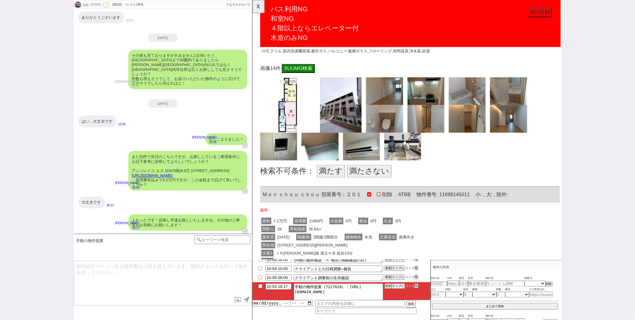
click at [362, 185] on button "満たさない" at bounding box center [378, 184] width 48 height 14
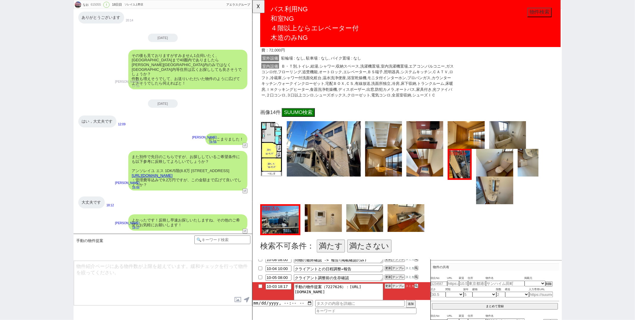
scroll to position [532, 0]
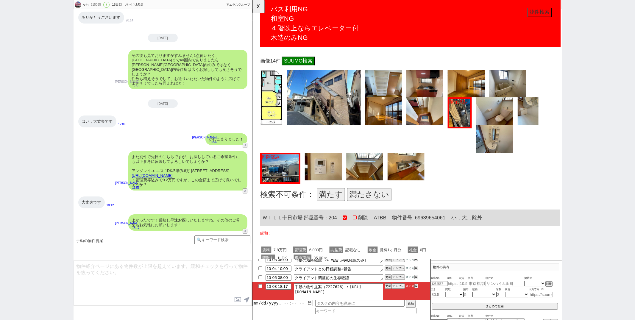
click at [358, 206] on button "満たさない" at bounding box center [378, 209] width 48 height 14
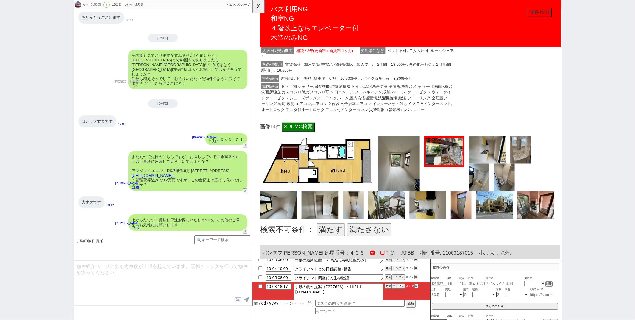
scroll to position [881, 0]
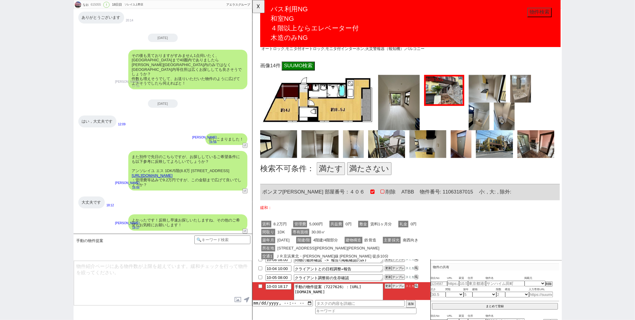
click at [342, 180] on button "満たす" at bounding box center [336, 182] width 30 height 14
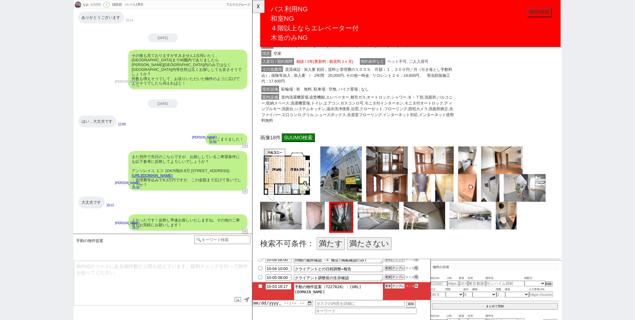
scroll to position [1198, 0]
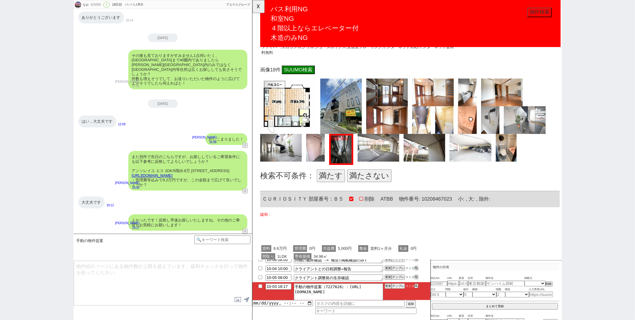
click at [342, 182] on button "満たす" at bounding box center [336, 189] width 30 height 14
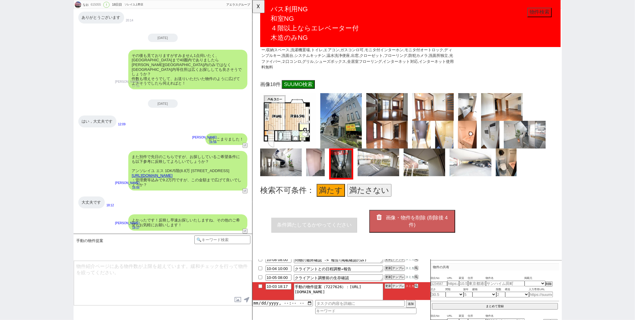
scroll to position [1168, 0]
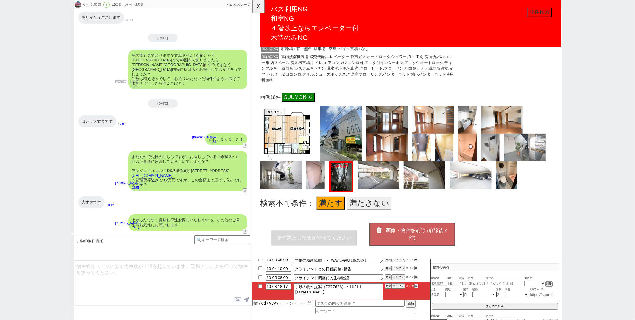
click at [380, 240] on button "画像・物件を削除 (削除後 4 件)" at bounding box center [424, 252] width 92 height 24
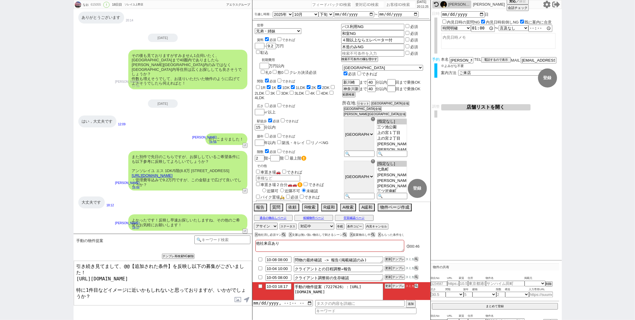
drag, startPoint x: 172, startPoint y: 266, endPoint x: 123, endPoint y: 266, distance: 48.8
click at [123, 266] on textarea "引き続き見てまして、@@【追加された条件】を反映し以下の募集がございました！ https://tools.sumika.live/pages/kmb0n9t …" at bounding box center [163, 283] width 178 height 45
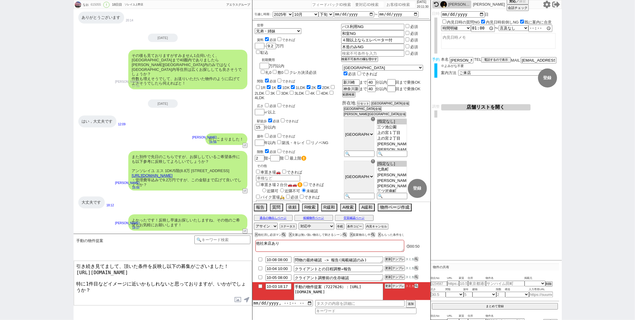
type textarea "引き続き見てまして、頂いた条件を反映し以下の募集がございました！ https://tools.sumika.live/pages/kmb0n9t 特に1件目な…"
checkbox input "true"
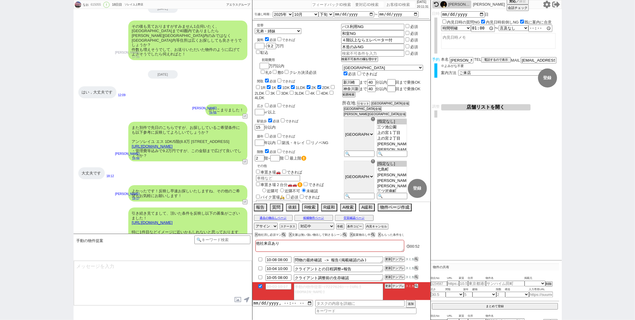
scroll to position [6102, 0]
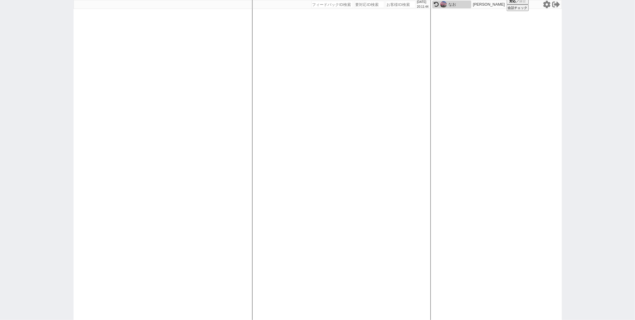
click at [274, 82] on div "2025/10/03 20:11:44 候補物件を追加してしてください 紹介した物件一覧 他社物件を追加する 空室確認ページに追加・削除 紹介した物件一覧 他…" at bounding box center [341, 160] width 179 height 320
paste input "615190"
type input "615190"
select select "1"
select select "2"
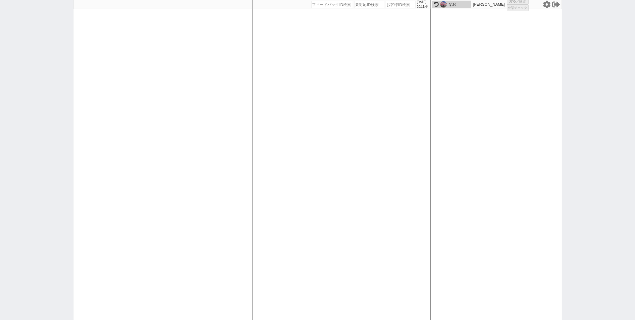
select select "5"
select select
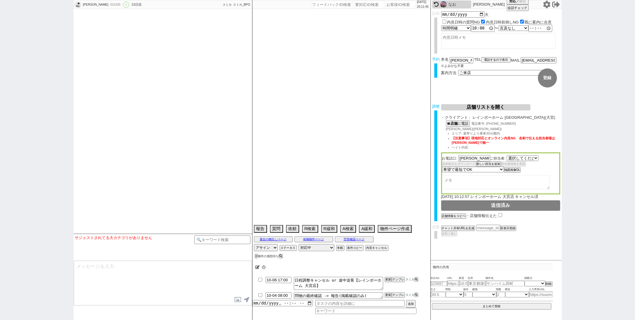
select select "[DATE]"
select select "7"
select select "37"
select select "0"
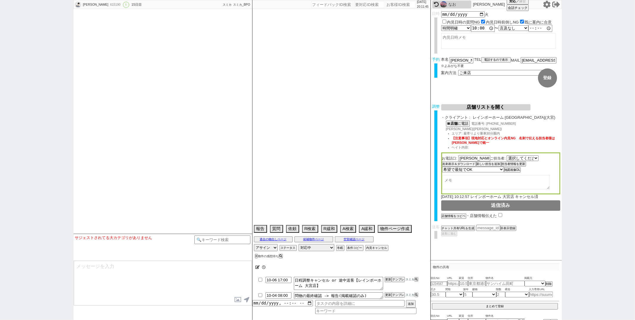
select select "11"
select select "121"
select select "2963"
select select "118"
select select "2943"
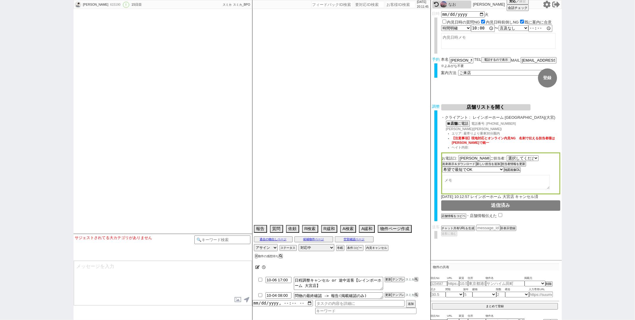
select select "9"
select select "329"
select select "8"
select select "295"
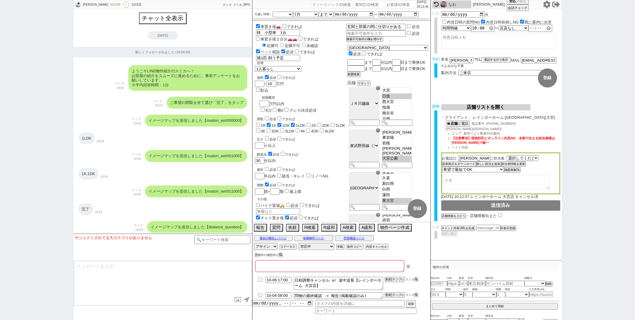
type textarea "当日までの予定なし"
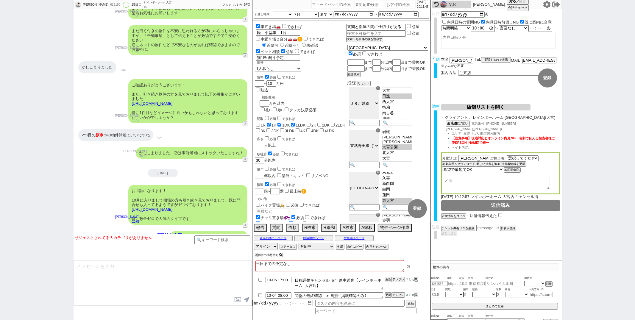
scroll to position [19, 0]
click at [106, 169] on div "[DATE]" at bounding box center [163, 173] width 179 height 8
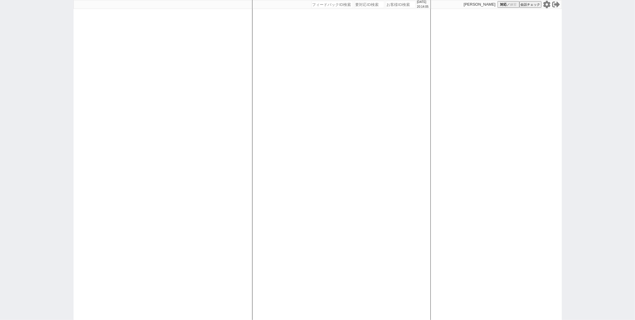
click at [312, 96] on div "[DATE] 20:14:05 候補物件を追加してしてください 紹介した物件一覧 他社物件を追加する 空室確認ページに追加・削除 紹介した物件一覧 他社物件を…" at bounding box center [341, 160] width 179 height 320
click at [269, 87] on div "[DATE] 20:14:32 候補物件を追加してしてください 紹介した物件一覧 他社物件を追加する 空室確認ページに追加・削除 紹介した物件一覧 他社物件を…" at bounding box center [341, 160] width 179 height 320
select select "1"
select select "4"
select select
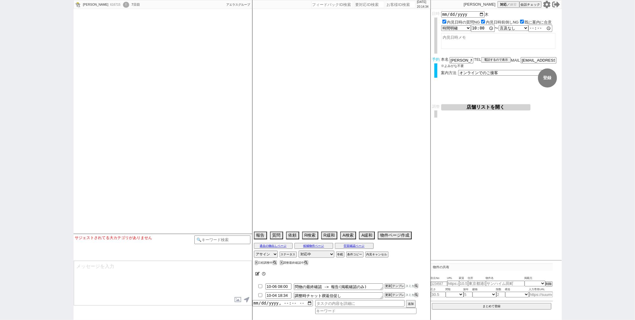
type textarea "@当日までの内見予定なし"
select select
select select "2025"
select select "10"
select select "35"
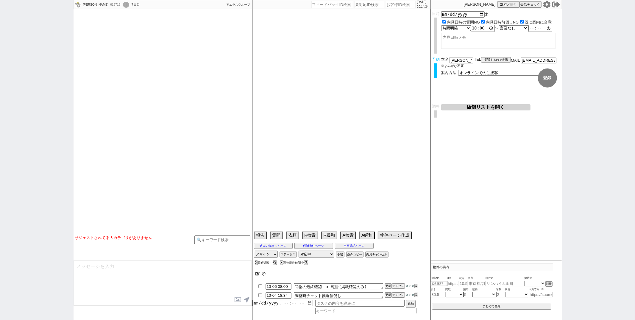
select select "0"
select select "29"
select select "908"
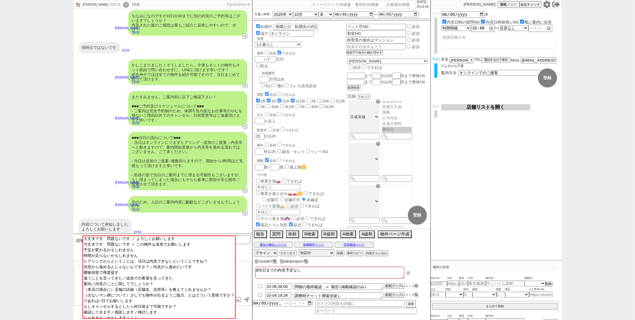
scroll to position [162, 0]
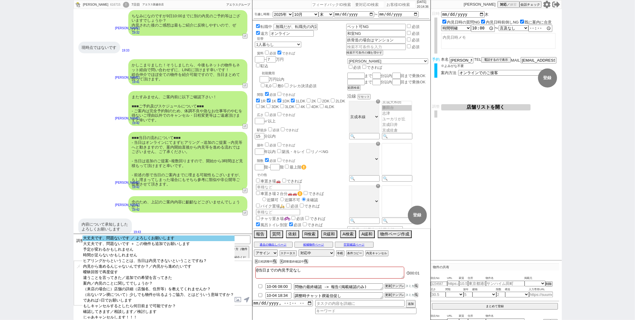
select select "大丈夫です、問題ないです ／ よろしくお願いします"
click at [140, 239] on option "大丈夫です、問題ないです ／ よろしくお願いします" at bounding box center [158, 239] width 152 height 6
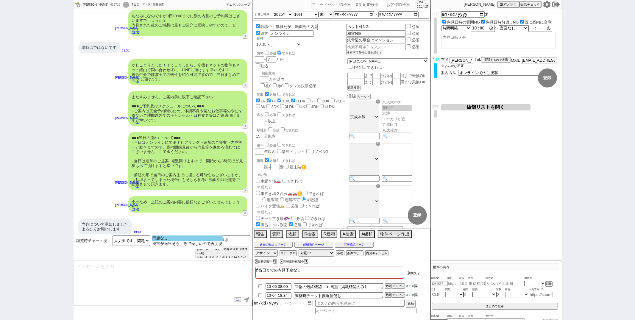
click at [162, 239] on option "問題なし" at bounding box center [187, 239] width 71 height 6
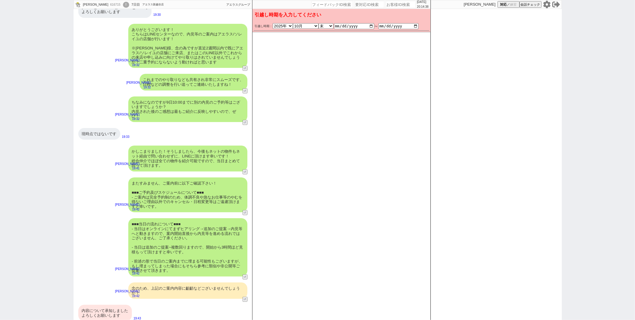
click at [107, 305] on div "内容について承知しました よろしくお願いします" at bounding box center [105, 313] width 54 height 16
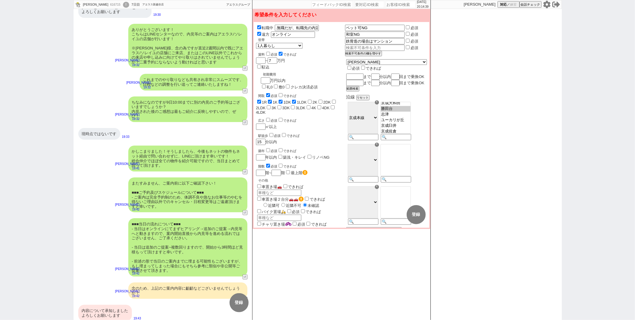
click at [161, 288] on div "念のため、上記のご案内内容に齟齬などございませんでしょうか？" at bounding box center [187, 291] width 119 height 16
click at [121, 310] on div "内容について承知しました よろしくお願いします" at bounding box center [105, 313] width 54 height 16
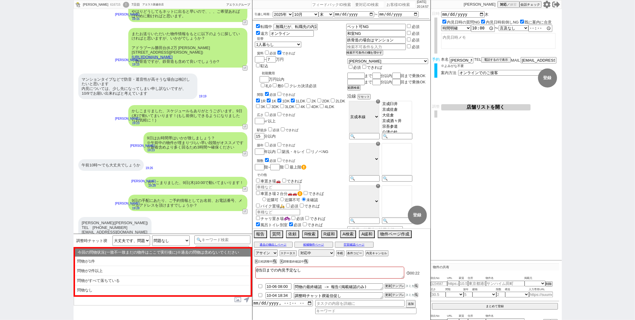
scroll to position [177, 0]
click at [476, 107] on button "店舗リストを開く" at bounding box center [485, 107] width 89 height 6
click at [351, 245] on button "空室確認ページ" at bounding box center [354, 244] width 39 height 5
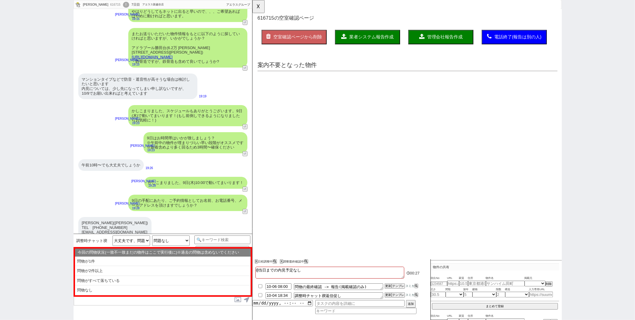
scroll to position [0, 0]
click at [358, 91] on html "OK 616715 の空室確認ページ 空室確認ページから削除 業者システム報告作成 管理会社報告作成 電話終了(報告は別の人) 確認取れず物件のタスク登録 追…" at bounding box center [417, 45] width 331 height 91
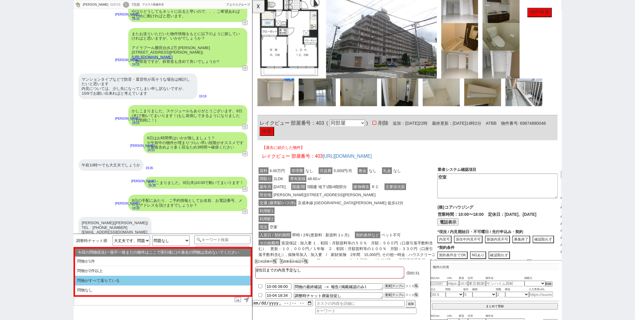
scroll to position [941, 0]
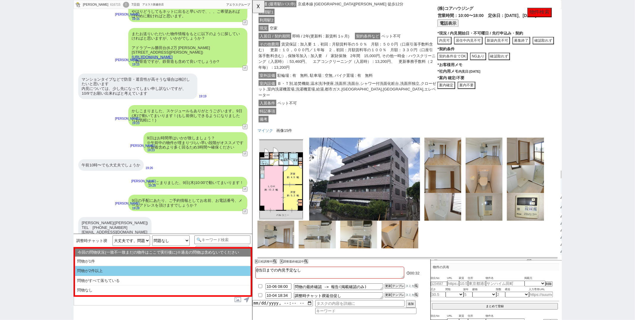
click at [136, 270] on li "問物が2件以上" at bounding box center [163, 271] width 176 height 10
select select "問物が2件以上"
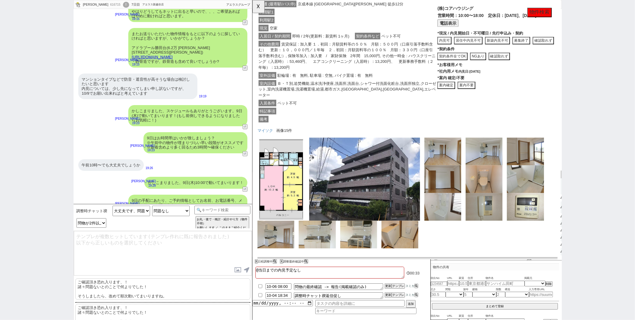
click at [144, 284] on p "ご確認頂き恐れ入ります、！ 諸々問題ないとのことで何よりでした！ そうしましたら、改めて順次動いてまいりますね。" at bounding box center [162, 288] width 175 height 21
type textarea "ご確認頂き恐れ入ります、！ 諸々問題ないとのことで何よりでした！ そうしましたら、改めて順次動いてまいりますね。"
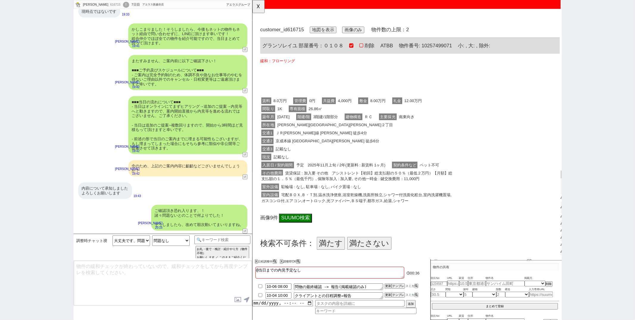
scroll to position [0, 0]
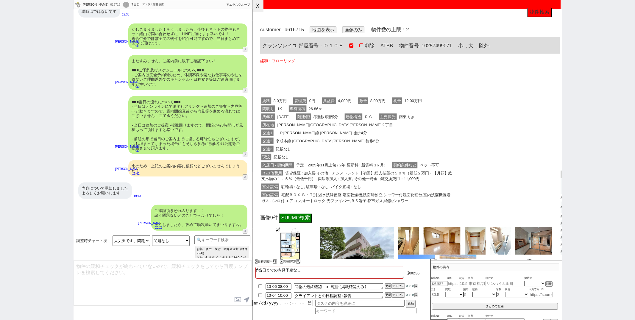
click at [262, 8] on button "☓" at bounding box center [257, 6] width 11 height 12
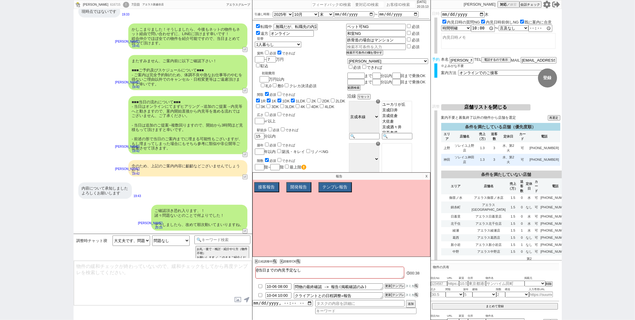
click at [484, 162] on td "1.3" at bounding box center [482, 160] width 12 height 12
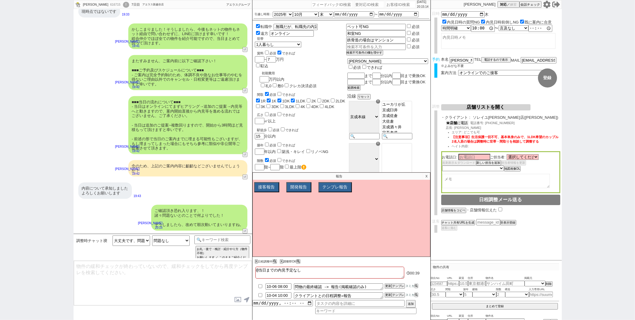
click at [456, 124] on b "店舗" at bounding box center [453, 123] width 7 height 4
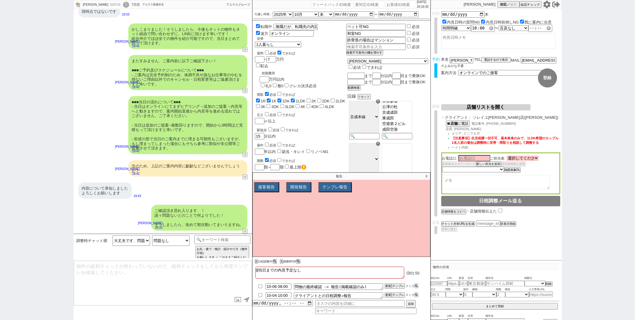
click at [526, 157] on select "選択してください 堀越 貴浩 角花 啓斗 瀬尾 恭央 山下 健太郎 坂本 隆行 佐々木 大 菅 祐紀 庭野 真奈美 中矢 叔希 青木 翔吾 小枝 桐弥" at bounding box center [523, 158] width 32 height 5
select select "1664"
click at [507, 156] on select "選択してください 堀越 貴浩 角花 啓斗 瀬尾 恭央 山下 健太郎 坂本 隆行 佐々木 大 菅 祐紀 庭野 真奈美 中矢 叔希 青木 翔吾 小枝 桐弥" at bounding box center [523, 158] width 32 height 5
click at [472, 157] on input at bounding box center [475, 157] width 32 height 5
type input "秋山"
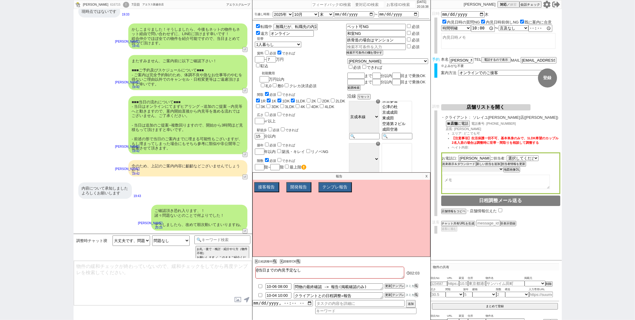
click at [500, 170] on select "未定 希望で最短でOK 最短以外でOK 日程がNG(直近で別日提案可) 日程がNG(直近はNG) お客様ごとNG 折返し待ち 店舗が定休/終業後で連絡取れず" at bounding box center [472, 169] width 61 height 5
select select "5"
click at [442, 167] on select "未定 希望で最短でOK 最短以外でOK 日程がNG(直近で別日提案可) 日程がNG(直近はNG) お客様ごとNG 折返し待ち 店舗が定休/終業後で連絡取れず" at bounding box center [472, 169] width 61 height 5
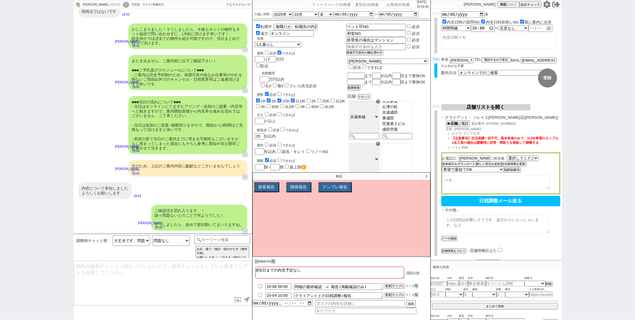
select select "1664"
select select "5"
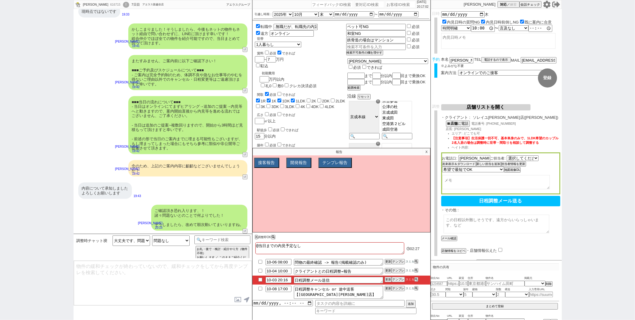
click at [452, 226] on textarea at bounding box center [497, 224] width 106 height 19
type textarea "※お探しのエリア: 京成本線(勝田台〜京成成田)"
click at [452, 236] on button "メール確認" at bounding box center [448, 238] width 15 height 4
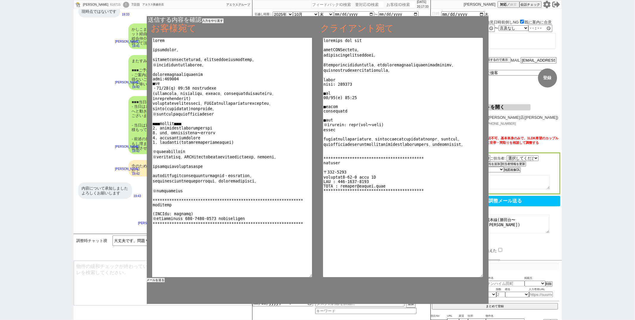
click at [157, 280] on button "メールを送る" at bounding box center [156, 280] width 18 height 4
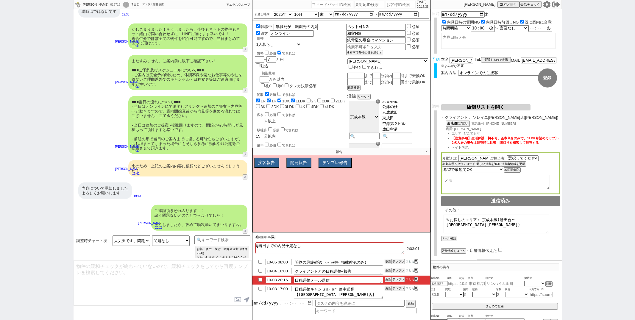
click at [401, 268] on li "10-04 10:00 クライアントとの日程調整→報告 更新 テンプレ スミカ" at bounding box center [341, 271] width 178 height 9
click at [394, 272] on button "テンプレ" at bounding box center [398, 271] width 13 height 4
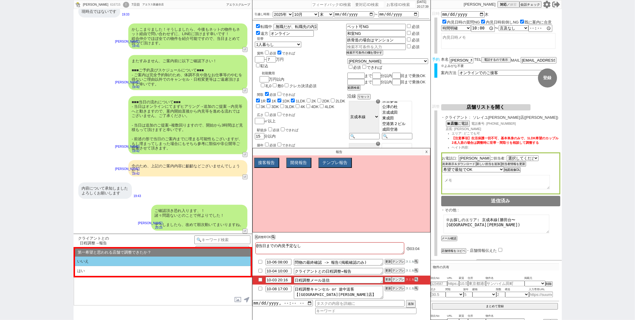
click at [138, 260] on li "いいえ" at bounding box center [163, 262] width 176 height 10
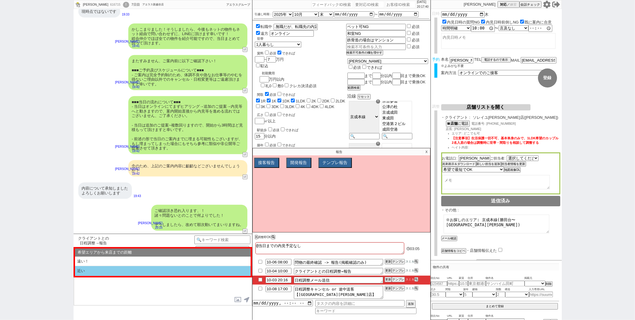
click at [131, 275] on li "近い" at bounding box center [163, 271] width 176 height 10
click at [131, 275] on li "挟む！" at bounding box center [163, 271] width 176 height 10
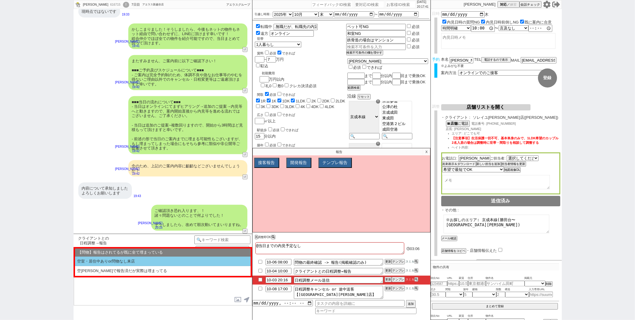
click at [143, 259] on li "空室・居住中ありor問物なし来店" at bounding box center [163, 262] width 176 height 10
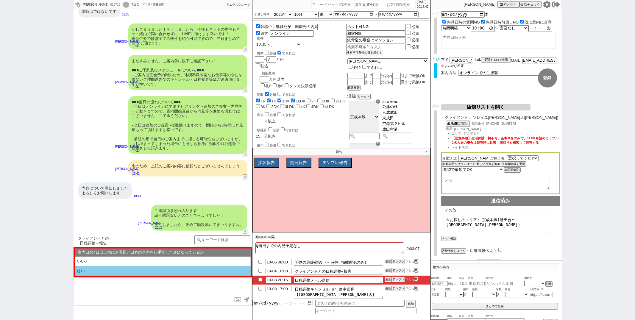
click at [139, 270] on li "はい" at bounding box center [163, 271] width 176 height 10
select select "いいえ"
select select "近い"
select select "挟む！"
select select "空室・居住中ありor問物なし来店"
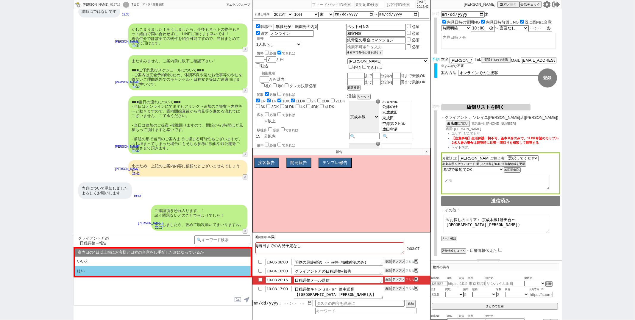
select select "はい"
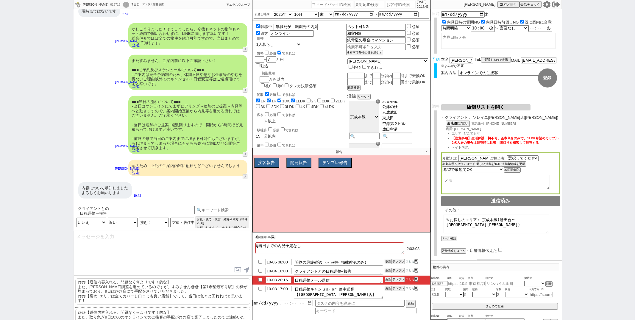
click at [139, 270] on textarea at bounding box center [163, 253] width 178 height 45
click at [92, 222] on select "第一希望と思われる店舗で調整できたか？ いいえ はい" at bounding box center [92, 223] width 30 height 10
select select "はい"
click at [77, 227] on select "第一希望と思われる店舗で調整できたか？ いいえ はい" at bounding box center [92, 223] width 30 height 10
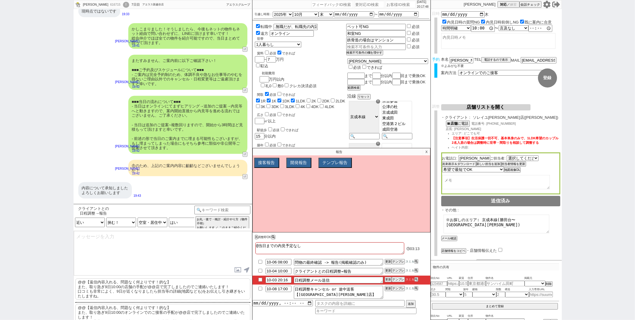
scroll to position [0, 37]
click at [183, 219] on select "案内日の4日以上前にお客様と日程の合意をし手配した形になっているか いいえ はい" at bounding box center [180, 223] width 30 height 10
select select "いいえ"
click at [165, 227] on select "案内日の4日以上前にお客様と日程の合意をし手配した形になっているか いいえ はい" at bounding box center [180, 223] width 30 height 10
click at [119, 288] on p "@@【返信内容入れる、問題なく何よりです！的な】 また、取り急ぎ9日10:00の店舗の手配が@@店で完了しましたのでご連絡いたします！ 口コミも非常によく、9…" at bounding box center [162, 288] width 175 height 21
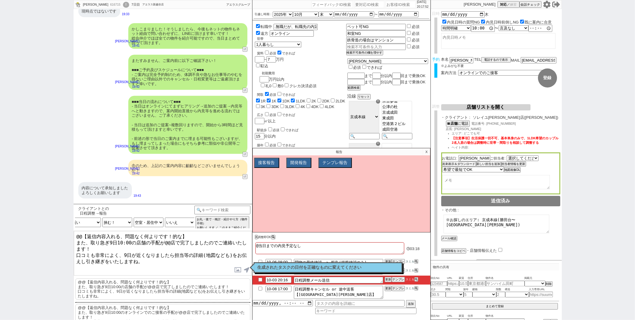
drag, startPoint x: 77, startPoint y: 236, endPoint x: 114, endPoint y: 116, distance: 125.9
click at [114, 116] on div "トモ 616715 ! 0 7日目 アエラス新越谷店 冬眠中 自社客 アエラスグループ スミカ_BPO チャット全表示 2025-10-03 マンションタイプ…" at bounding box center [163, 160] width 179 height 320
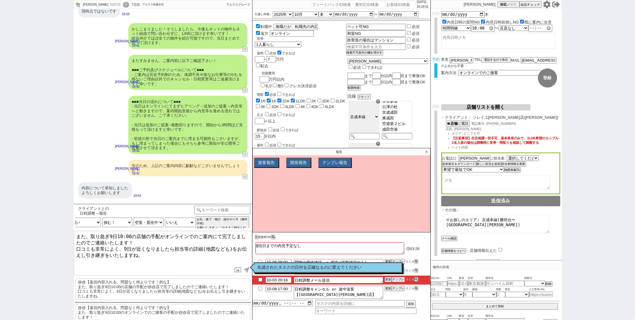
type textarea "また、取り急ぎ9日10:00の店舗の手配がオンラインでのご案内にて完了しましたのでご連絡いたします！ 口コミも非常によく、9日が近くなりましたら担当等の詳細(…"
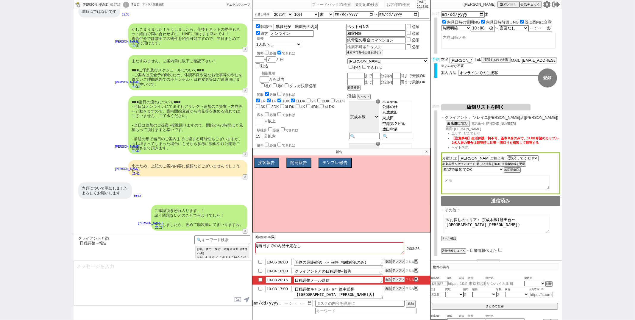
scroll to position [353, 0]
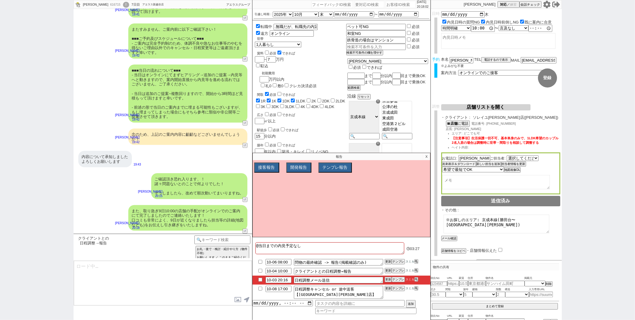
type textarea "日時等のご確認頂けましたらご一報だけお願いします！"
click at [260, 272] on input "checkbox" at bounding box center [260, 271] width 9 height 4
checkbox input "true"
click at [261, 280] on input "checkbox" at bounding box center [260, 280] width 9 height 4
checkbox input "true"
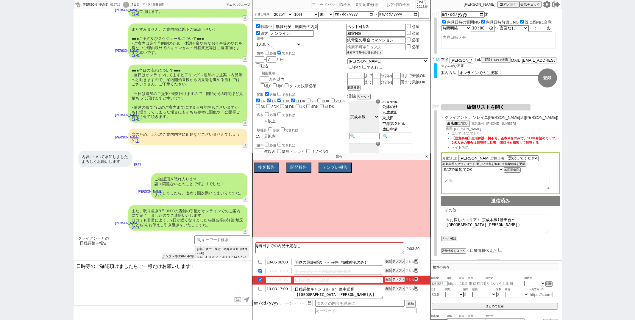
click at [222, 281] on textarea "日時等のご確認頂けましたらご一報だけお願いします！" at bounding box center [163, 283] width 178 height 45
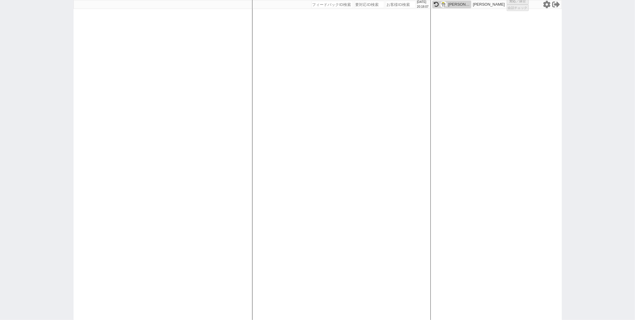
select select "1"
select select
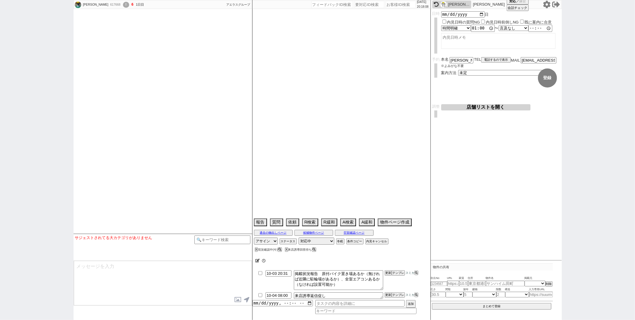
select select
select select "2025"
select select "11"
select select "37"
select select "1"
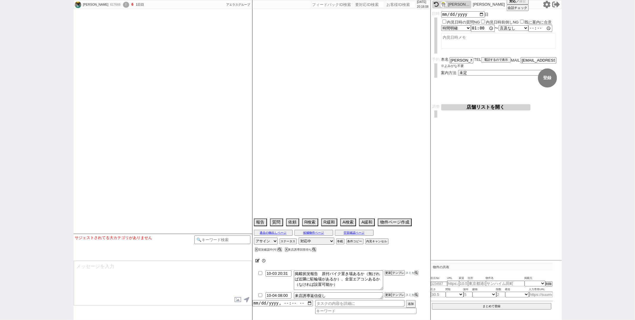
select select "53"
select select "1334"
select select "48"
select select "1241"
select select "47"
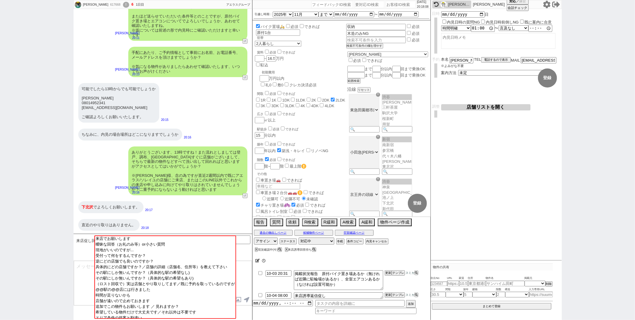
scroll to position [81, 0]
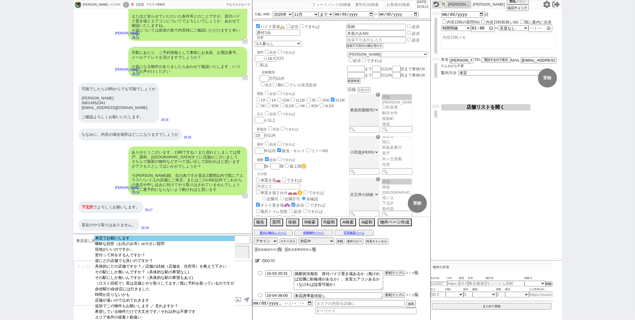
select select "来店でお願いします"
click at [160, 239] on option "来店でお願いします" at bounding box center [164, 239] width 141 height 6
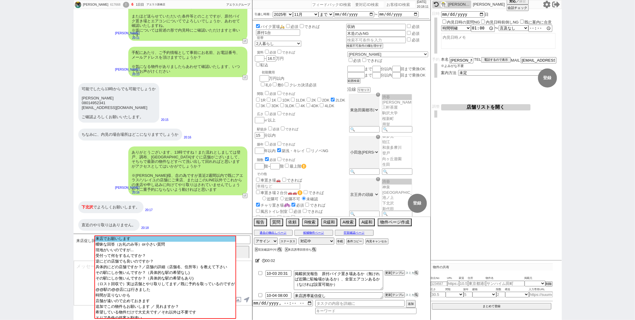
scroll to position [418, 0]
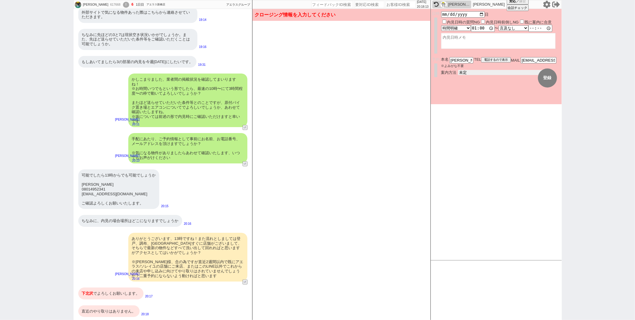
click at [491, 70] on select "未定 現地お待ち合わせ ご来店 先行申し込みのご案内or内見無しでの申し込みのご案内 オンラインでのご接客 オンラインで1件の内見のご案内" at bounding box center [502, 72] width 89 height 5
select select "2"
click at [458, 70] on select "未定 現地お待ち合わせ ご来店 先行申し込みのご案内or内見無しでの申し込みのご案内 オンラインでのご接客 オンラインで1件の内見のご案内" at bounding box center [502, 72] width 89 height 5
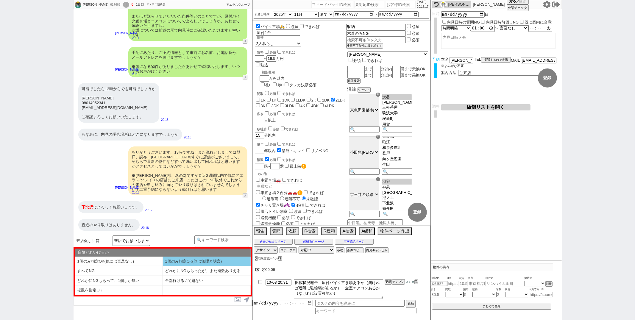
click at [177, 259] on li "1個のみ指定OK(他は無理と明言)" at bounding box center [207, 262] width 88 height 10
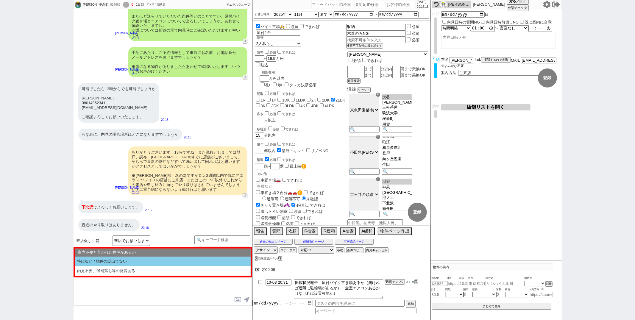
click at [158, 260] on li "特にない / 物件の話出てない" at bounding box center [163, 262] width 176 height 10
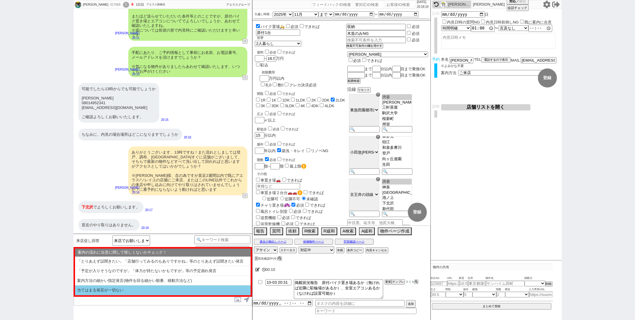
click at [143, 289] on li "当てはまる発言が一切ない" at bounding box center [163, 291] width 176 height 10
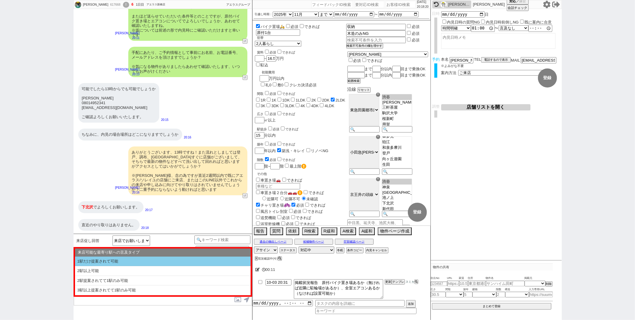
click at [143, 259] on li "1駅だけ提案されて可能" at bounding box center [163, 262] width 176 height 10
select select "1個のみ指定OK(他は無理と明言)"
select select "特にない / 物件の話出てない"
select select "当てはまる発言が一切ない"
select select "1駅だけ提案されて可能"
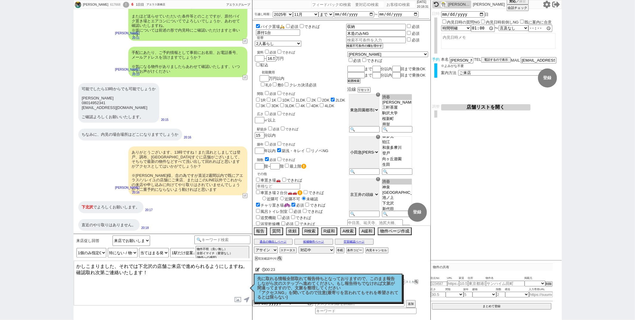
type textarea "かしこまりました、それでは下北沢の店舗ご来店で進められるようにしますね。 確認取れ次第ご連絡いたします！"
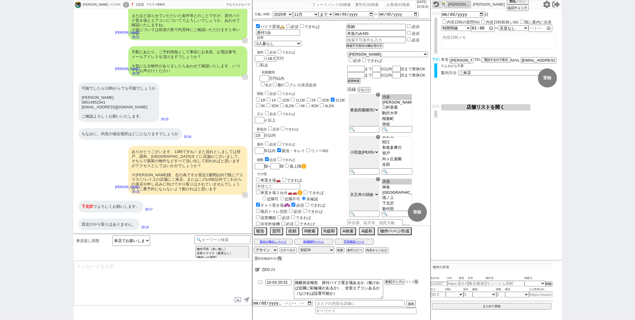
scroll to position [531, 0]
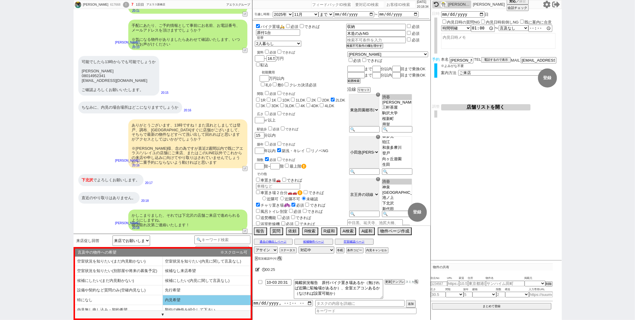
click at [179, 302] on li "内見希望" at bounding box center [207, 300] width 88 height 10
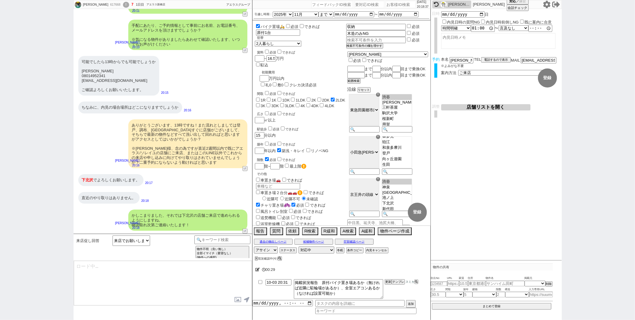
type textarea "@@【そのままこの吹き出しで報告(初期費用などもあればそれも)をして下さい！！"
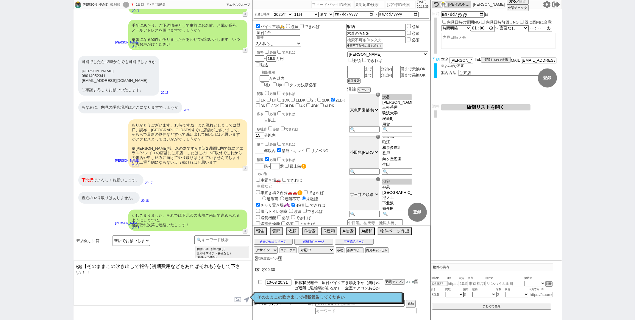
click at [273, 295] on p "そのままこの吹き出しで掲載報告してください" at bounding box center [328, 297] width 141 height 5
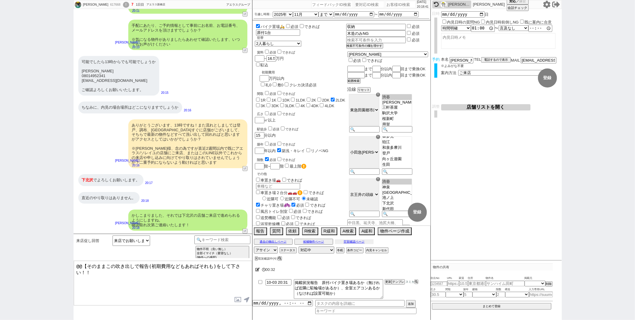
click at [344, 243] on button "空室確認ページ" at bounding box center [354, 241] width 39 height 5
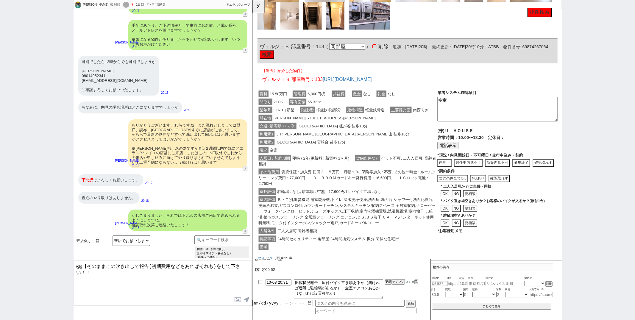
scroll to position [536, 0]
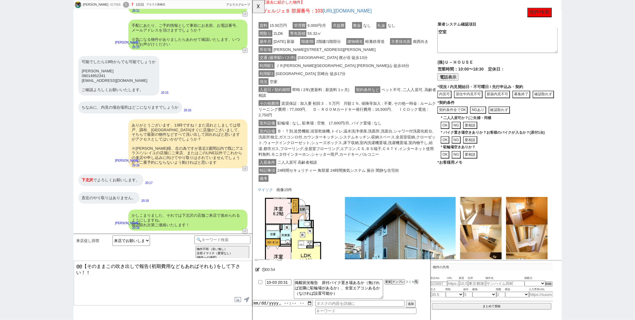
click at [326, 138] on span "Ｂ・Ｔ別,追焚機能,浴室乾燥機,トイレ,温水洗浄便座,洗面所,洗面台,シャワー付洗面化粧台,洗面所独立,ガスコンロ付,カウンターキッチン,システムキッチン,収…" at bounding box center [354, 154] width 190 height 32
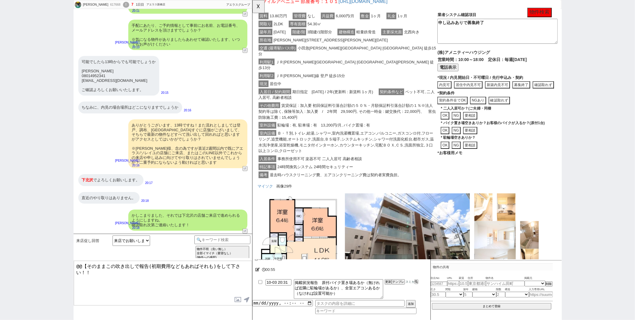
scroll to position [0, 0]
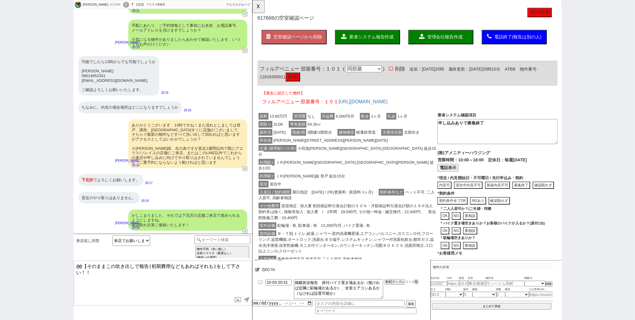
click at [326, 136] on div "間取り 2LDK 専有面積 54.30㎡" at bounding box center [355, 134] width 194 height 9
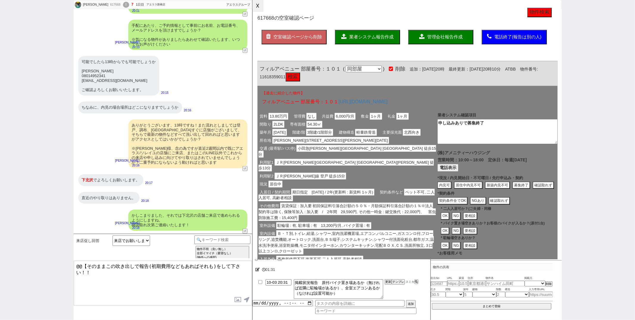
click at [257, 7] on button "☓" at bounding box center [257, 6] width 11 height 12
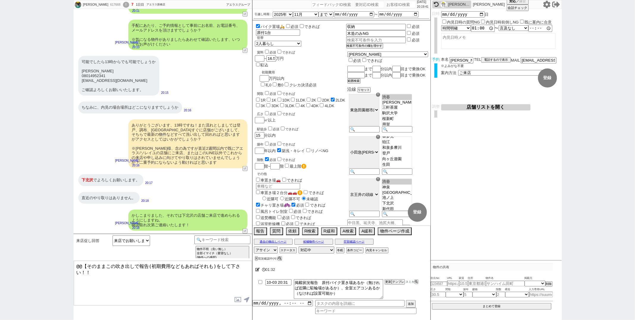
click at [108, 4] on div "617668" at bounding box center [114, 4] width 13 height 5
copy div "617668"
click at [386, 7] on input "number" at bounding box center [401, 4] width 30 height 7
paste input "617668"
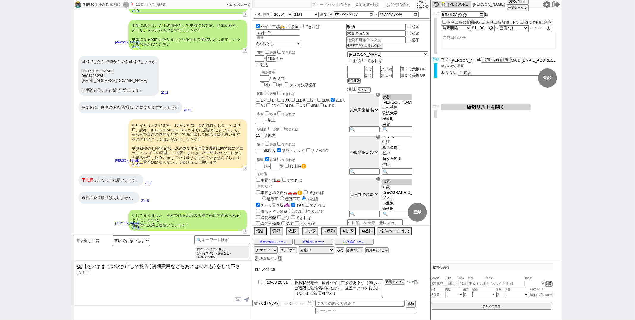
type input "617668"
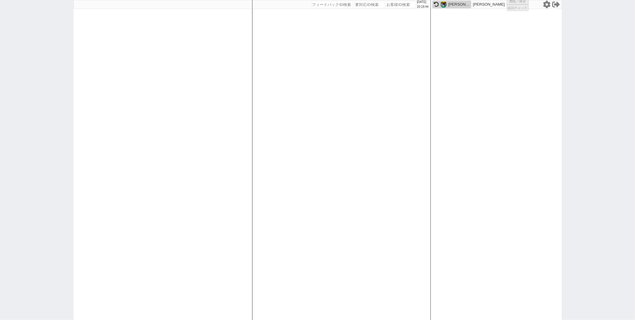
select select "1"
select select "2"
select select
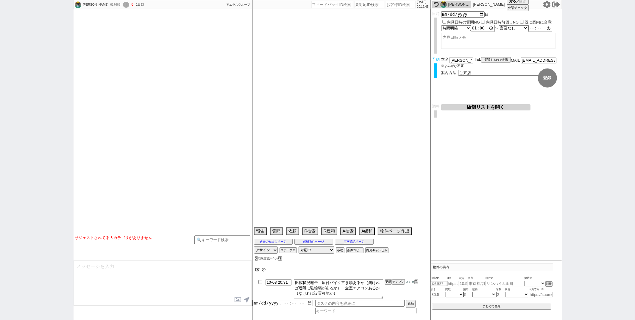
select select "2025"
select select "11"
select select "37"
select select "1"
select select "53"
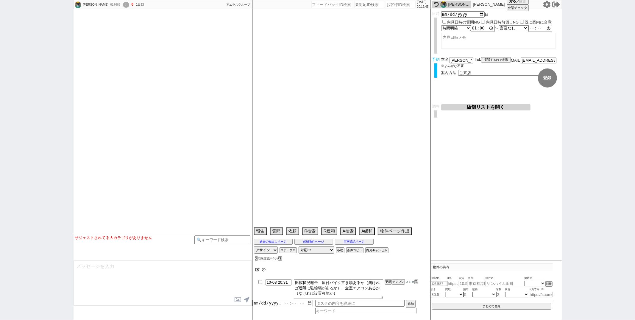
select select "1334"
select select "48"
select select "1241"
select select "47"
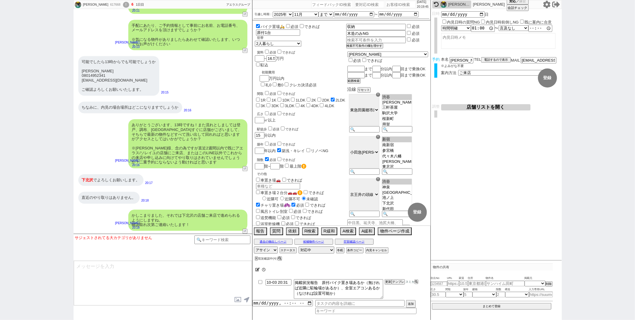
scroll to position [81, 0]
click at [205, 187] on div "下北沢 でよろしくお願いします。 20:17" at bounding box center [163, 180] width 179 height 18
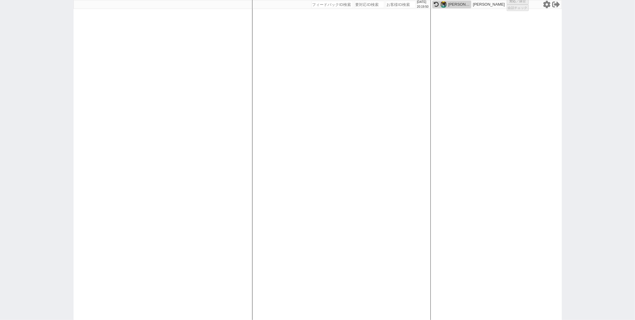
select select "6"
select select "2"
select select "5"
select select
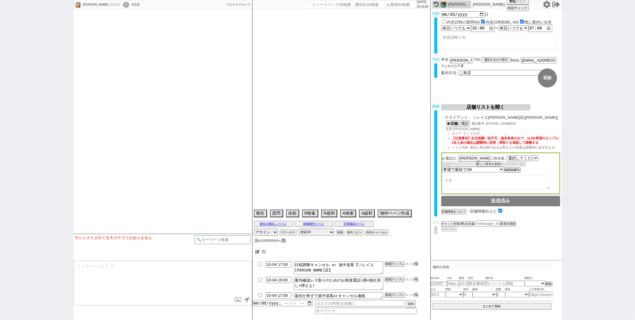
select select "530"
type textarea "@506983こっちは停止済み　他社なし"
select select "16"
select select "0"
select select "62"
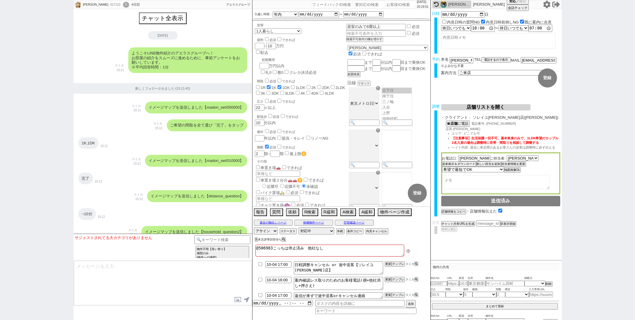
scroll to position [2957, 0]
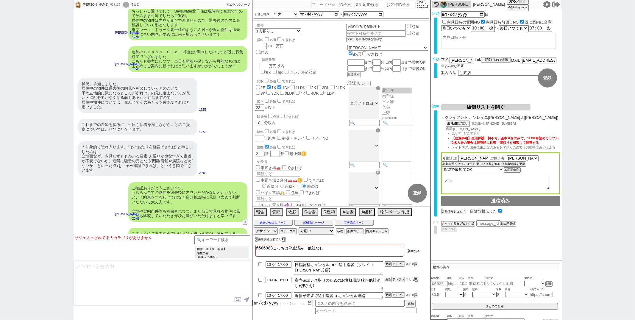
click at [352, 96] on div "世帯 1人暮らし 2人暮らし 家族:小学生以下含む 家族:小学生以下含まず 兄弟・姉妹 ルームシェア その他 子供 家族(子供なし) ルームシェア 賃料 必須…" at bounding box center [341, 113] width 178 height 185
paste input "611848"
type input "611848"
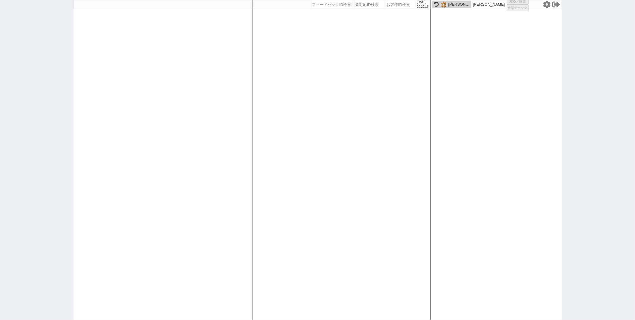
select select "5"
select select
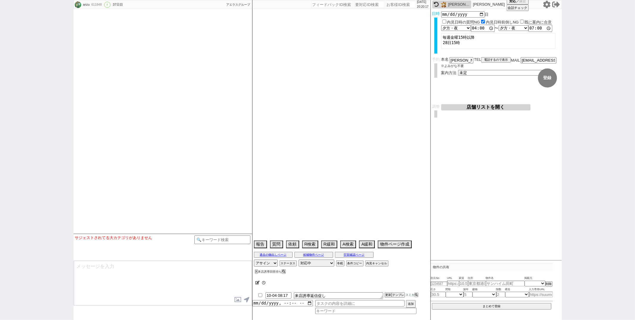
type textarea "保育園が東川口駅近くな為、最寄りは東川口がいい"
select select "2025"
select select "9"
select select "36"
select select "6"
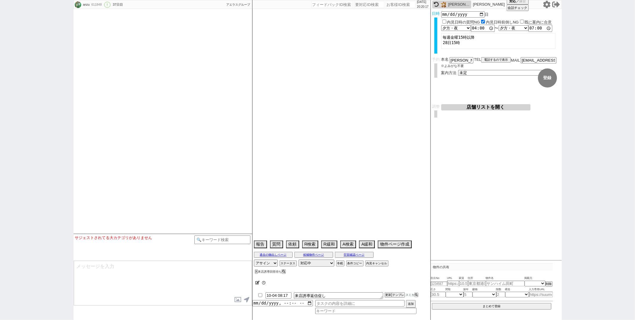
select select "16"
select select "540"
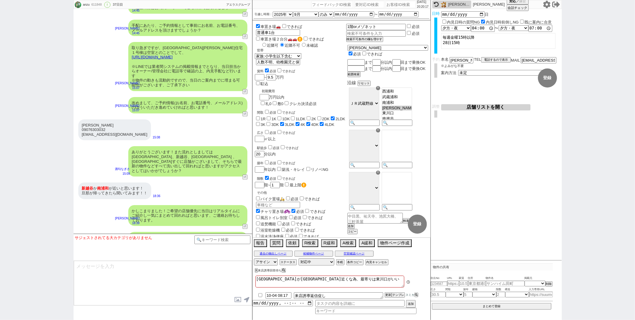
scroll to position [2962, 0]
click at [319, 129] on div "広さ 必須 できれば ㎡以上" at bounding box center [300, 135] width 91 height 13
paste input "616010"
type input "616010"
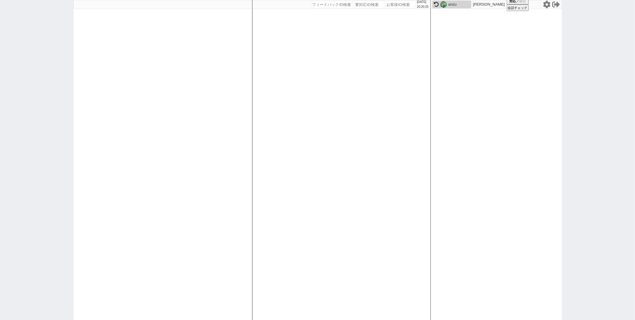
select select "1"
select select "6"
select select "4"
select select
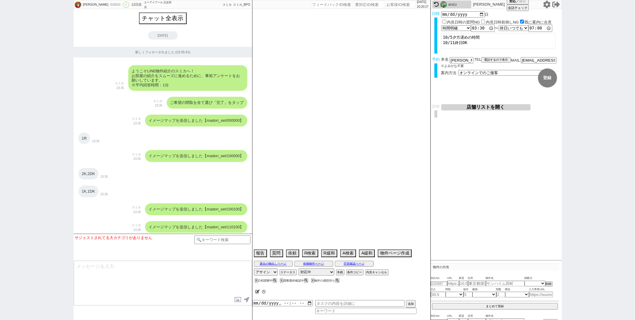
scroll to position [5837, 0]
select select "2025"
select select "11"
select select "36"
select select "0"
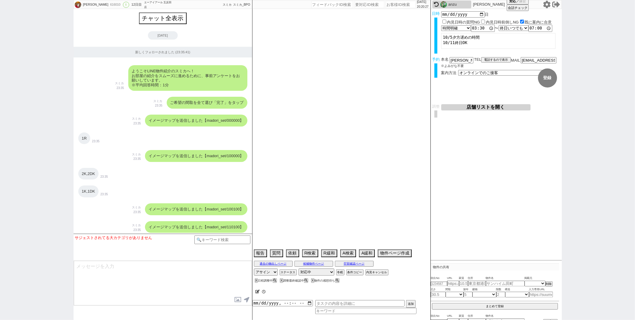
select select "23"
select select "737"
select select "57"
select select "14"
select select "69"
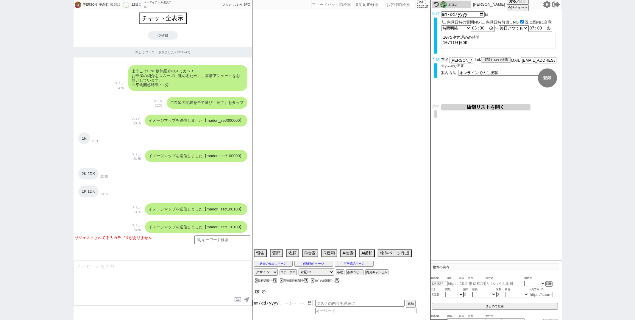
select select "1658"
select select "54"
select select "59"
select select "1461"
select select "62"
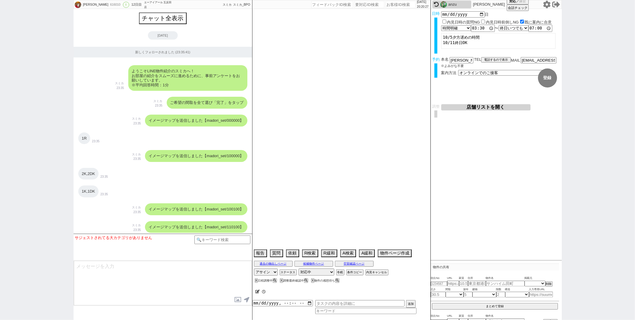
select select "1513"
select select "52"
select select "75"
select select "1800"
select select "56"
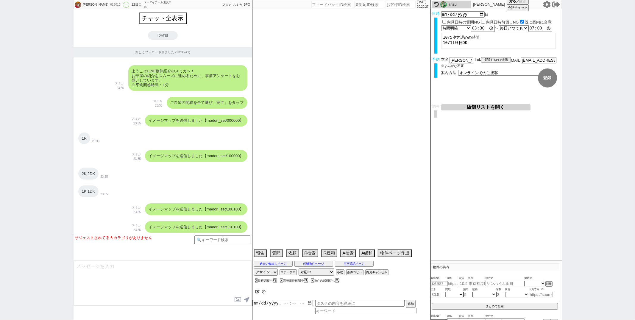
select select "60"
select select "1483"
select select "15"
select select "70"
select select "1692"
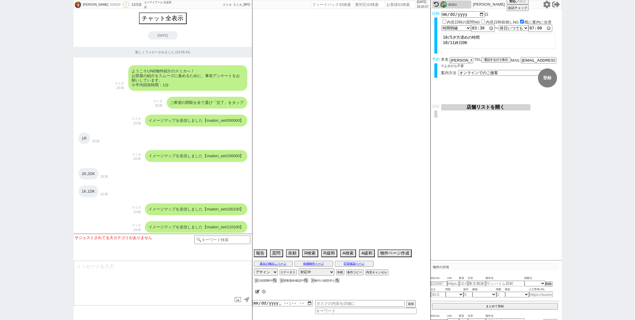
select select "9"
select select "335"
select select "64"
select select "1564"
select select "65"
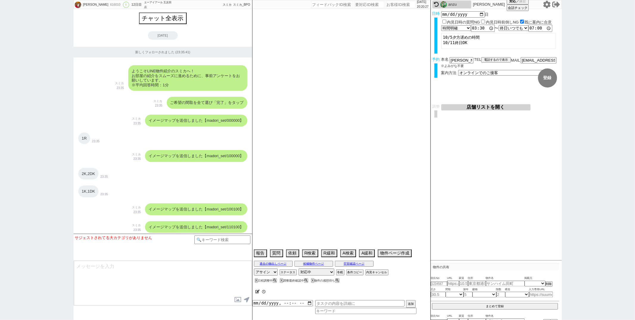
select select "1590"
select select "51"
select select "77"
select select "1838"
select select "58"
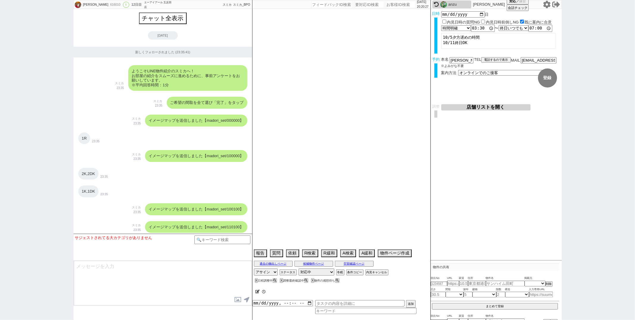
select select "17"
select select "73"
select select "1763"
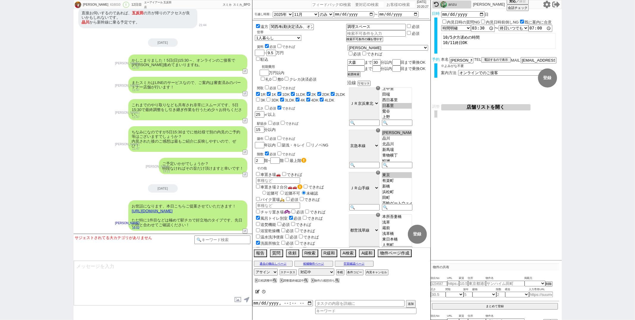
scroll to position [25, 0]
click at [325, 98] on div "遠方 関西/転勤決定済み、オンライン 世帯 1人暮らし 2人暮らし 家族:小学生以下含む 家族:小学生以下含まず 兄弟・姉妹 ルームシェア その他 子供 家族…" at bounding box center [300, 181] width 91 height 317
paste input "617222"
type input "617222"
select select "1"
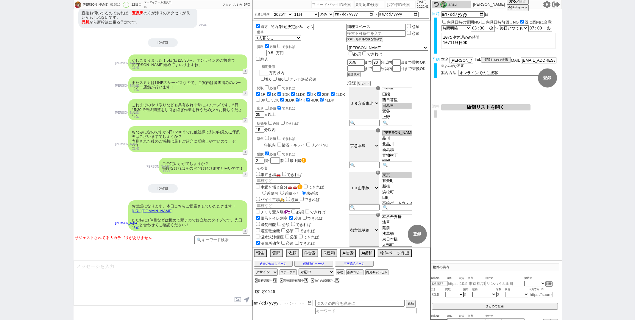
select select "3"
select select
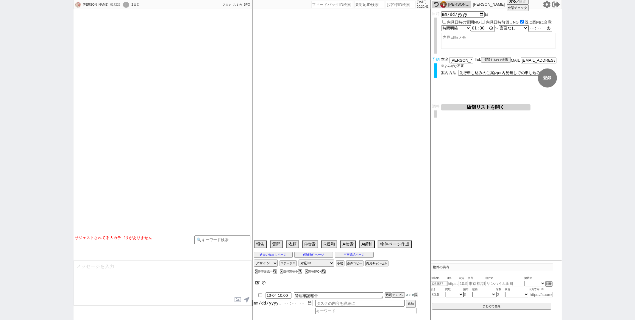
select select "2025"
select select "12"
select select "37"
select select "6"
select select "12"
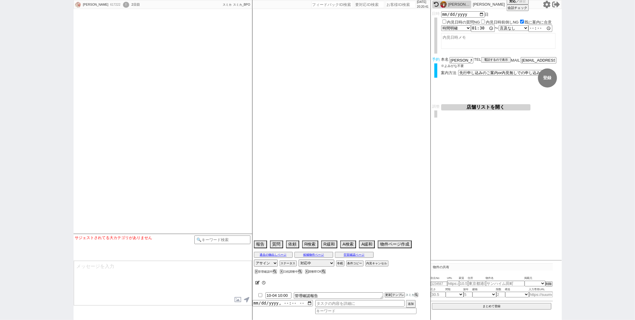
select select "140"
select select "24"
select select "778"
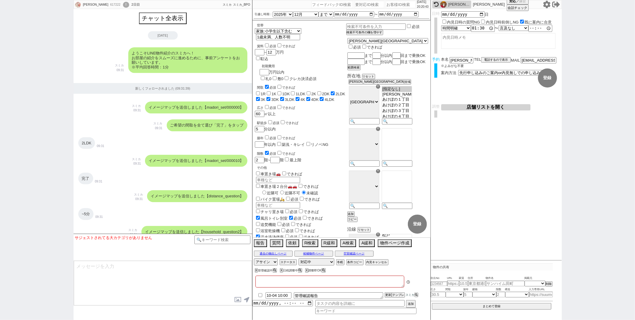
type textarea "子供がいるから長時間の案内NG発言"
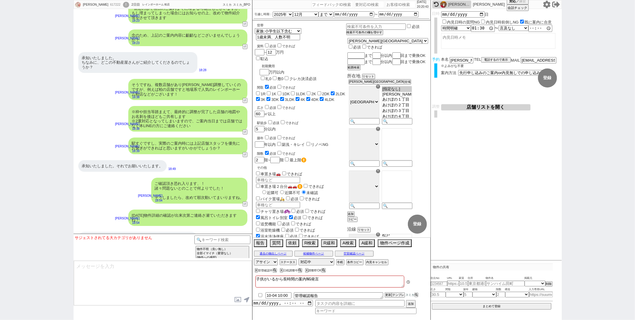
scroll to position [31, 0]
click at [326, 91] on div "世帯 1人暮らし 2人暮らし 家族:小学生以下含む 家族:小学生以下含まず 兄弟・姉妹 ルームシェア その他 子供 1歳未満、人数不明 家族(子供なし) ルー…" at bounding box center [300, 181] width 91 height 316
paste input "617668"
type input "617668"
select select "1"
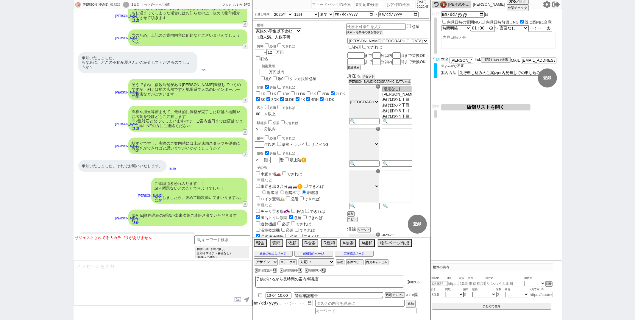
select select "2"
select select
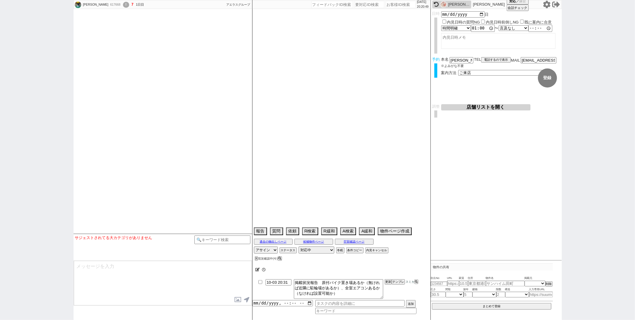
scroll to position [1059, 0]
select select "2025"
select select "11"
select select "37"
select select "1"
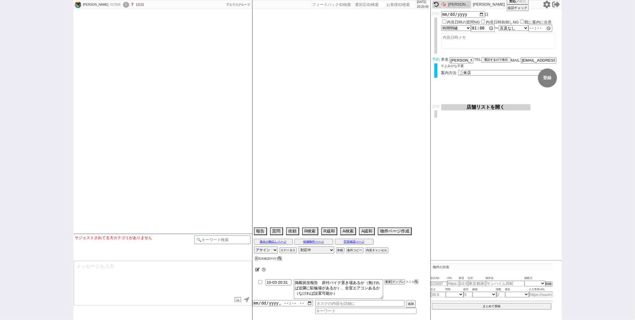
select select "53"
select select "1334"
select select "48"
select select "1241"
select select "47"
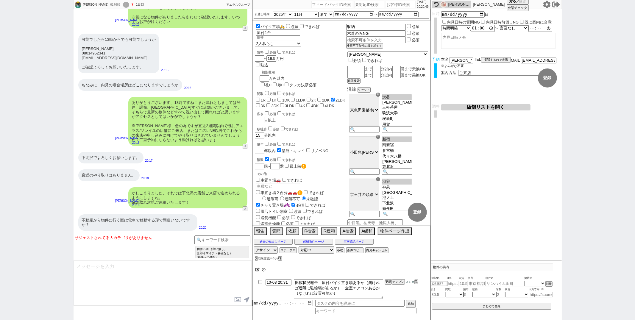
scroll to position [81, 0]
click at [336, 126] on div "駅徒歩 必須 できれば" at bounding box center [301, 129] width 89 height 6
paste input "616979"
type input "616979"
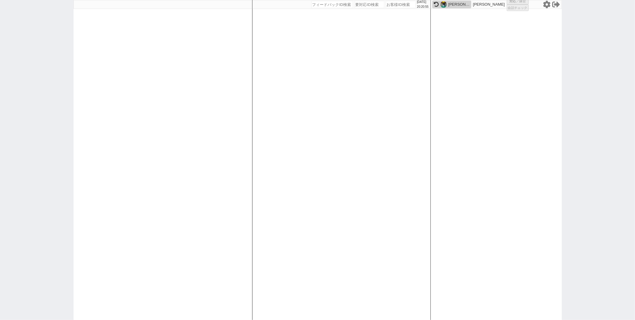
select select "1"
select select "2"
select select "10"
select select
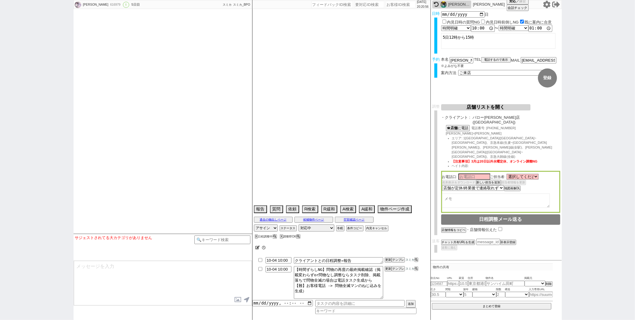
select select "2025"
select select "10"
select select "36"
select select "1"
select select "57"
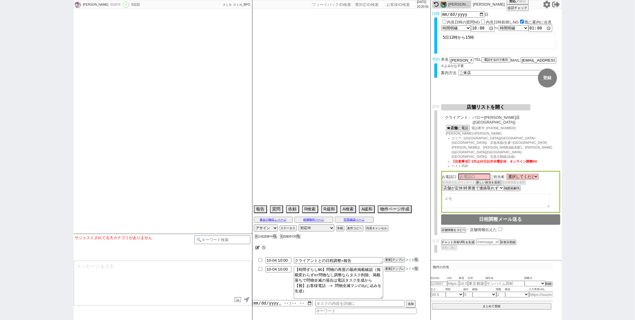
select select "1413"
select select "23"
select select "752"
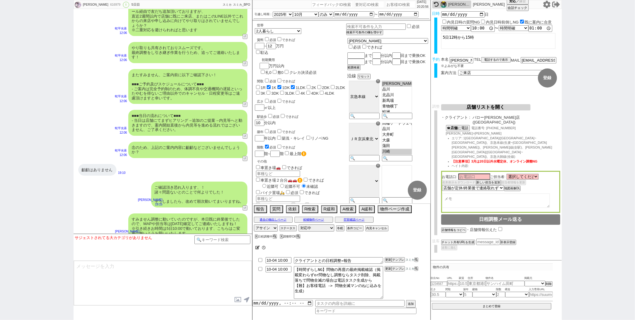
scroll to position [169, 0]
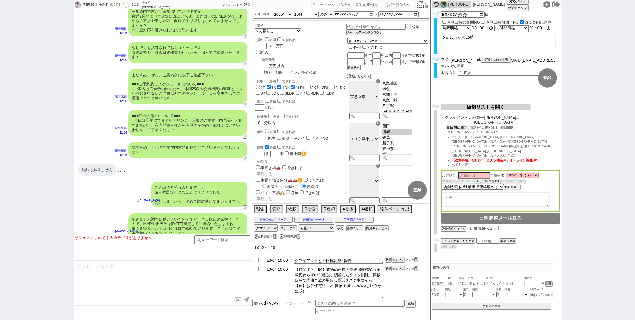
click at [460, 125] on button "☎ 店舗 に電話" at bounding box center [457, 127] width 23 height 5
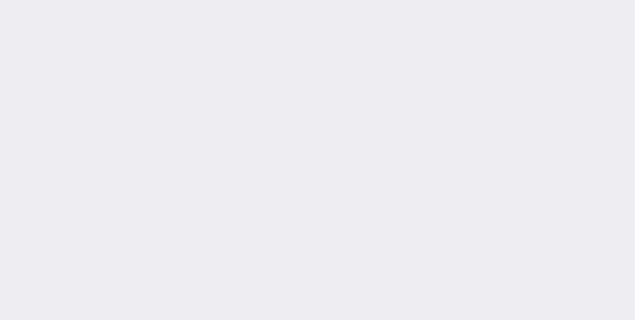
click at [281, 102] on div "[DATE] 20:21:47 候補物件を追加してしてください 紹介した物件一覧 他社物件を追加する 空室確認ページに追加・削除 紹介した物件一覧 他社物件を…" at bounding box center [317, 160] width 635 height 320
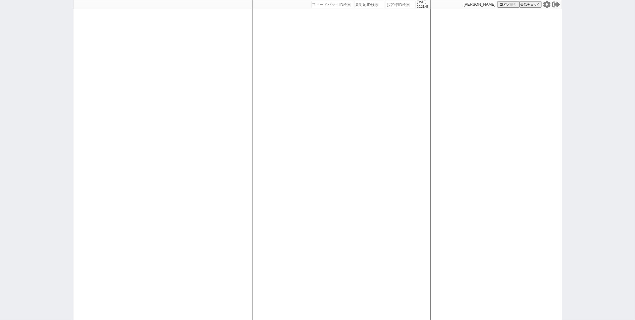
paste input "617552"
type input "617552"
select select "5"
select select "2"
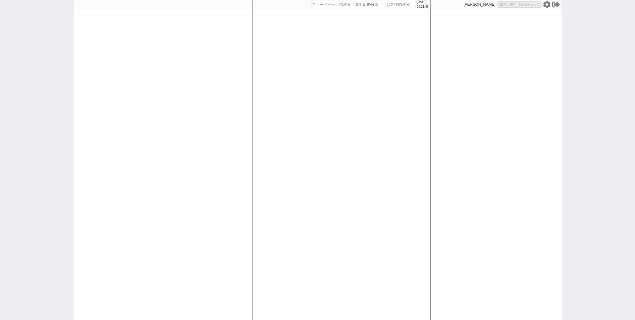
select select
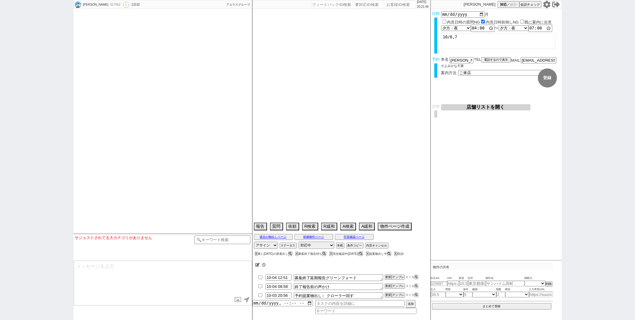
select select "2025"
select select "11"
select select "32"
select select "0"
select select "12"
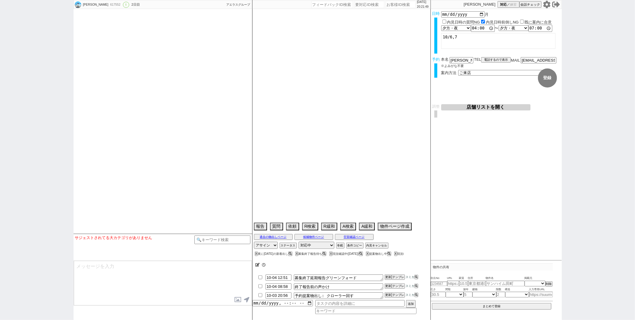
select select "[DATE]"
select select "52"
select select "[DATE]"
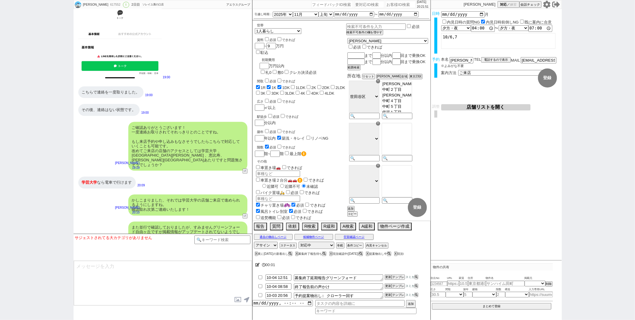
scroll to position [1327, 0]
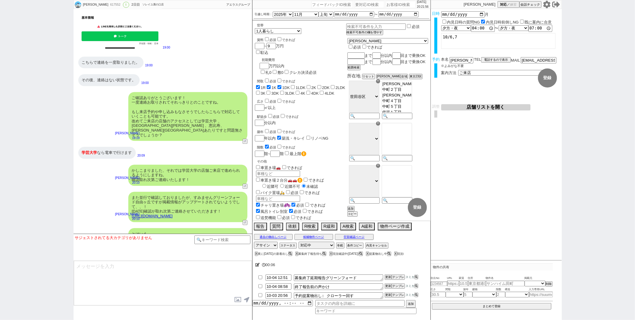
click at [332, 113] on div "駅徒歩 必須 できれば" at bounding box center [301, 116] width 89 height 6
paste input "616686"
type input "616686"
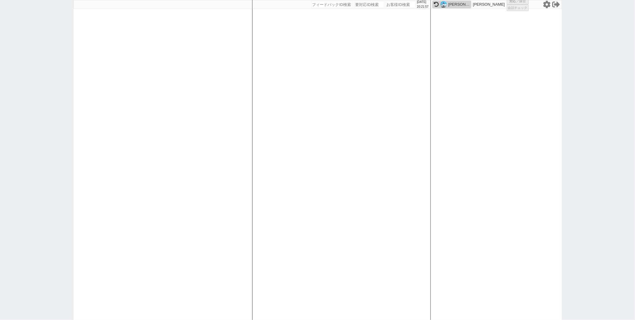
select select "1"
select select "2"
select select
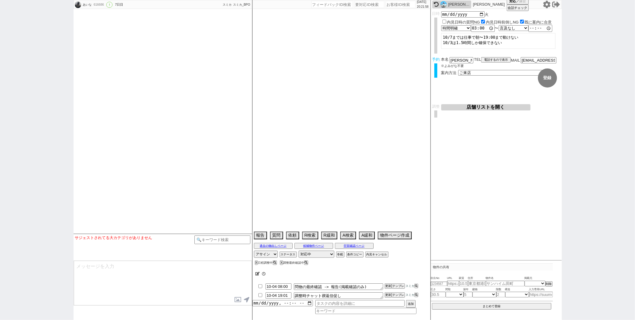
scroll to position [2034, 0]
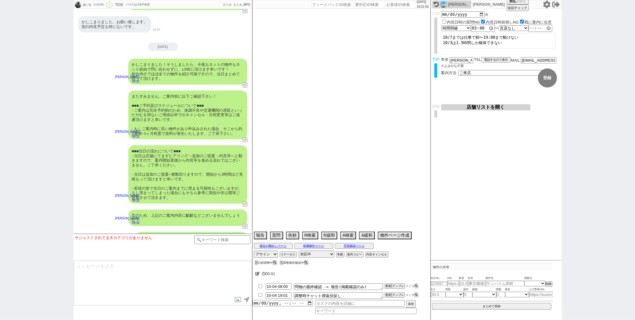
type textarea "[PERSON_NAME]に在住　他社無し"
select select "15"
select select "0"
select select "62"
select select "60"
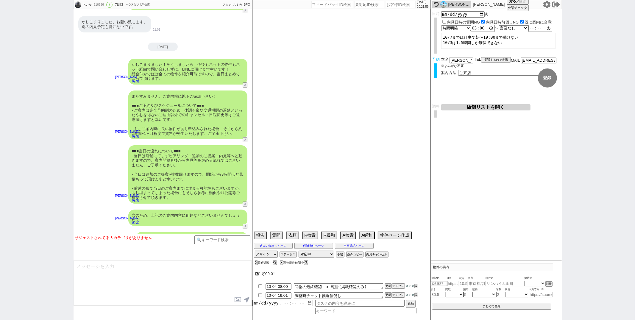
select select "59"
select select "23"
select select "75"
select select "57"
select select "14"
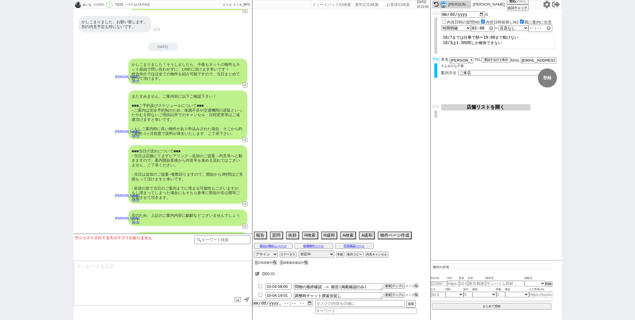
select select "72"
select select "70"
select select "44"
select select "33"
select select "48"
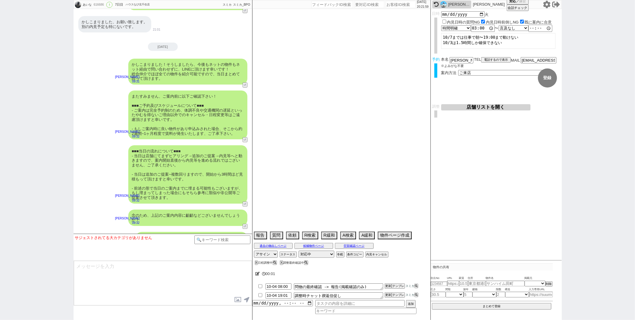
select select "53"
select select "9"
select select "324"
select select "29"
select select "65"
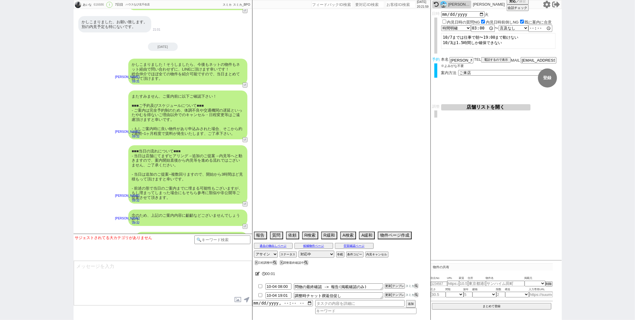
select select "63"
select select "19"
select select "10"
select select "367"
select select "38"
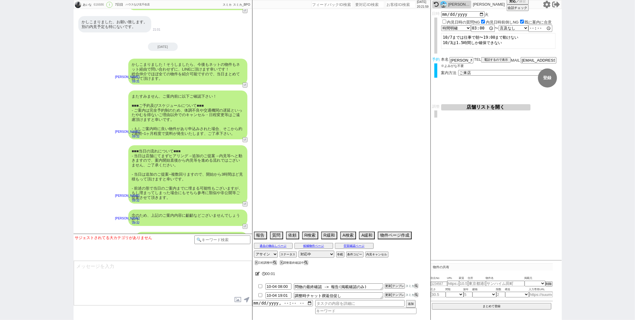
select select "35"
select select "25"
select select "50"
select select "71"
select select "36"
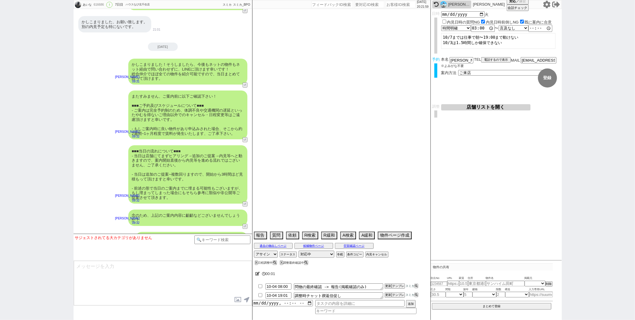
select select "64"
select select "69"
select select "16"
select select "531"
select select "67"
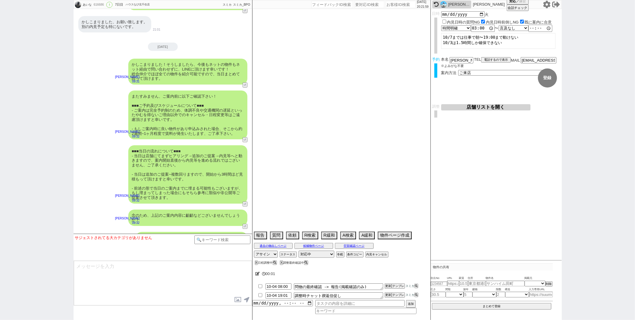
select select "12"
select select "52"
select select "47"
select select "15"
select select "68"
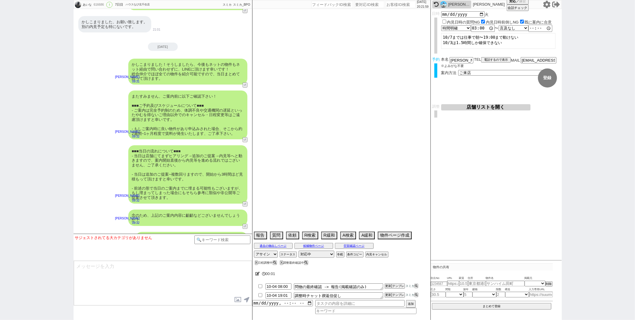
select select "74"
select select "54"
select select "7"
select select "24"
select select "27"
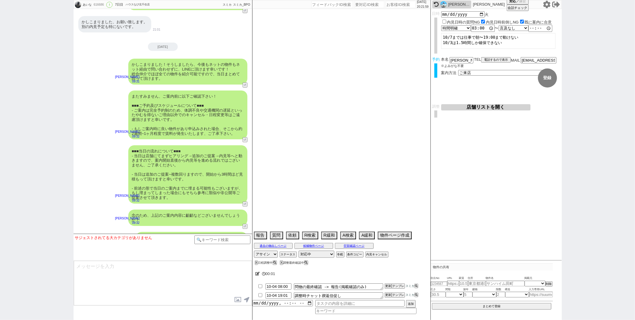
select select "66"
select select "11"
select select "56"
select select "76"
select select "17"
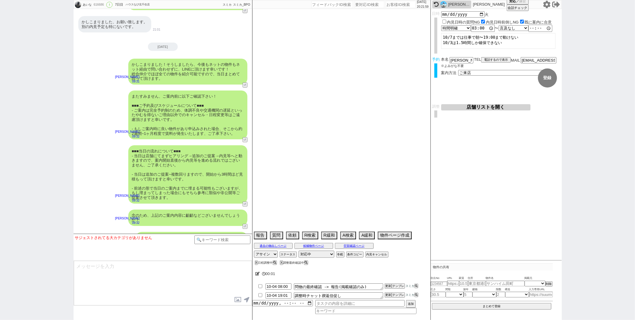
select select "46"
select select "73"
select select "77"
select select "49"
select select "51"
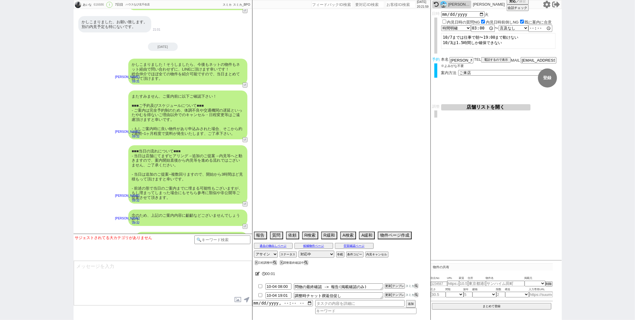
select select "20"
select select "58"
select select "61"
select select "78"
select select "55"
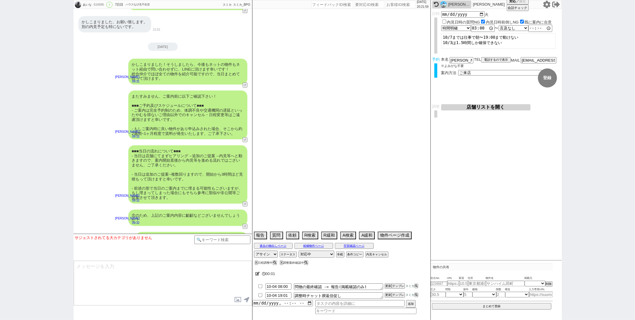
select select "30"
select select "37"
select select "45"
select select "31"
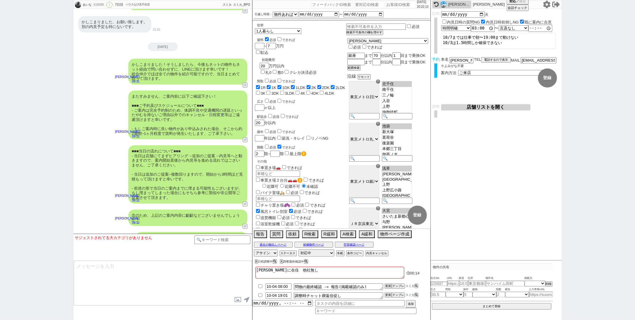
click at [336, 113] on div "駅徒歩 必須 できれば 20 分以内" at bounding box center [300, 119] width 91 height 13
paste input "616344"
type input "616344"
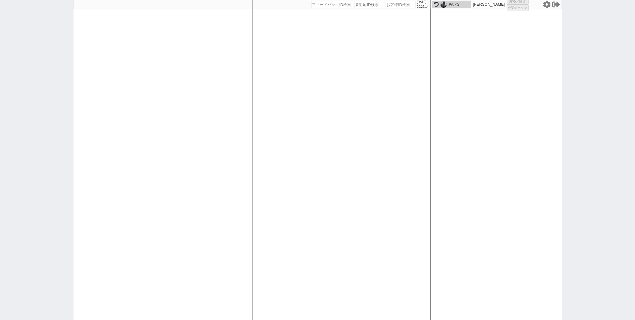
select select "1"
select select "2"
select select
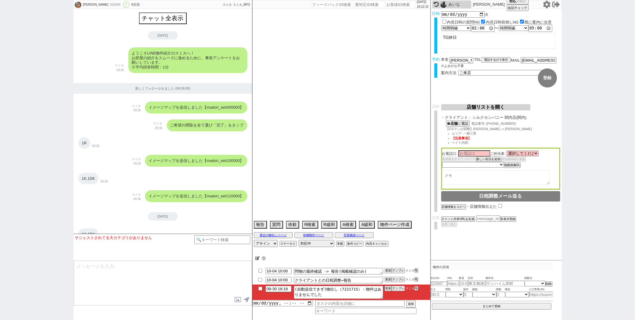
type textarea "地元の不動産屋でも探している 他社なし"
select select "2025"
select select "11"
select select "33"
select select "7"
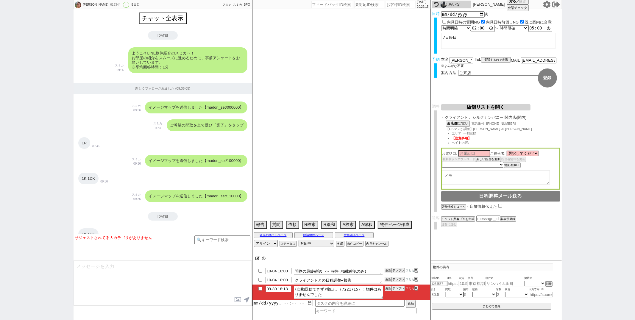
select select "14"
select select "64"
select select "65"
select select "66"
select select "67"
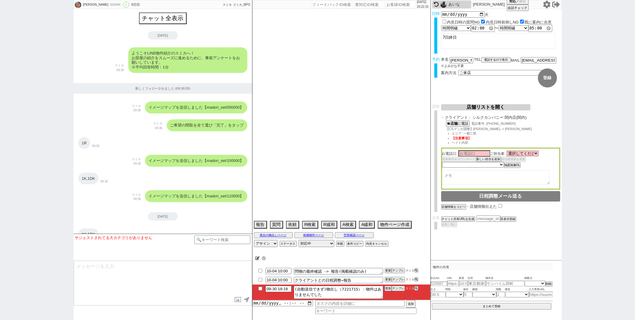
select select "68"
select select "69"
select select "70"
select select "71"
select select "72"
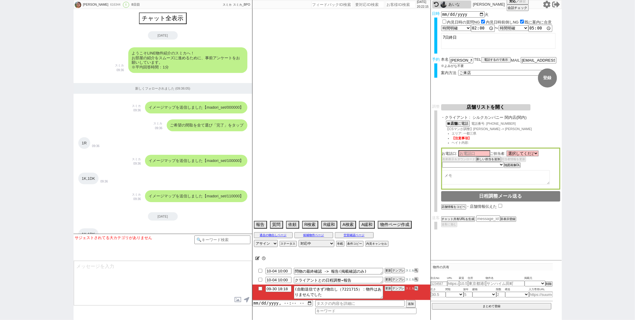
select select "73"
select select "74"
select select "75"
select select "76"
select select "77"
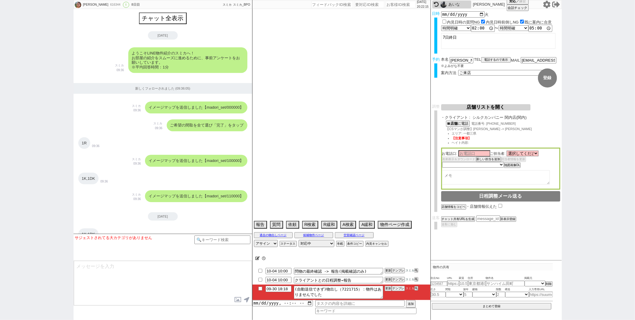
select select "78"
select select "79"
select select "80"
select select "81"
select select "82"
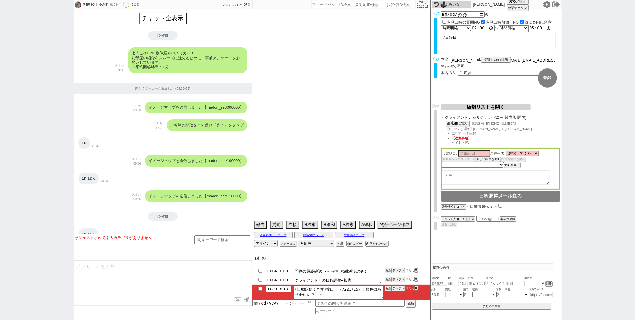
select select "83"
select select "84"
select select "85"
select select "86"
select select "87"
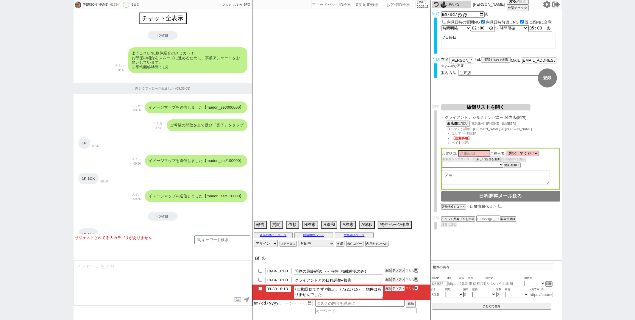
select select "91"
select select "57"
select select "[DATE]"
select select "13"
select select "448"
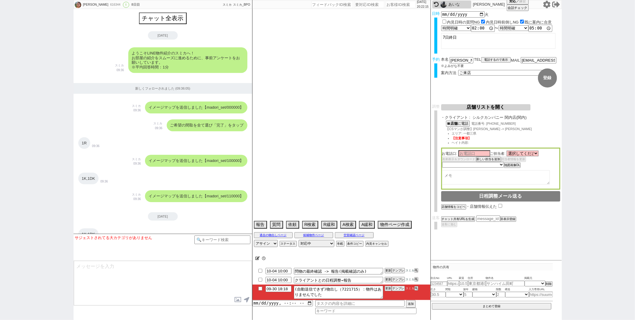
select select "23"
select select "751"
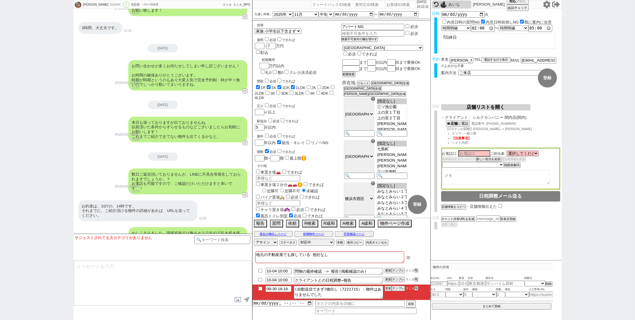
scroll to position [162, 0]
click at [395, 289] on button "テンプレ" at bounding box center [398, 288] width 13 height 4
type textarea "7日に向けて色々追っておりますが本日分に関しては出てないようですね、 引き続きネットの物件の空室確認等ございましたらお気軽に！"
checkbox input "true"
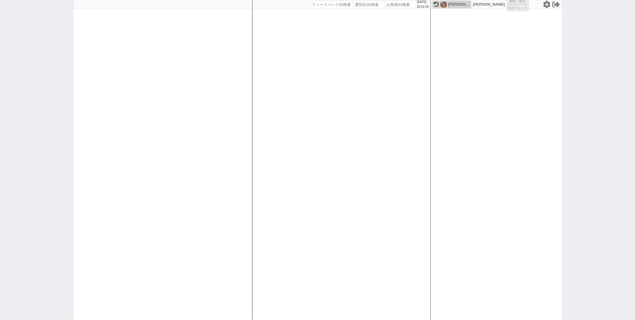
select select
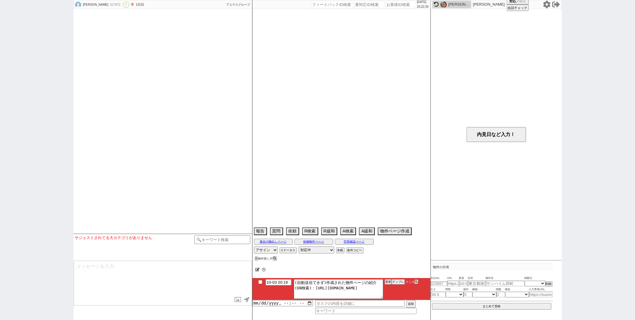
select select "16"
select select "5"
select select "48"
select select "[DATE]"
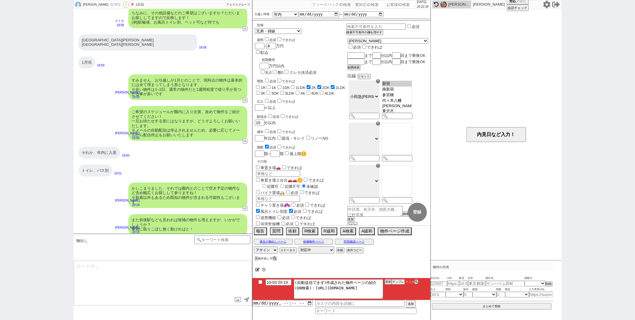
scroll to position [144, 0]
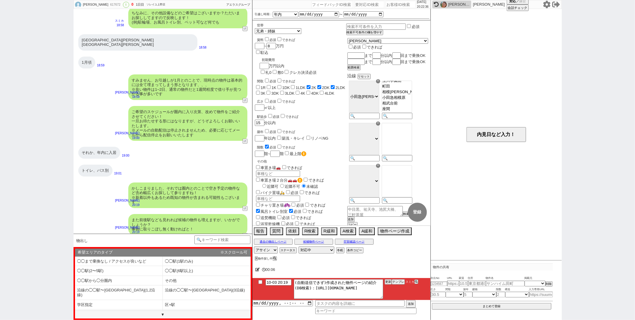
click at [325, 98] on div "広さ 必須 できれば" at bounding box center [301, 101] width 89 height 6
paste input "616893"
type input "616893"
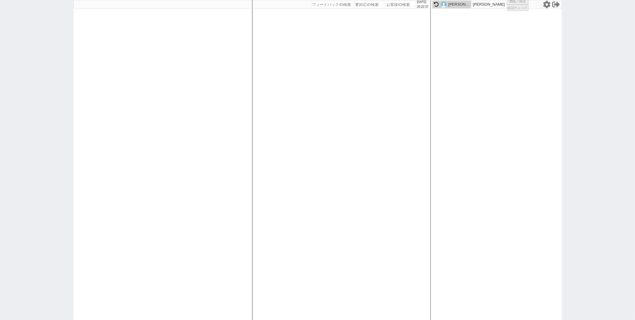
select select "2"
select select
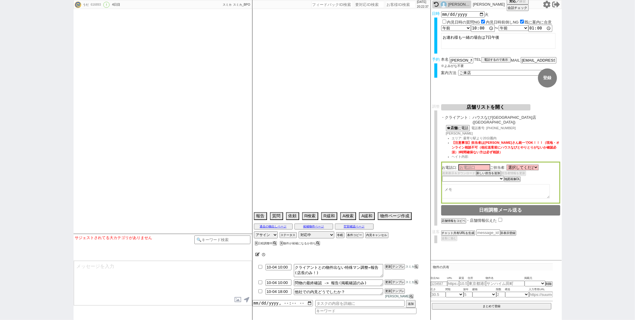
type textarea "3日午後他社内見あり(クスメット)、同居人と内見できる7日を希望しているのでこのまま進める。"
select select "2025"
select select "10"
select select "36"
select select "1"
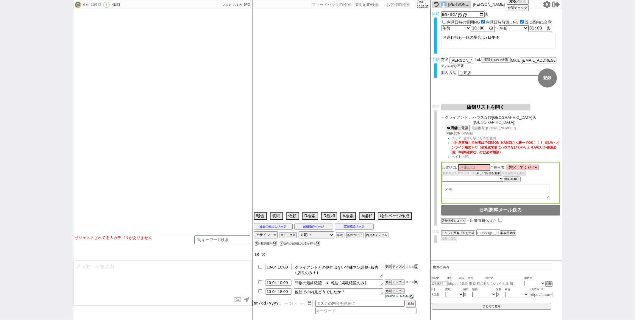
select select "12"
select select "118"
select select "2927"
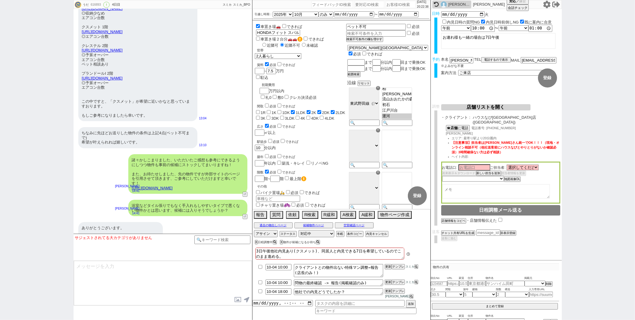
scroll to position [75, 0]
click at [325, 111] on div "車置き場🚗 できれば 車 HONDAフィット スバルXVの2台（1台は近隣可） 車置き場２台分🚗🚗 できれば 近隣可 近隣不可 未確認 世帯 1人暮らし 2人…" at bounding box center [300, 178] width 91 height 310
paste input "617640"
type input "617640"
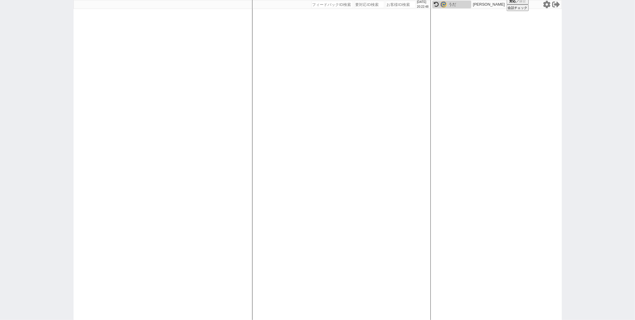
select select "1"
select select "2"
select select
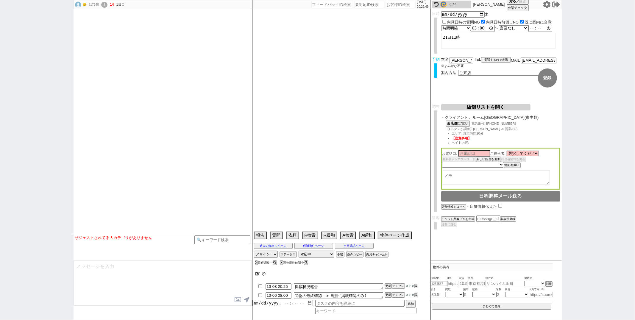
select select "13"
select select "0"
select select "14"
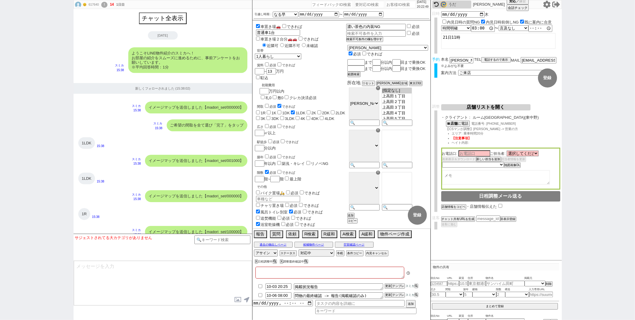
type textarea "@521069は別アカウント"
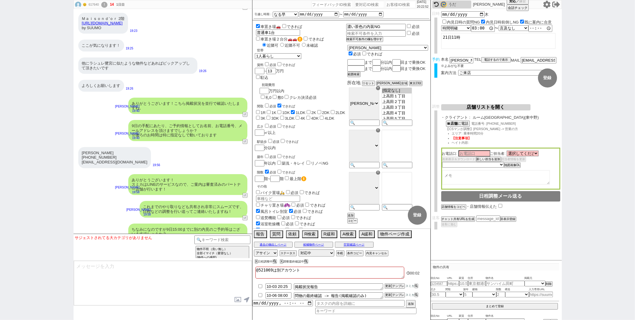
click at [245, 248] on button "↺" at bounding box center [246, 250] width 4 height 4
select select "ない"
click at [129, 243] on option "ない" at bounding box center [131, 244] width 24 height 6
type textarea "かしこまりました！そうしましたら、今後もネットの物件もネット経由で問い合わせずに、LINEに頂けます幸いです！ 総合仲介でほぼ全ての物件を紹介可能ですので、当…"
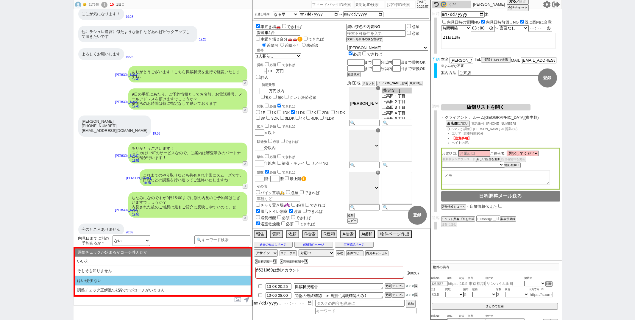
click at [121, 280] on li "はい/必要ない" at bounding box center [163, 281] width 176 height 10
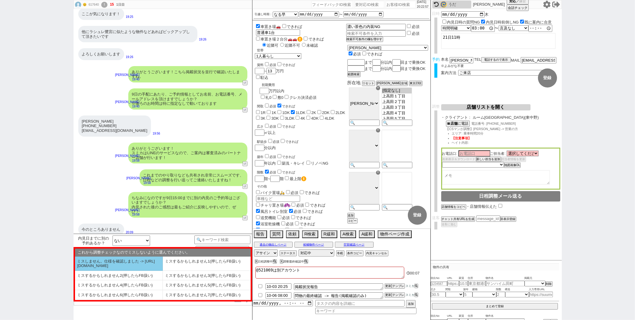
click at [123, 267] on li "ミスしません。仕様を確認しました -> [URL][DOMAIN_NAME]" at bounding box center [119, 264] width 88 height 14
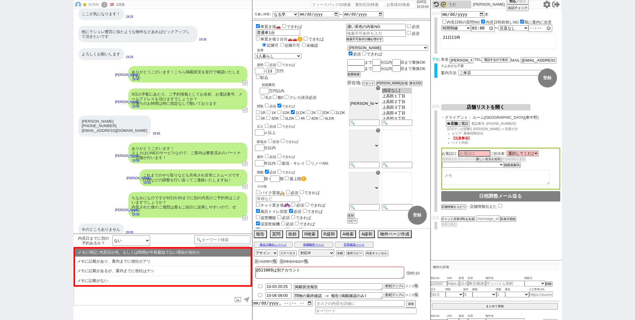
click at [313, 270] on textarea "@521069は別アカウント" at bounding box center [329, 273] width 149 height 12
type textarea "@521069は別アカウント"
checkbox input "false"
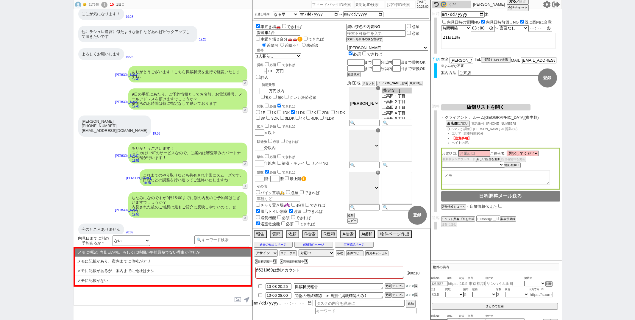
checkbox input "true"
checkbox input "false"
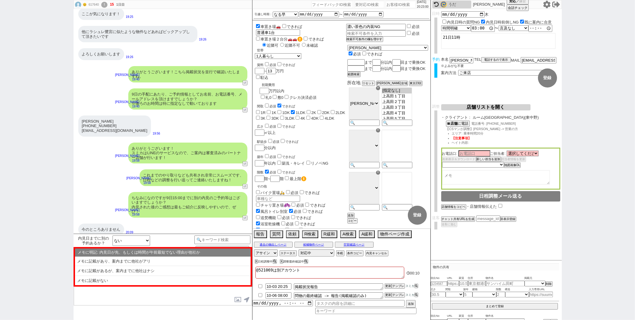
checkbox input "false"
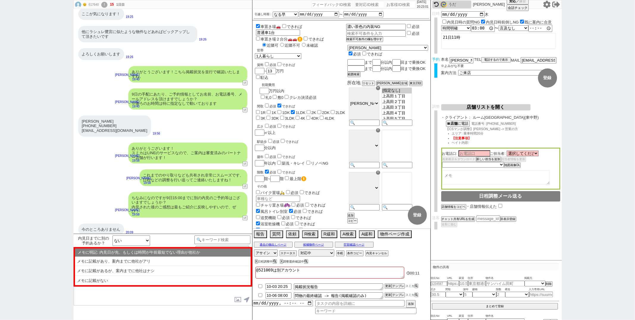
type textarea "@521069は別アカウント @"
checkbox input "false"
checkbox input "true"
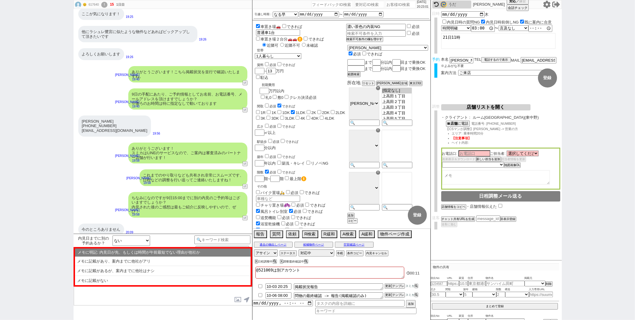
checkbox input "false"
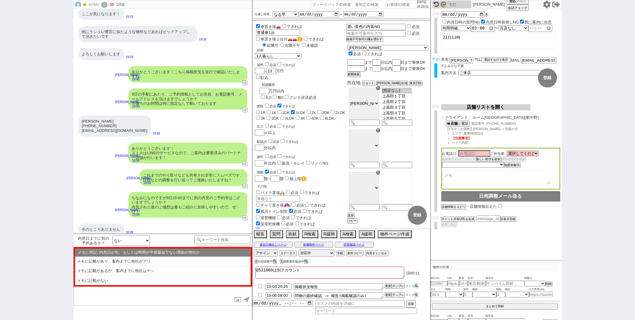
checkbox input "false"
type textarea "@521069は別アカウント @ｔ"
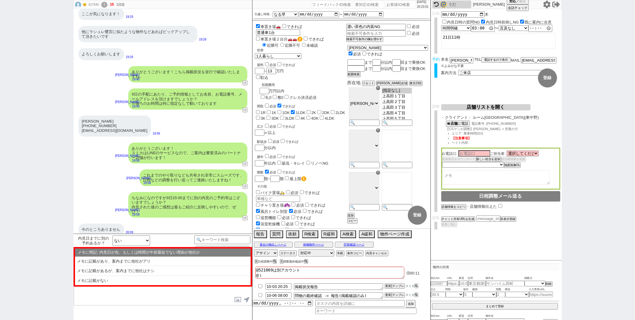
checkbox input "false"
checkbox input "true"
checkbox input "false"
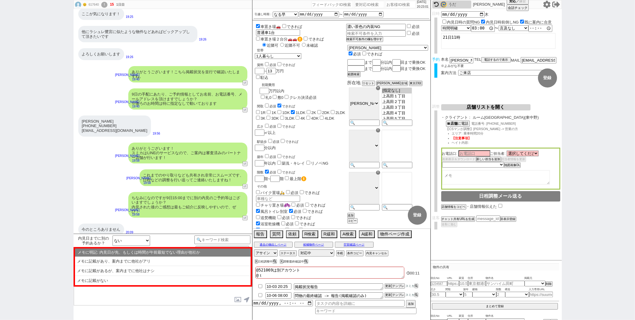
checkbox input "false"
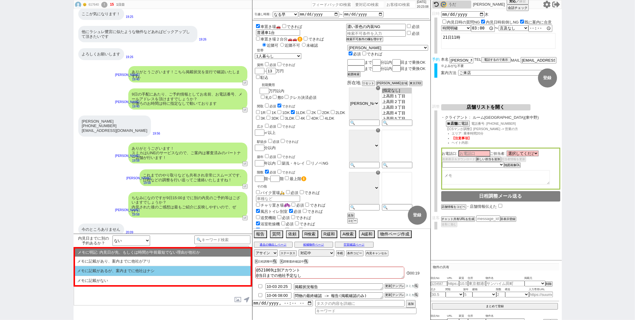
click at [187, 273] on li "メモに記載があるが、案内までに他社はナシ" at bounding box center [163, 271] width 176 height 10
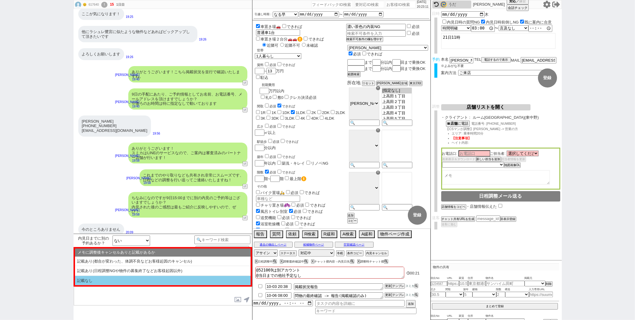
click at [175, 284] on li "記載なし" at bounding box center [163, 281] width 176 height 10
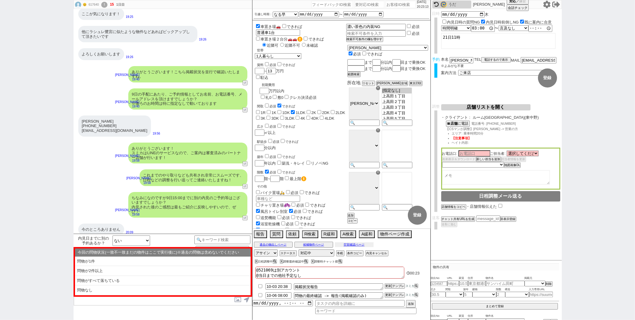
click at [349, 244] on button "空室確認ページ" at bounding box center [354, 244] width 39 height 5
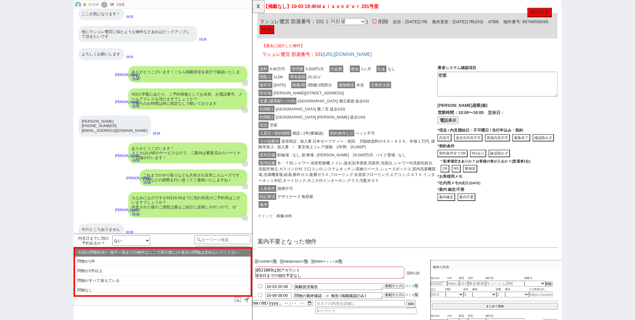
scroll to position [0, 0]
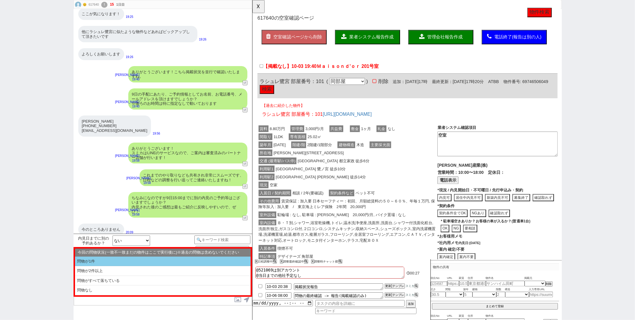
click at [154, 261] on li "問物が1件" at bounding box center [163, 262] width 176 height 10
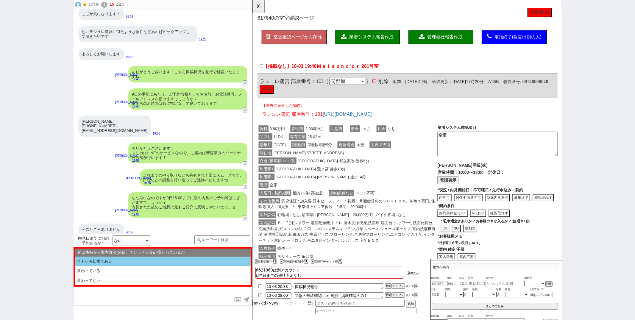
click at [156, 260] on li "そもそも初禊である" at bounding box center [163, 262] width 176 height 10
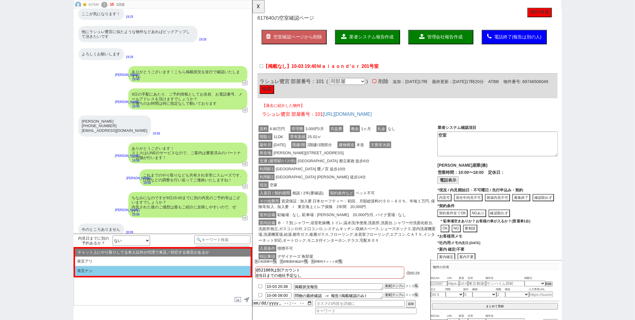
click at [150, 273] on li "発言ナシ" at bounding box center [163, 271] width 176 height 10
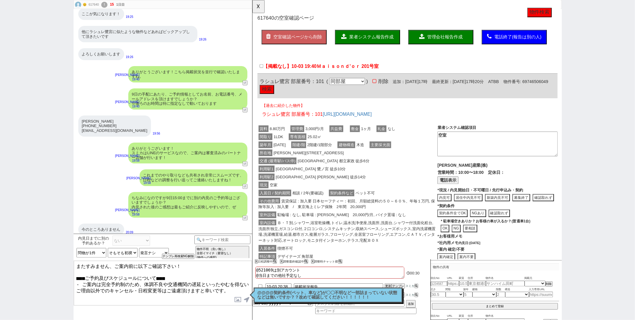
click at [147, 279] on textarea "またすみません、ご案内前に以下ご確認下さい！ ■■■ご予約及びスケジュールについて■■■ - ご案内は完全予約制のため、体調不良や交通機関の遅延といったやむを…" at bounding box center [163, 283] width 178 height 45
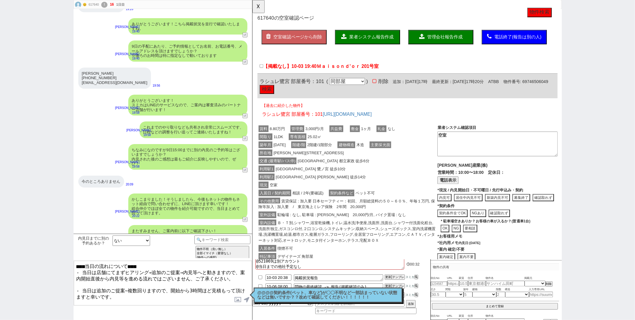
scroll to position [10, 0]
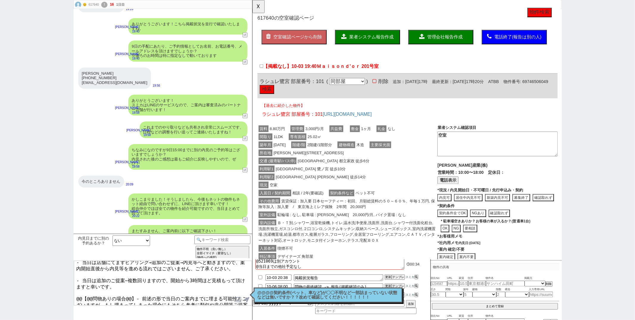
drag, startPoint x: 133, startPoint y: 290, endPoint x: 56, endPoint y: 289, distance: 77.4
click at [56, 289] on div "😊 617640 ! 16 1日目 冬眠中 自社客 スミカ スミカ_BPO チャット全表示 2025-10-03 ようこそLINE物件紹介のスミカへ！ お部屋…" at bounding box center [317, 160] width 635 height 320
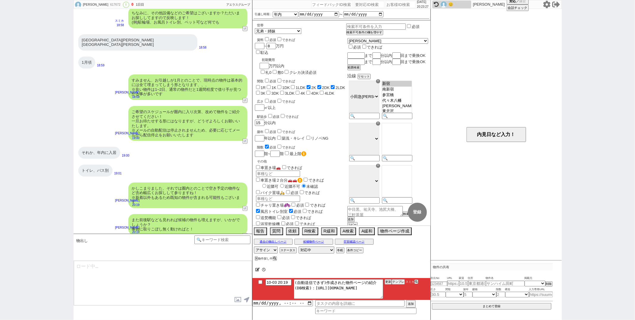
scroll to position [144, 0]
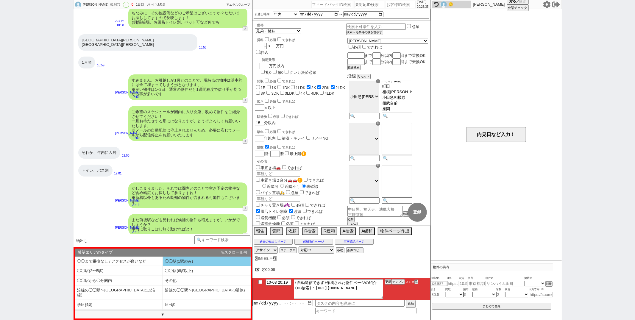
click at [185, 264] on li "◯◯駅(1駅のみ)" at bounding box center [207, 262] width 88 height 10
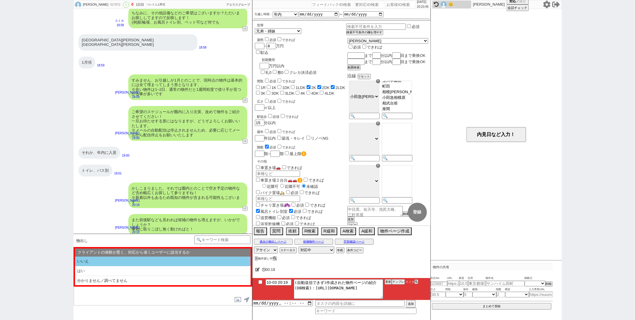
click at [185, 264] on li "いいえ" at bounding box center [163, 262] width 176 height 10
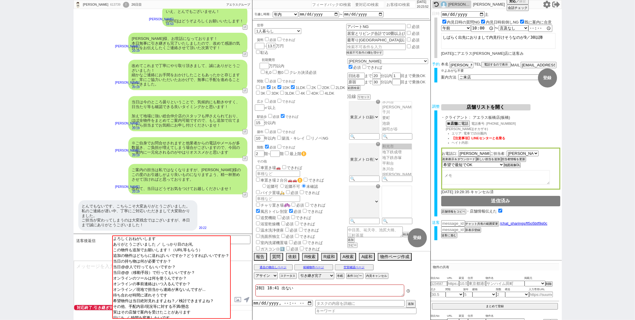
scroll to position [25, 0]
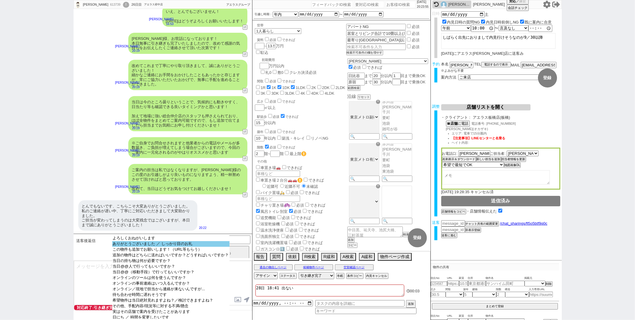
click at [165, 243] on option "ありがとうございました ／ しっかり目のお礼" at bounding box center [170, 244] width 117 height 6
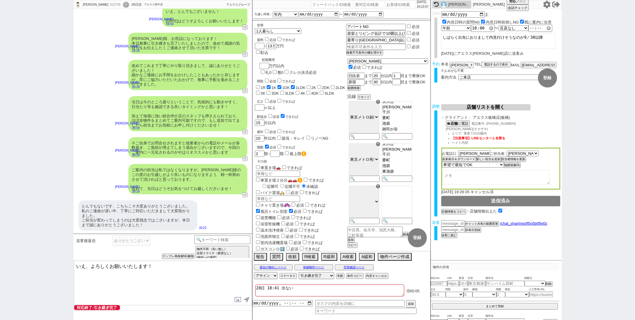
click at [146, 267] on textarea "いえ、よろしくお願いいたします！" at bounding box center [163, 283] width 178 height 45
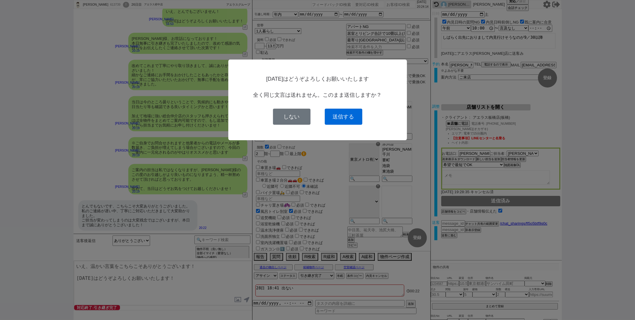
click at [352, 120] on button "送信する" at bounding box center [344, 117] width 38 height 16
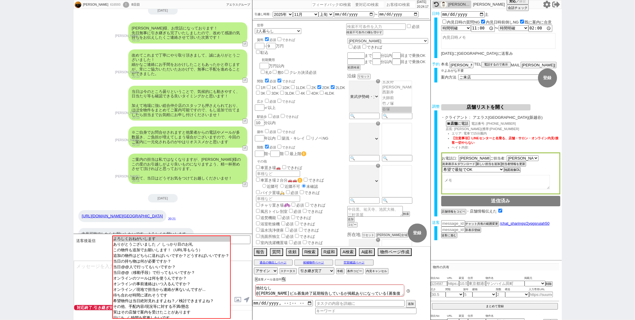
scroll to position [69, 0]
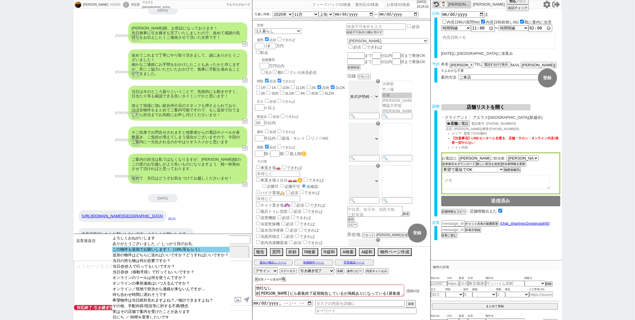
click at [158, 250] on option "この物件も追加でお願いします！（URL等もらう）" at bounding box center [170, 250] width 117 height 6
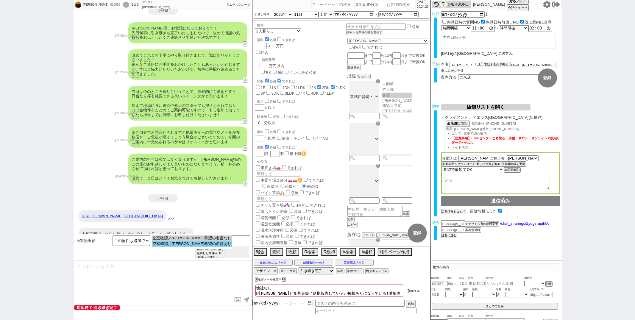
click at [177, 243] on option "空室確認／内見希望の名言あり" at bounding box center [192, 244] width 80 height 6
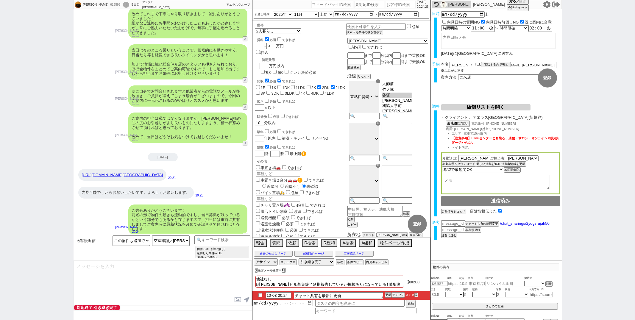
scroll to position [1229, 0]
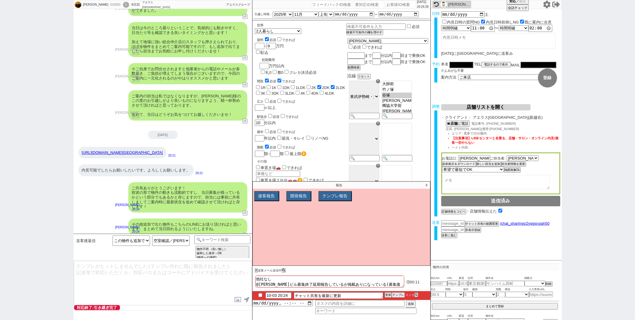
click at [427, 185] on p "X" at bounding box center [426, 185] width 7 height 7
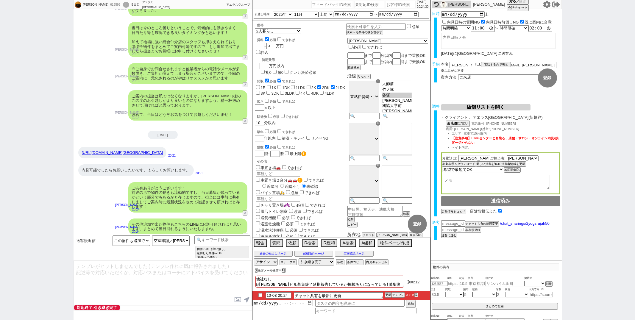
click at [231, 229] on div "その他追加で出た物件もこちらのLINEにお送り頂ければと思います、まとめて当日回れるようにいたしますね。" at bounding box center [187, 227] width 119 height 16
click at [451, 221] on input "number" at bounding box center [453, 222] width 24 height 5
paste input "37238351"
click at [484, 222] on button "チャット共有の範囲変更" at bounding box center [481, 224] width 33 height 4
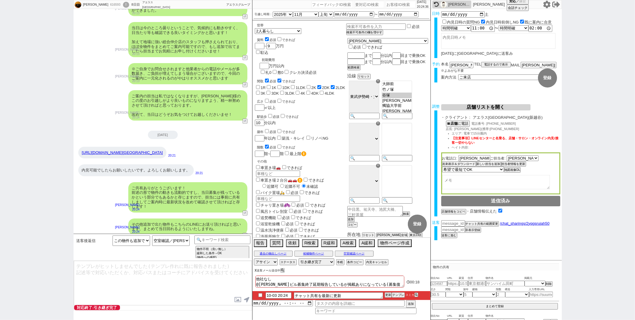
click at [257, 271] on div "X 送客メール送信中" at bounding box center [271, 270] width 32 height 3
click at [254, 270] on div "X 送客メール送信中" at bounding box center [327, 270] width 151 height 8
click at [256, 272] on button "X" at bounding box center [256, 270] width 2 height 3
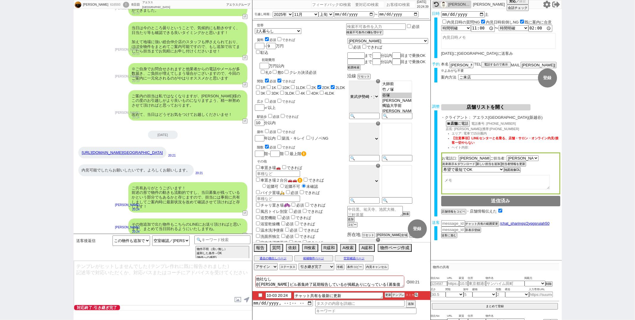
click at [258, 294] on input "checkbox" at bounding box center [260, 295] width 9 height 4
click at [388, 295] on button "更新" at bounding box center [388, 295] width 6 height 4
click at [230, 164] on div "内見可能でしたらお願いしたいです。よろしくお願いします。 20:21" at bounding box center [163, 170] width 179 height 18
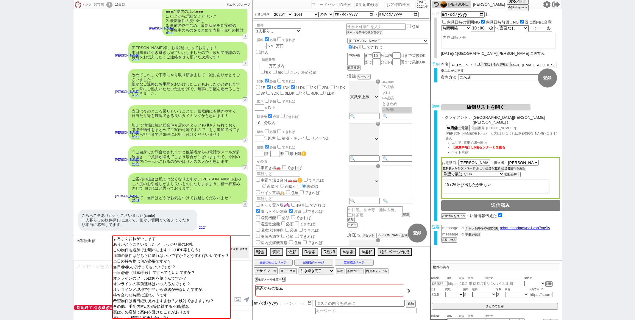
scroll to position [13, 0]
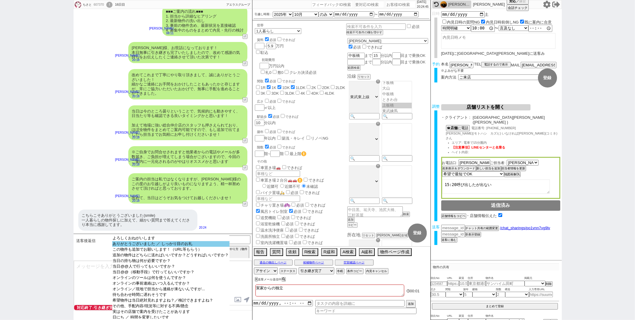
click at [165, 243] on option "ありがとうございました ／ しっかり目のお礼" at bounding box center [170, 244] width 117 height 6
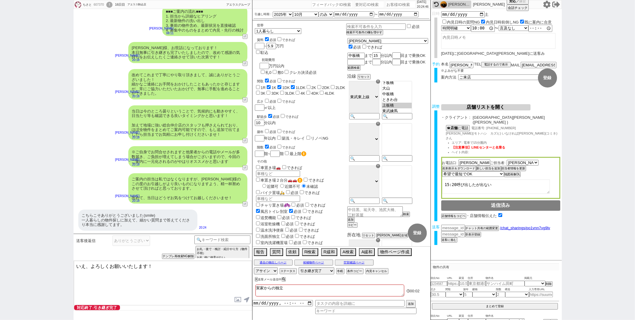
click at [90, 266] on textarea "いえ、よろしくお願いいたします！" at bounding box center [163, 283] width 178 height 45
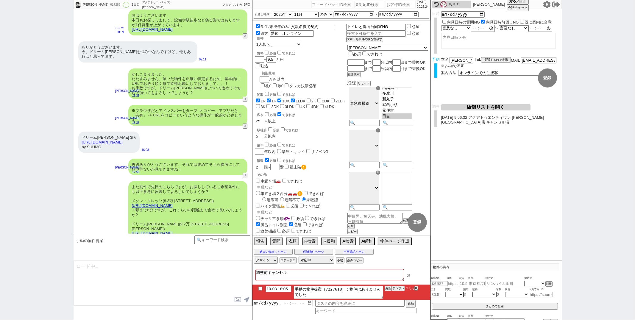
scroll to position [50, 0]
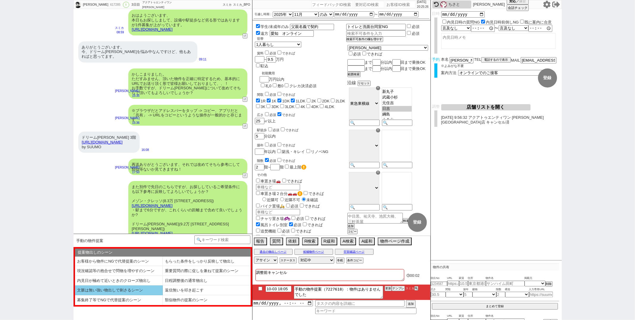
click at [138, 291] on li "文脈は無い強い物出しで刺さるシーン" at bounding box center [119, 291] width 88 height 10
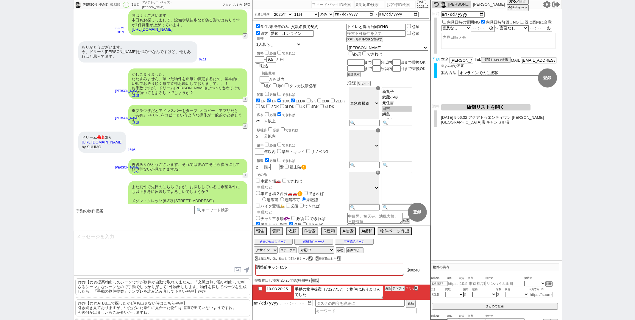
click at [341, 222] on div "風呂トイレ別室 必須 できれば" at bounding box center [300, 225] width 91 height 6
